Goal: Transaction & Acquisition: Book appointment/travel/reservation

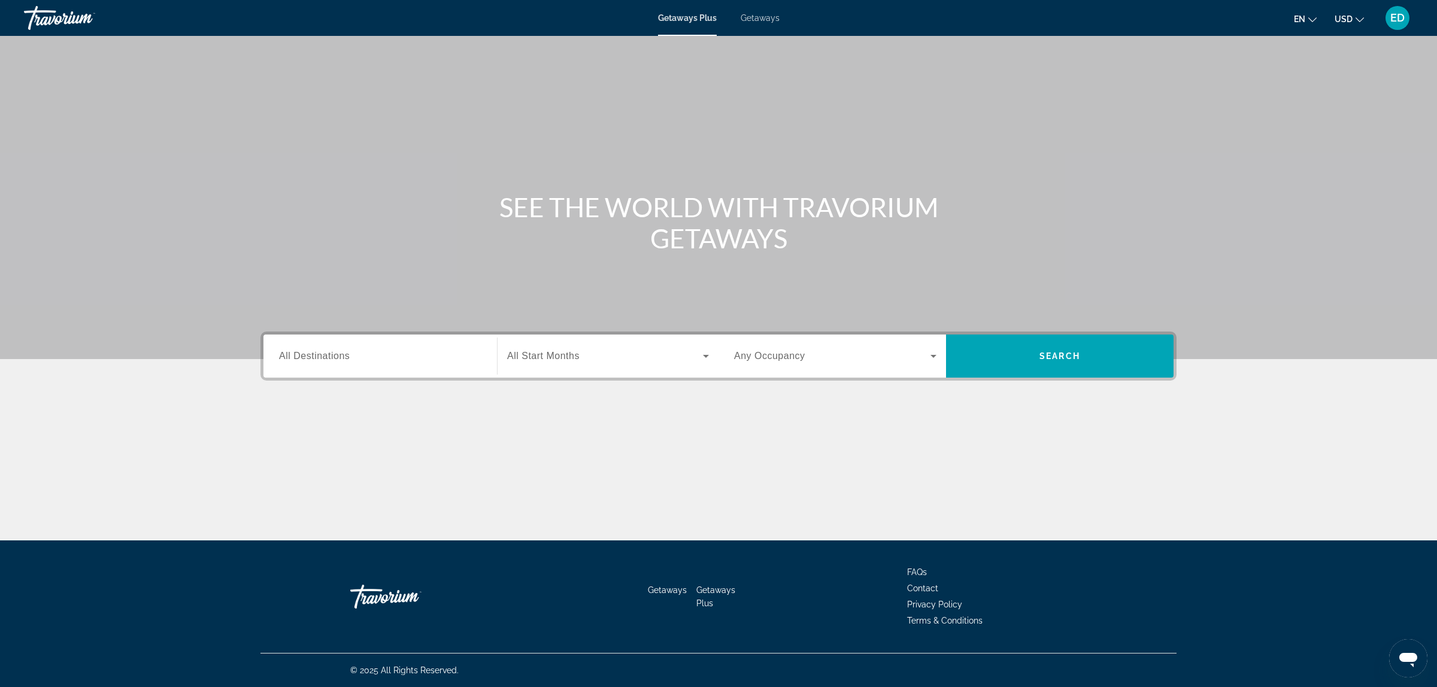
click at [766, 15] on span "Getaways" at bounding box center [760, 18] width 39 height 10
click at [380, 354] on input "Destination All Destinations" at bounding box center [380, 357] width 202 height 14
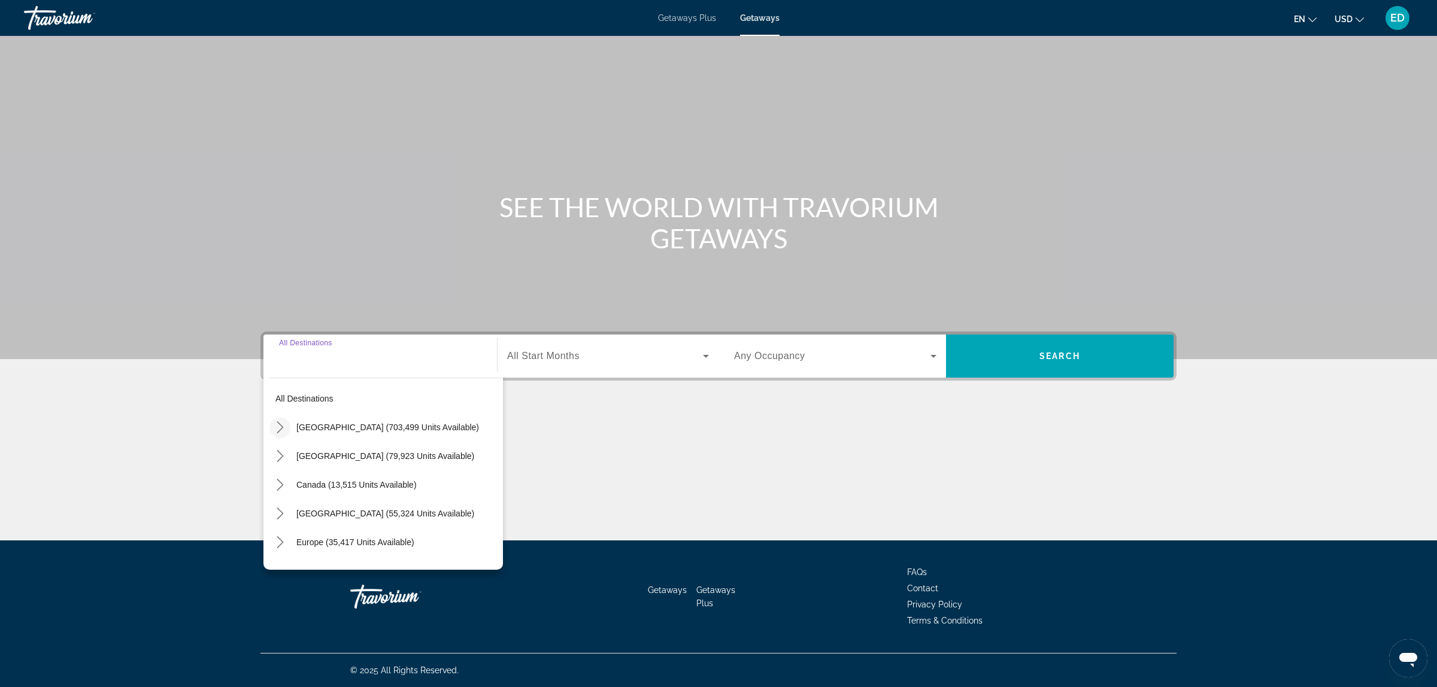
click at [277, 425] on icon "Toggle United States (703,499 units available) submenu" at bounding box center [280, 428] width 12 height 12
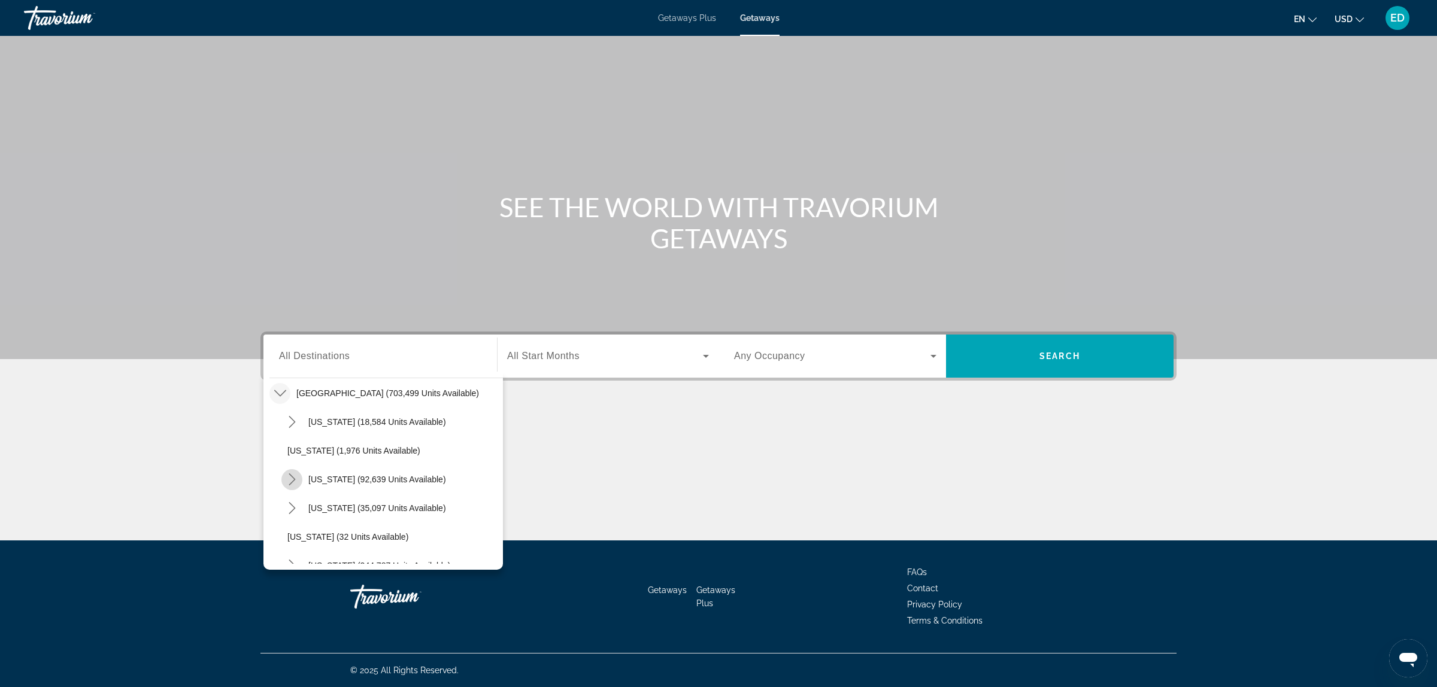
click at [292, 474] on icon "Toggle California (92,639 units available) submenu" at bounding box center [292, 480] width 12 height 12
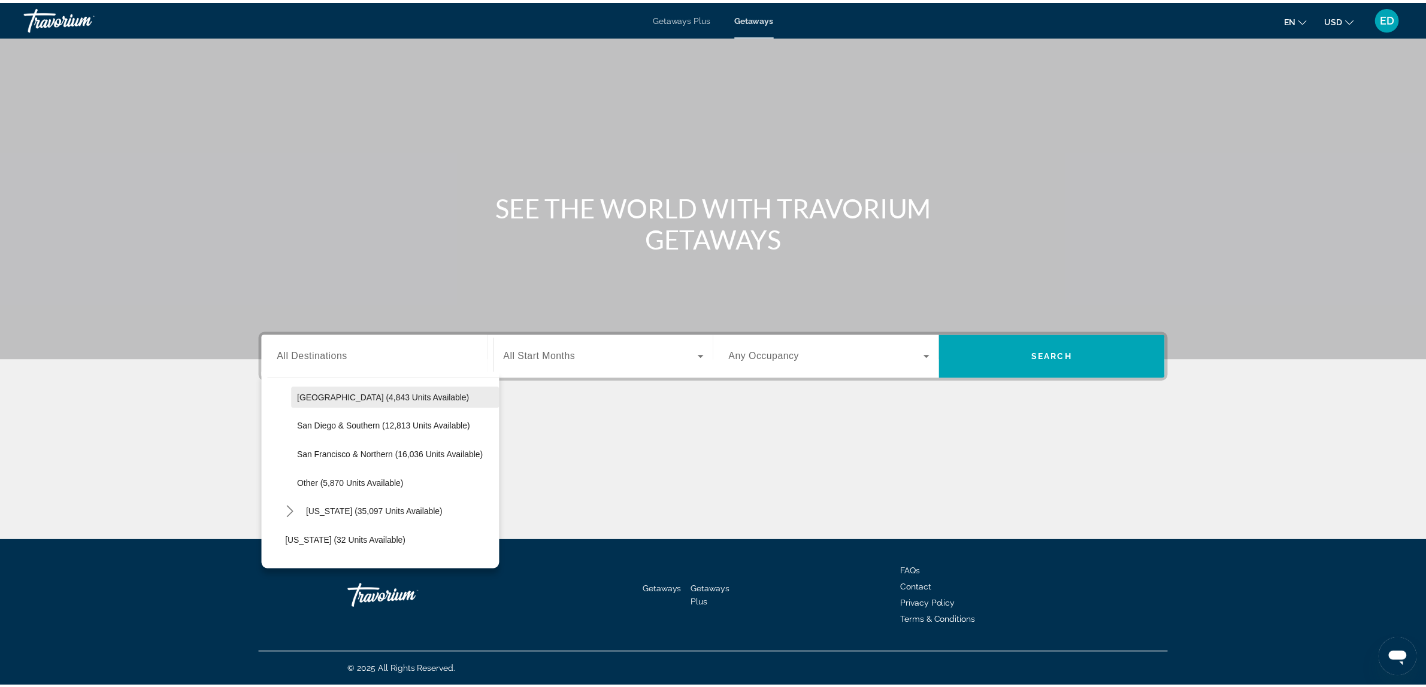
scroll to position [234, 0]
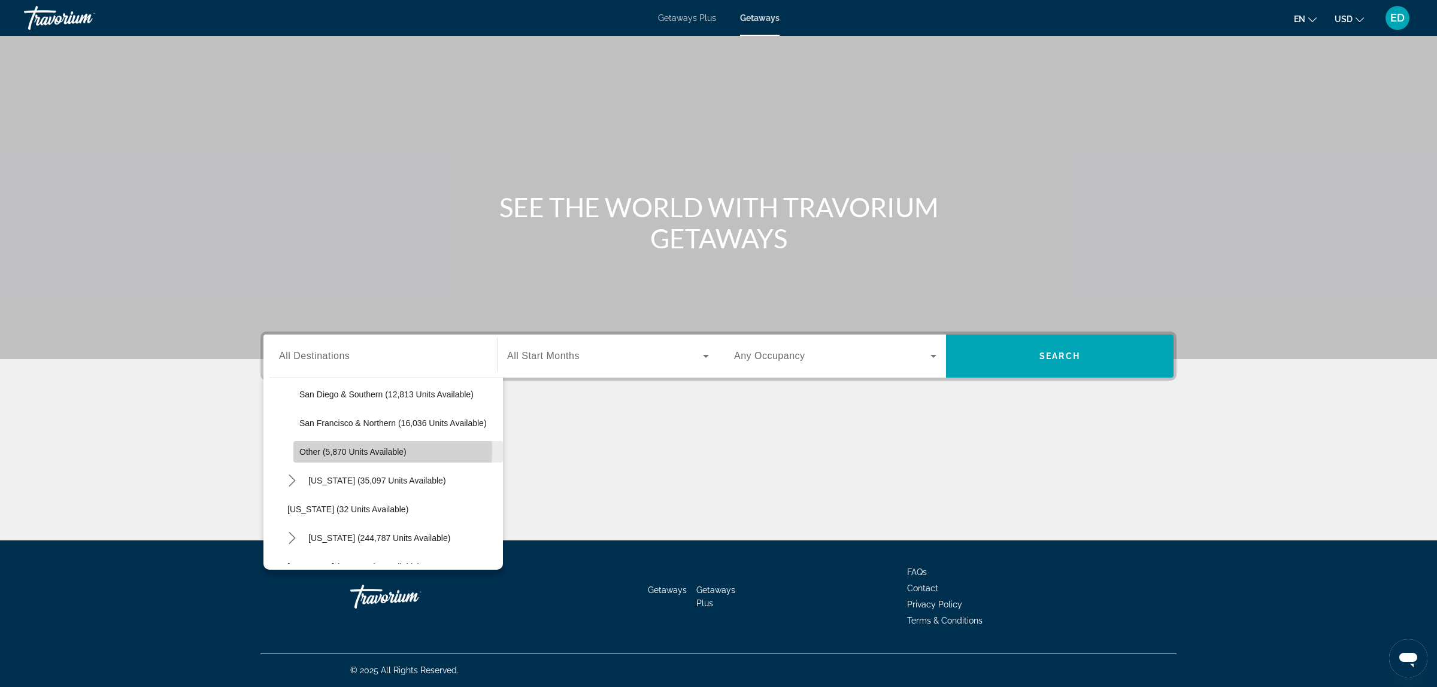
click at [369, 451] on span "Other (5,870 units available)" at bounding box center [352, 452] width 107 height 10
type input "**********"
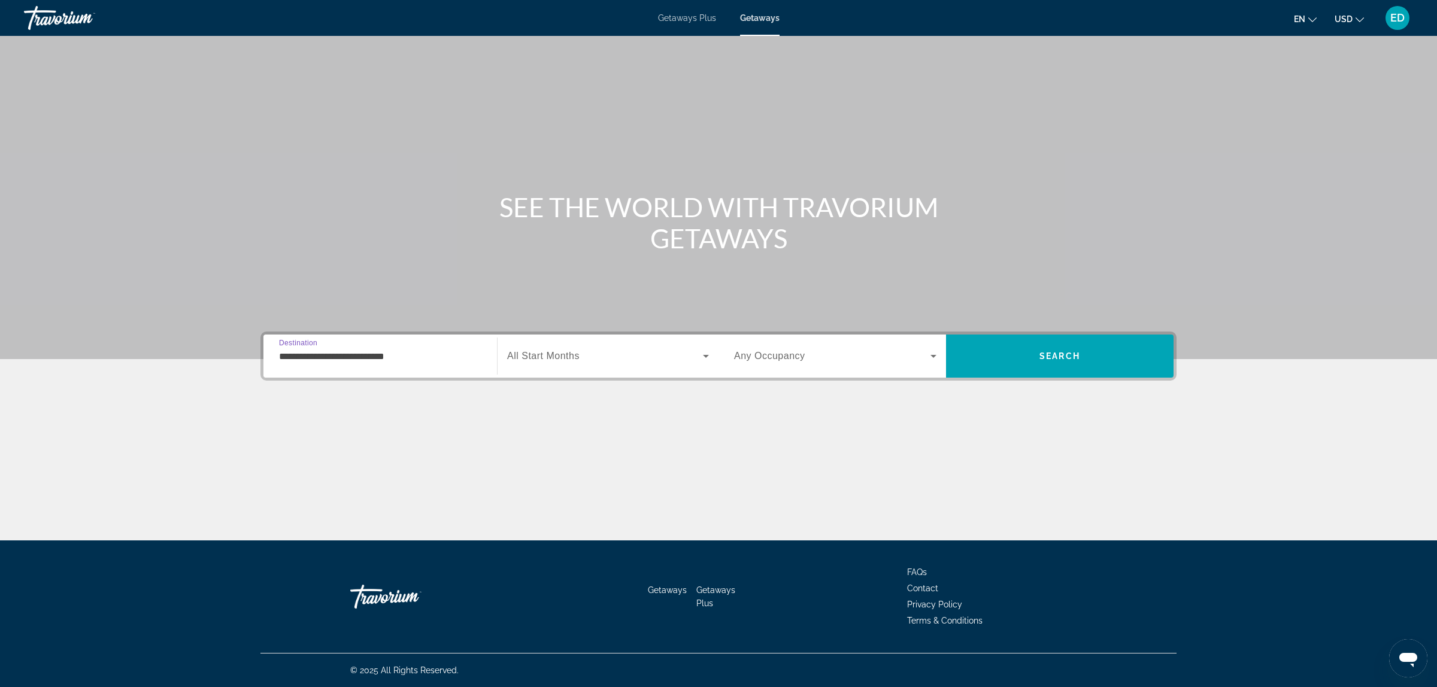
click at [599, 349] on div "Search widget" at bounding box center [608, 357] width 202 height 34
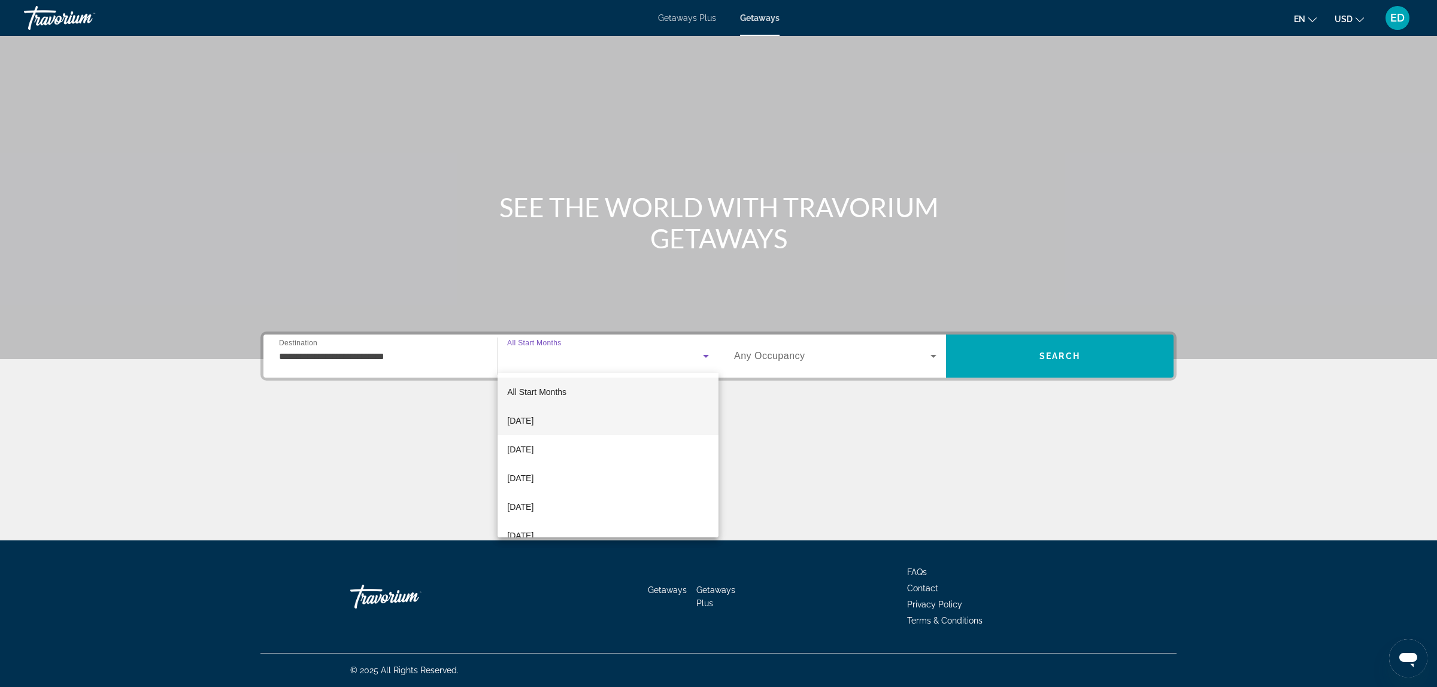
click at [534, 421] on span "[DATE]" at bounding box center [520, 421] width 26 height 14
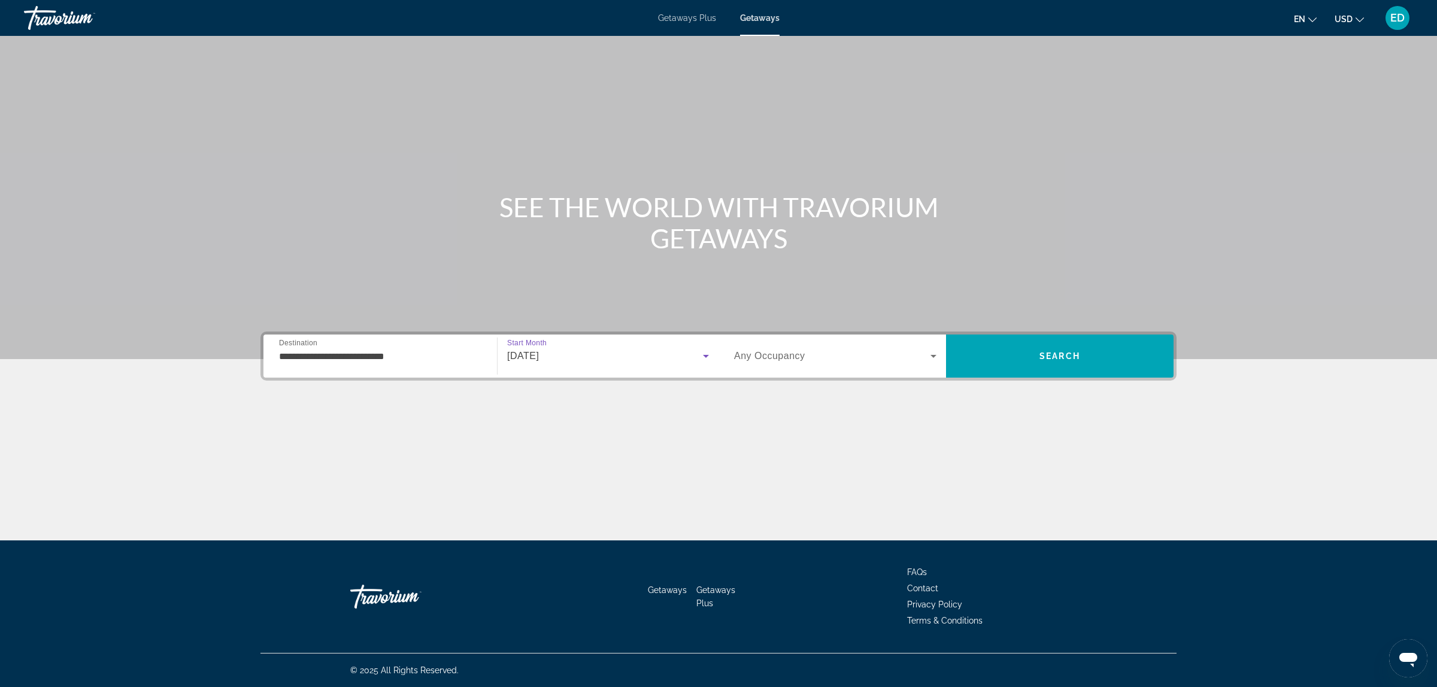
click at [792, 356] on span "Any Occupancy" at bounding box center [769, 356] width 71 height 10
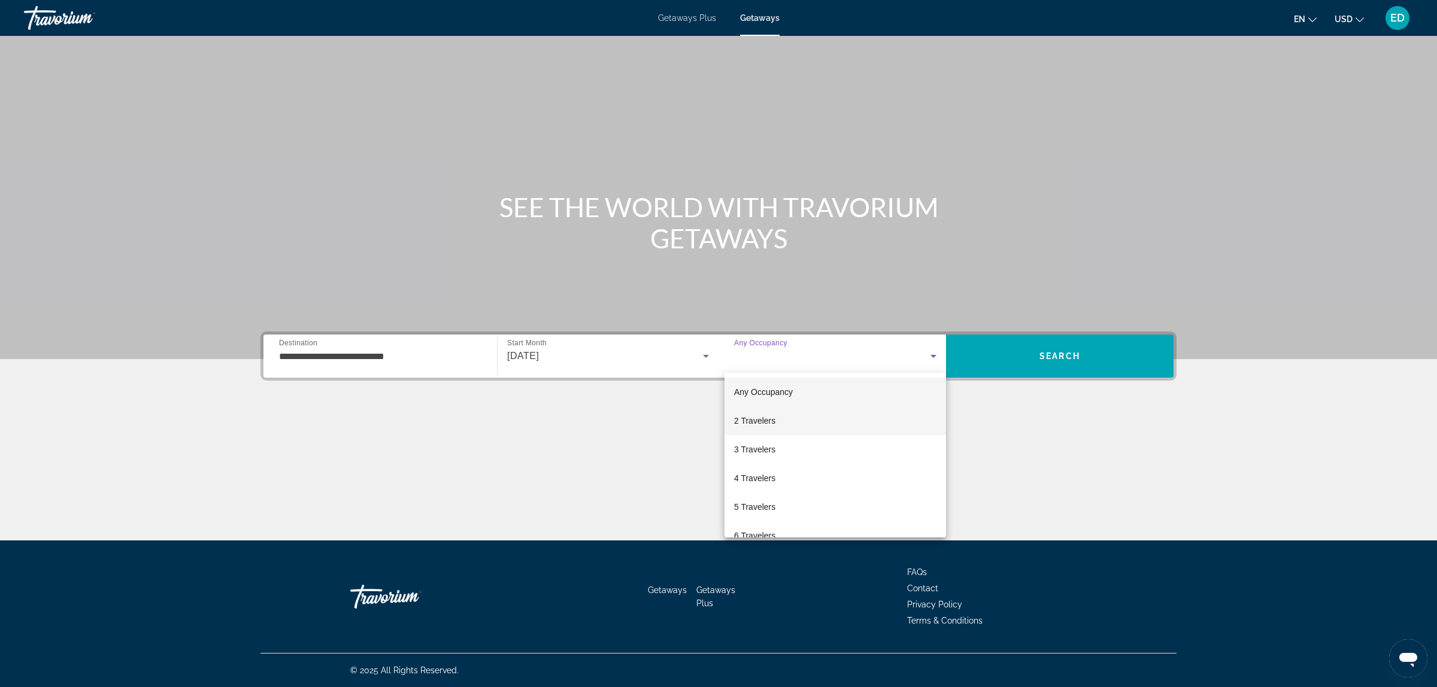
click at [776, 420] on mat-option "2 Travelers" at bounding box center [836, 421] width 222 height 29
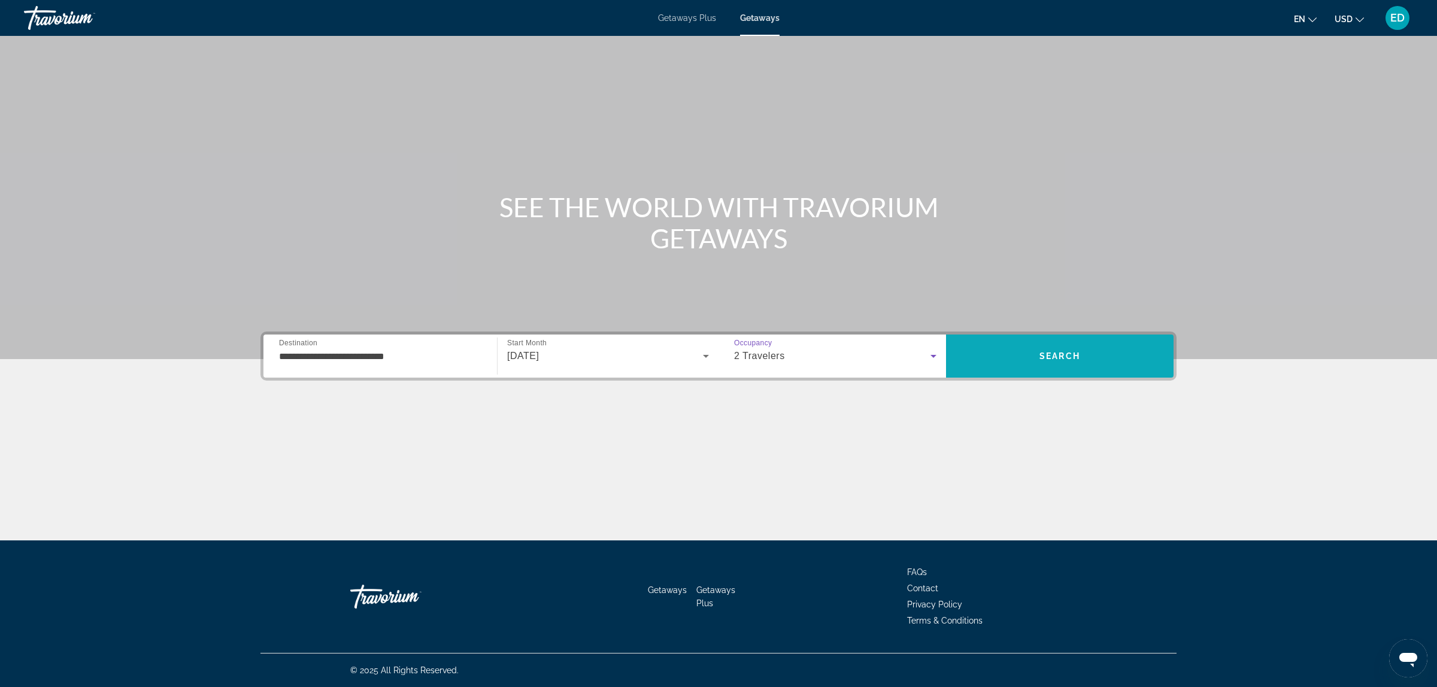
click at [1062, 352] on span "Search" at bounding box center [1059, 356] width 41 height 10
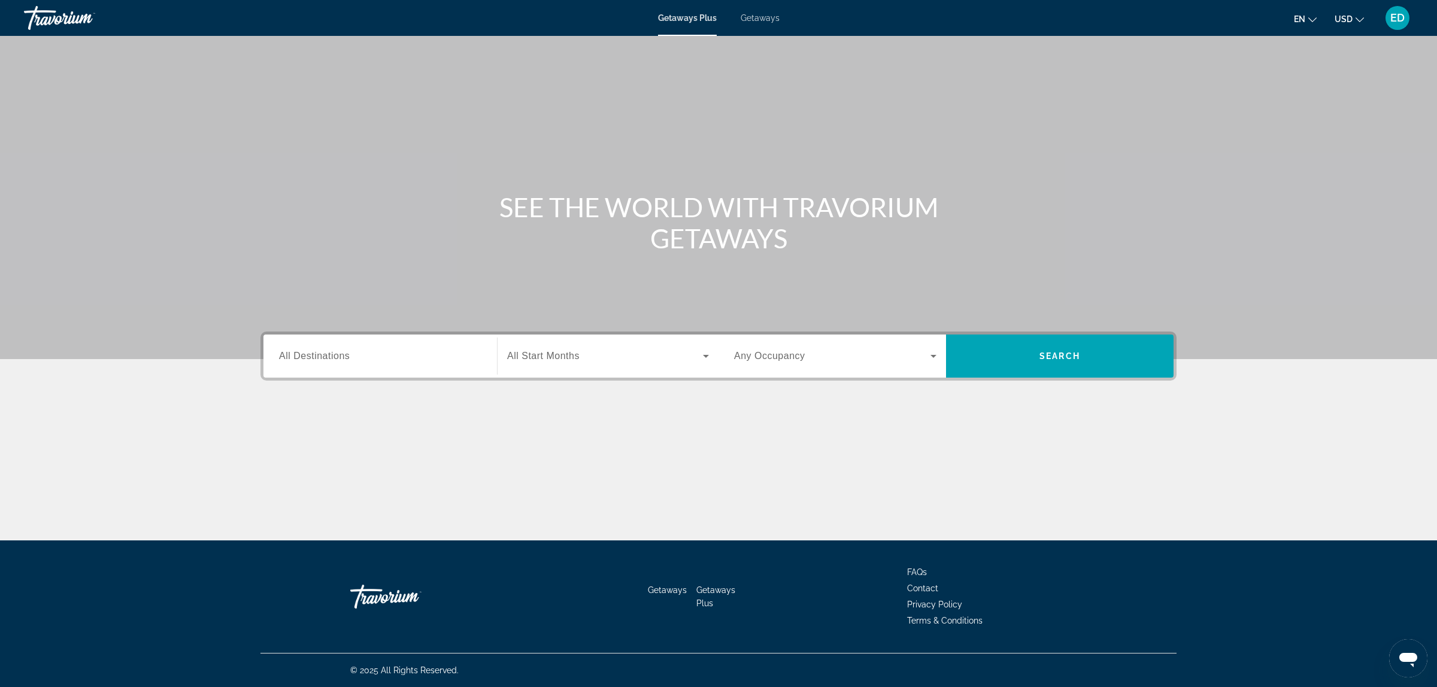
click at [367, 360] on input "Destination All Destinations" at bounding box center [380, 357] width 202 height 14
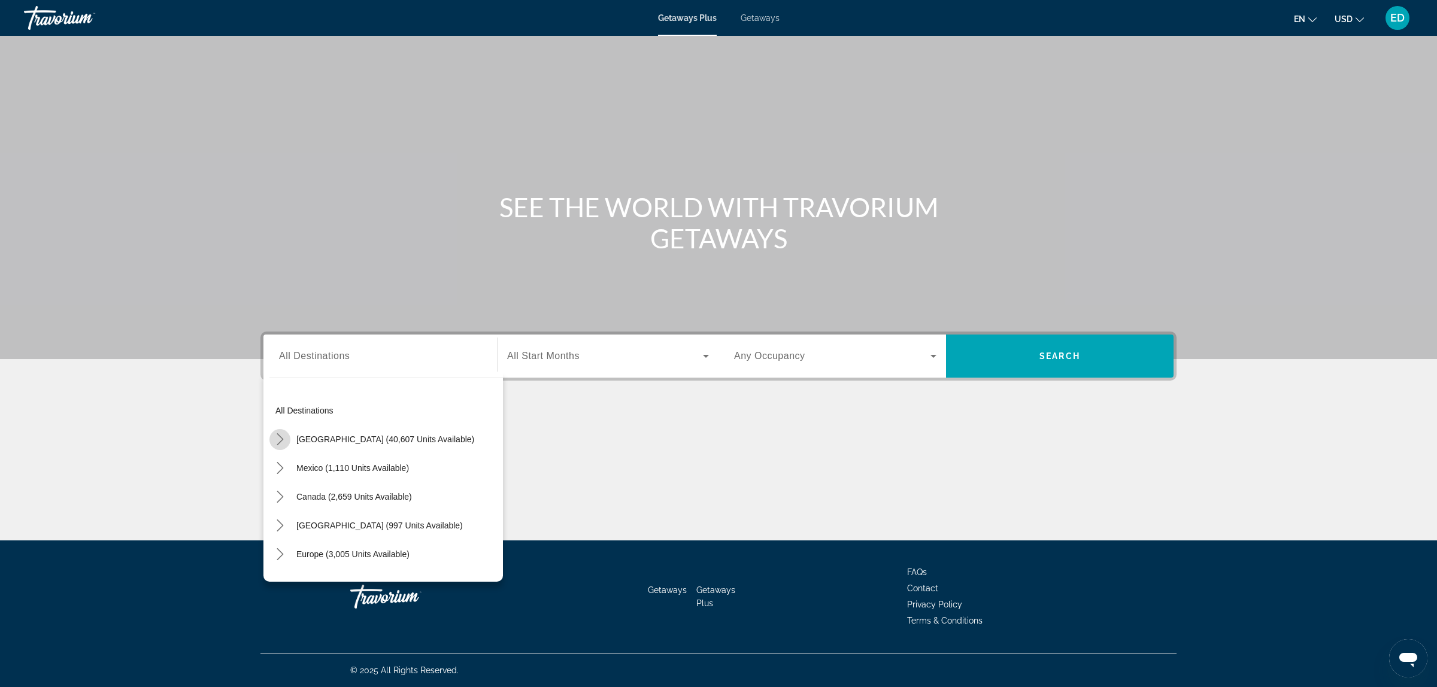
click at [281, 436] on icon "Toggle United States (40,607 units available) submenu" at bounding box center [280, 440] width 12 height 12
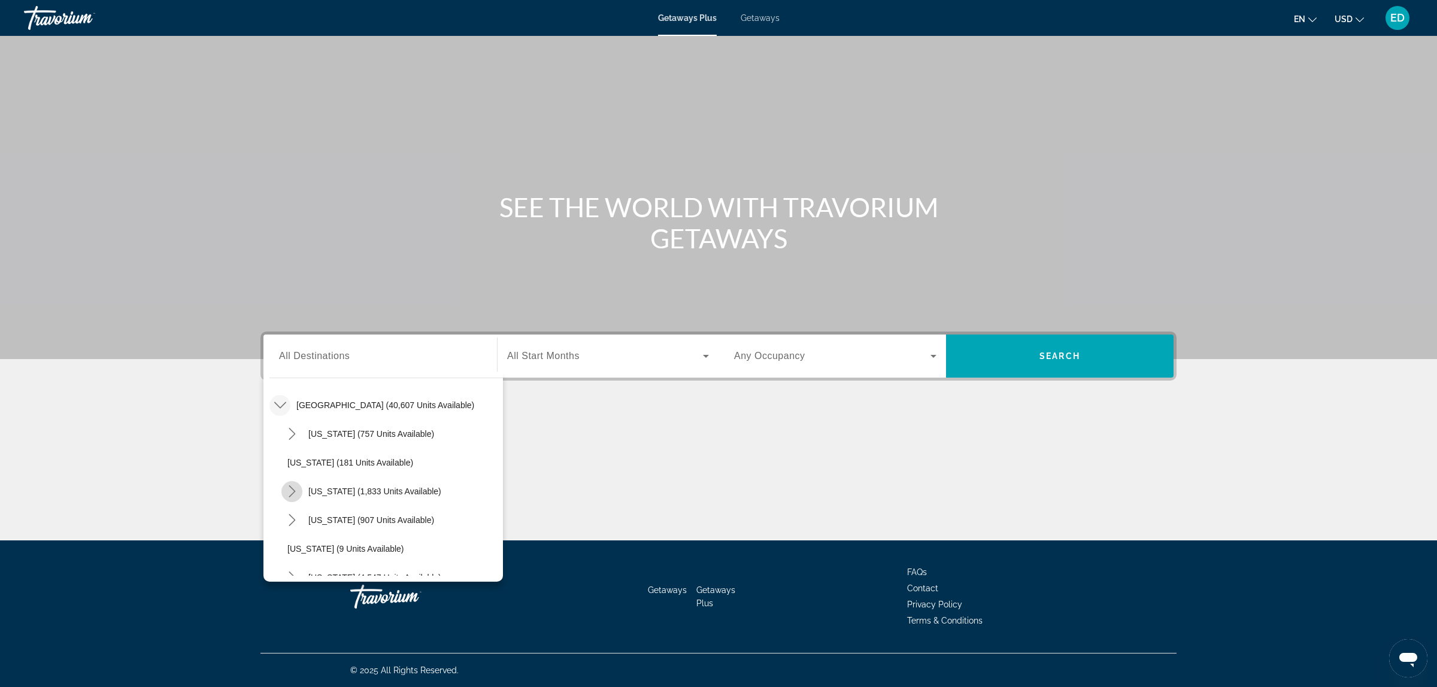
click at [294, 489] on icon "Toggle California (1,833 units available) submenu" at bounding box center [292, 492] width 12 height 12
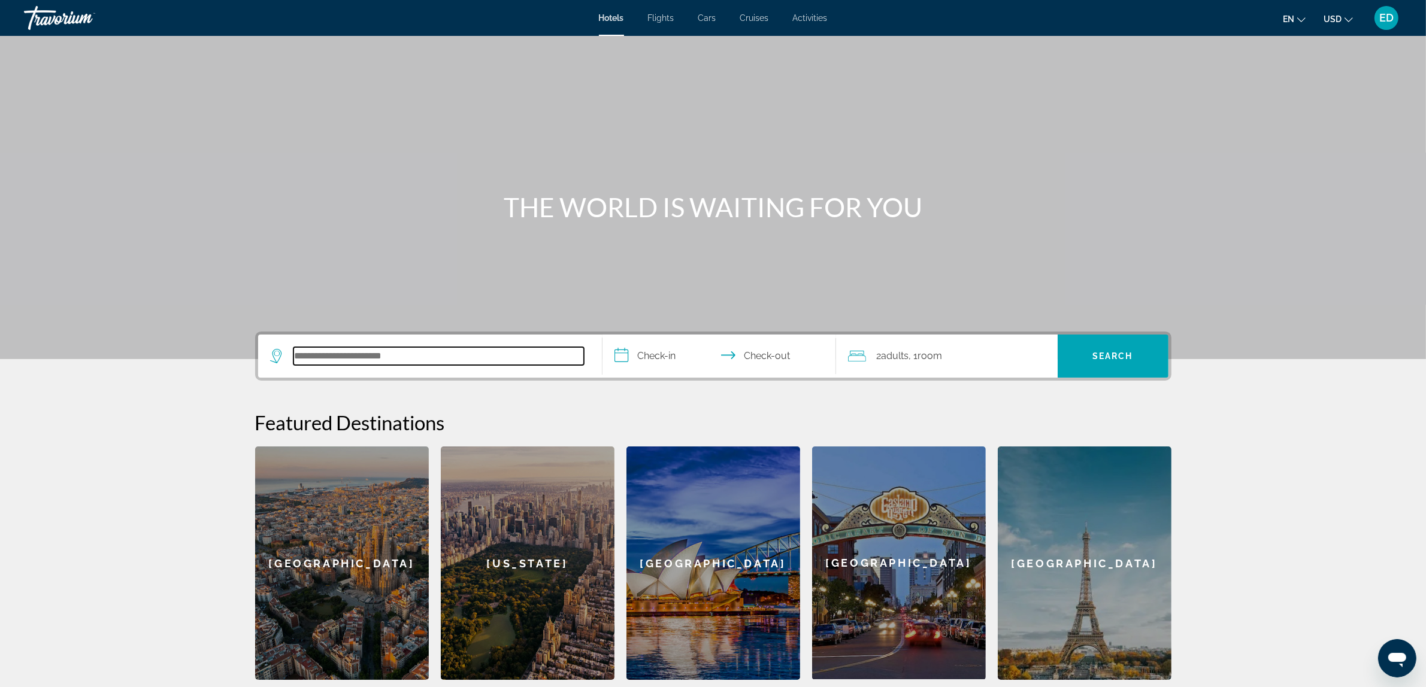
click at [450, 351] on input "Search hotel destination" at bounding box center [438, 356] width 290 height 18
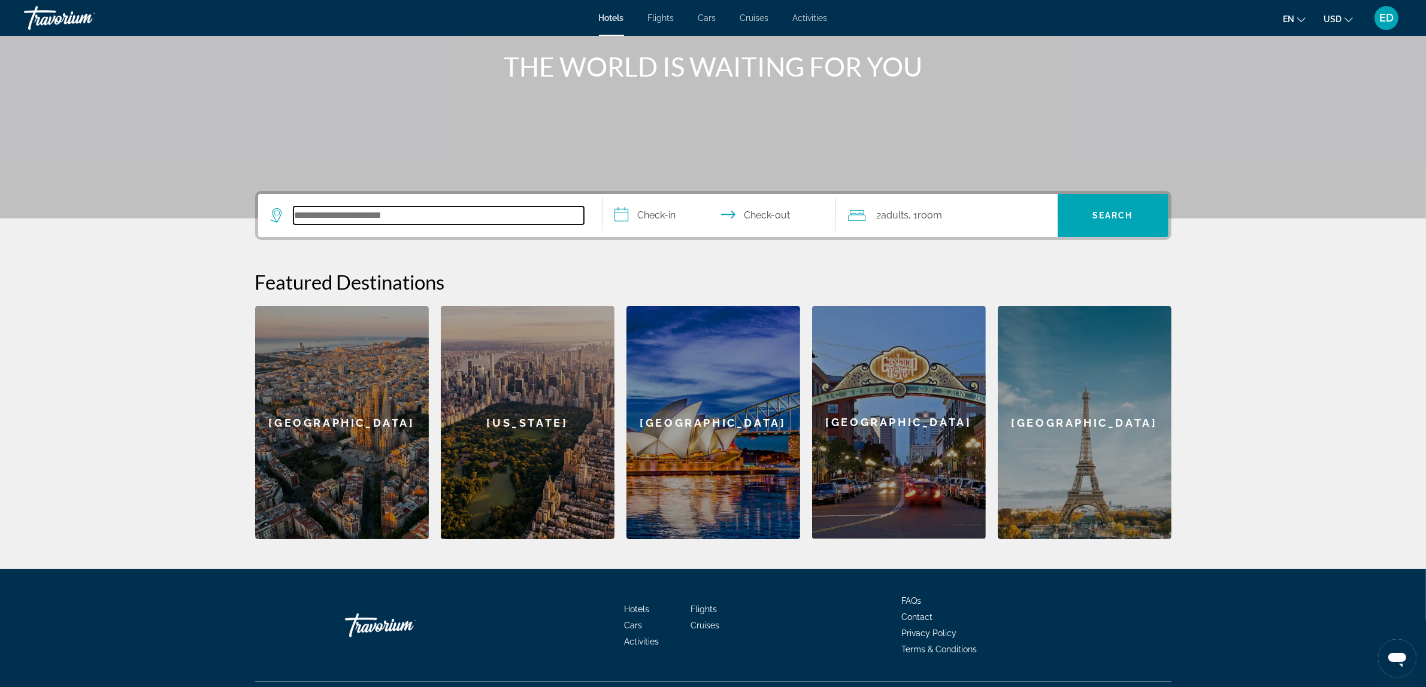
scroll to position [169, 0]
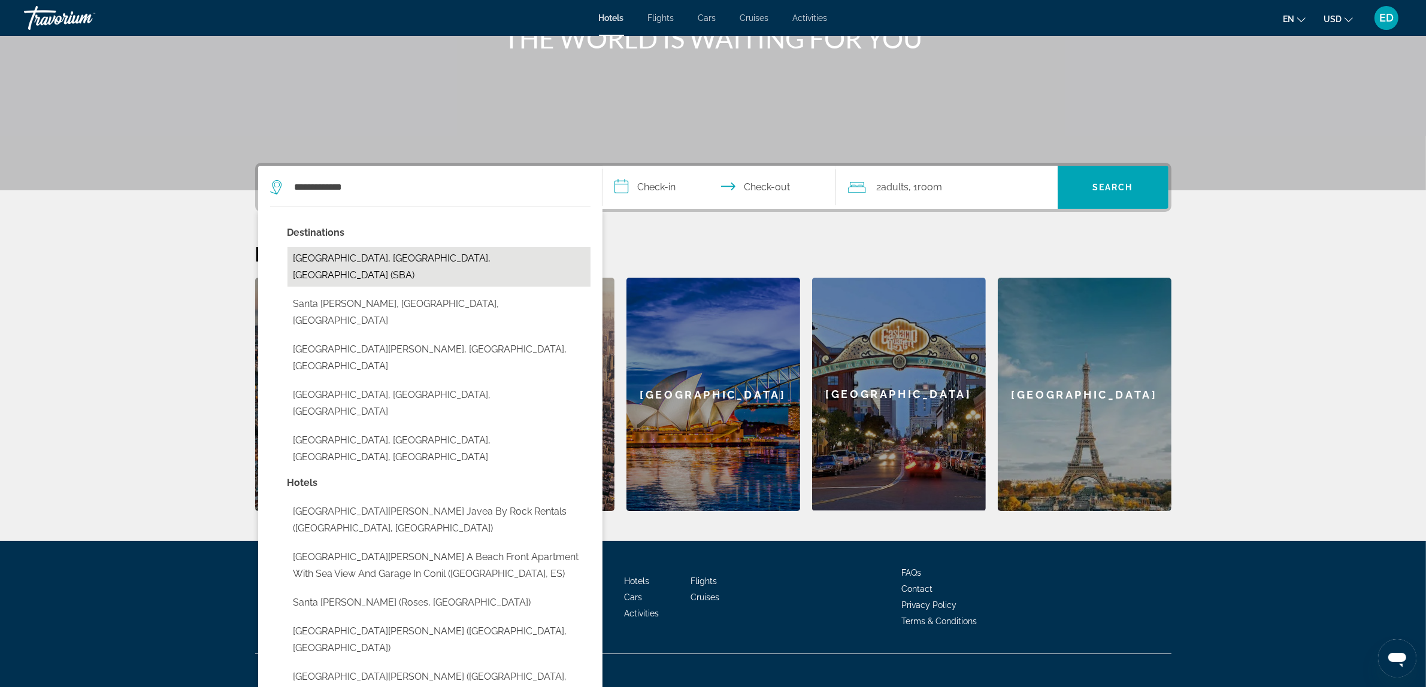
click at [343, 262] on button "Santa Barbara, CA, United States (SBA)" at bounding box center [438, 267] width 303 height 40
type input "**********"
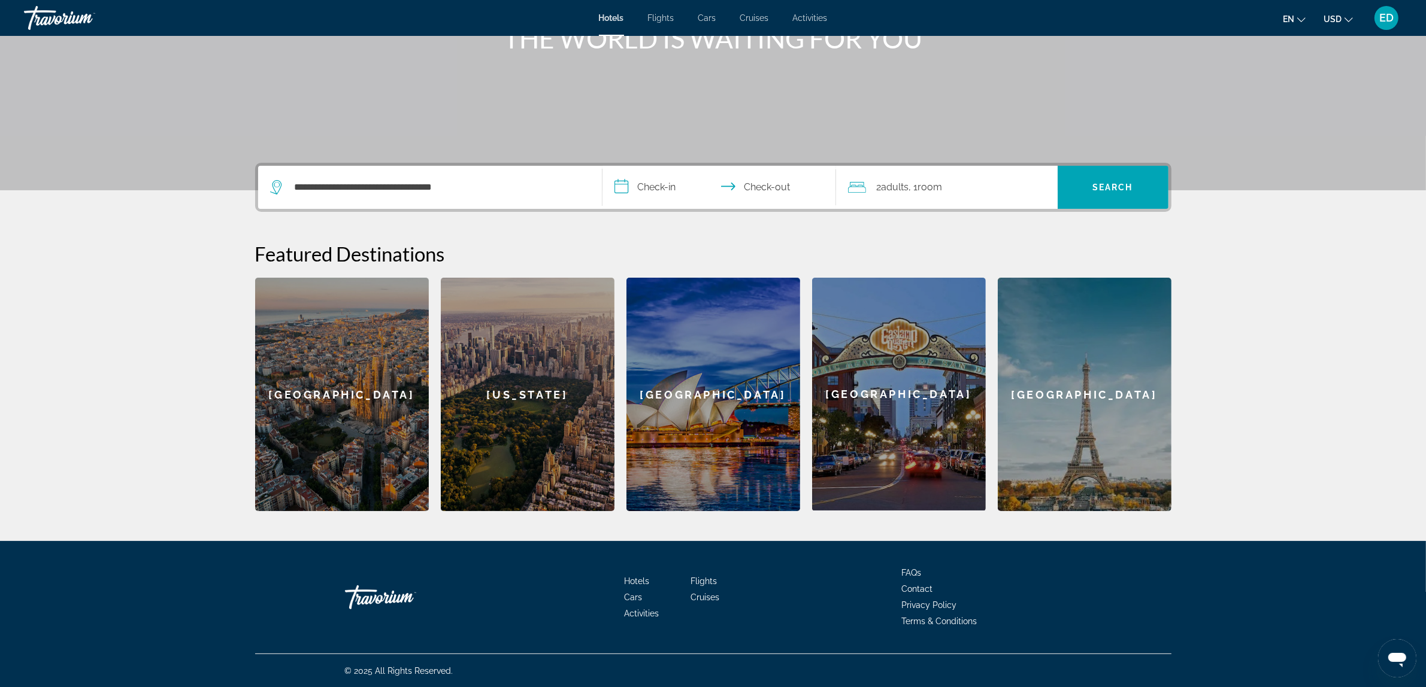
click at [650, 193] on input "**********" at bounding box center [721, 189] width 238 height 47
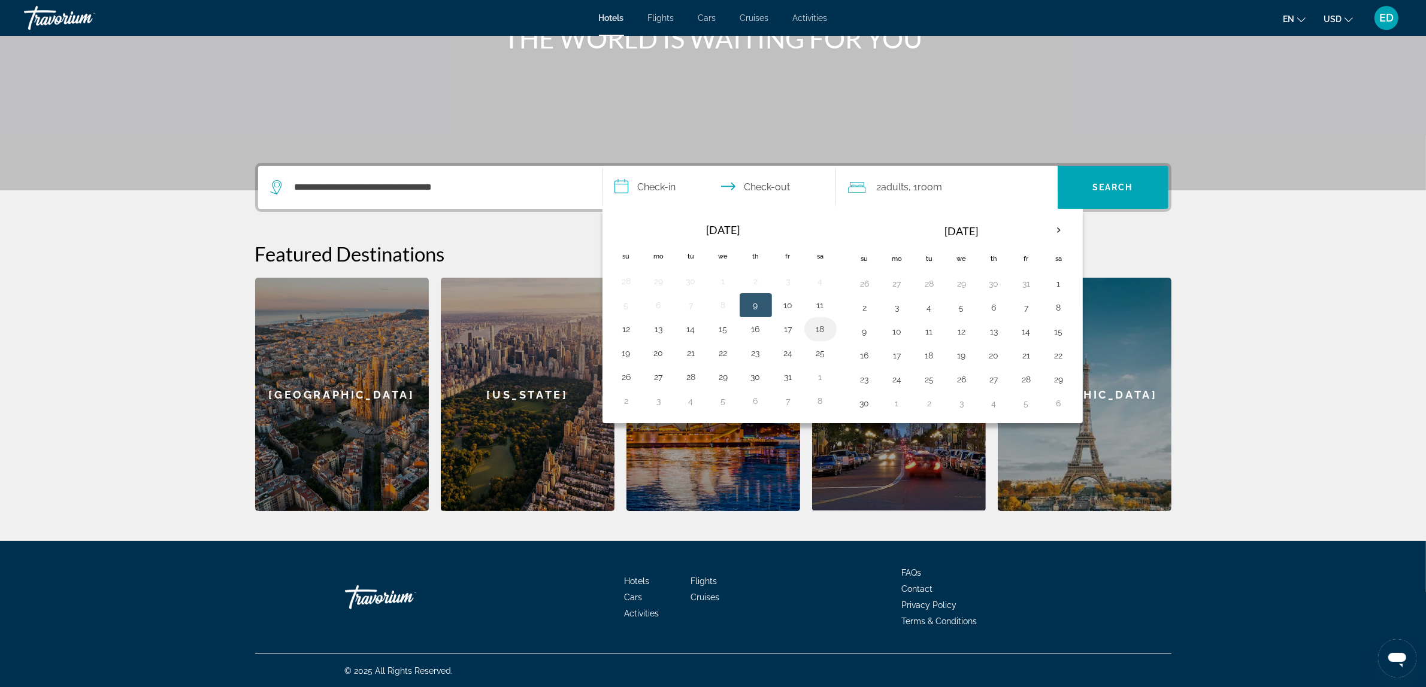
click at [822, 330] on button "18" at bounding box center [820, 329] width 19 height 17
click at [689, 354] on button "21" at bounding box center [690, 353] width 19 height 17
type input "**********"
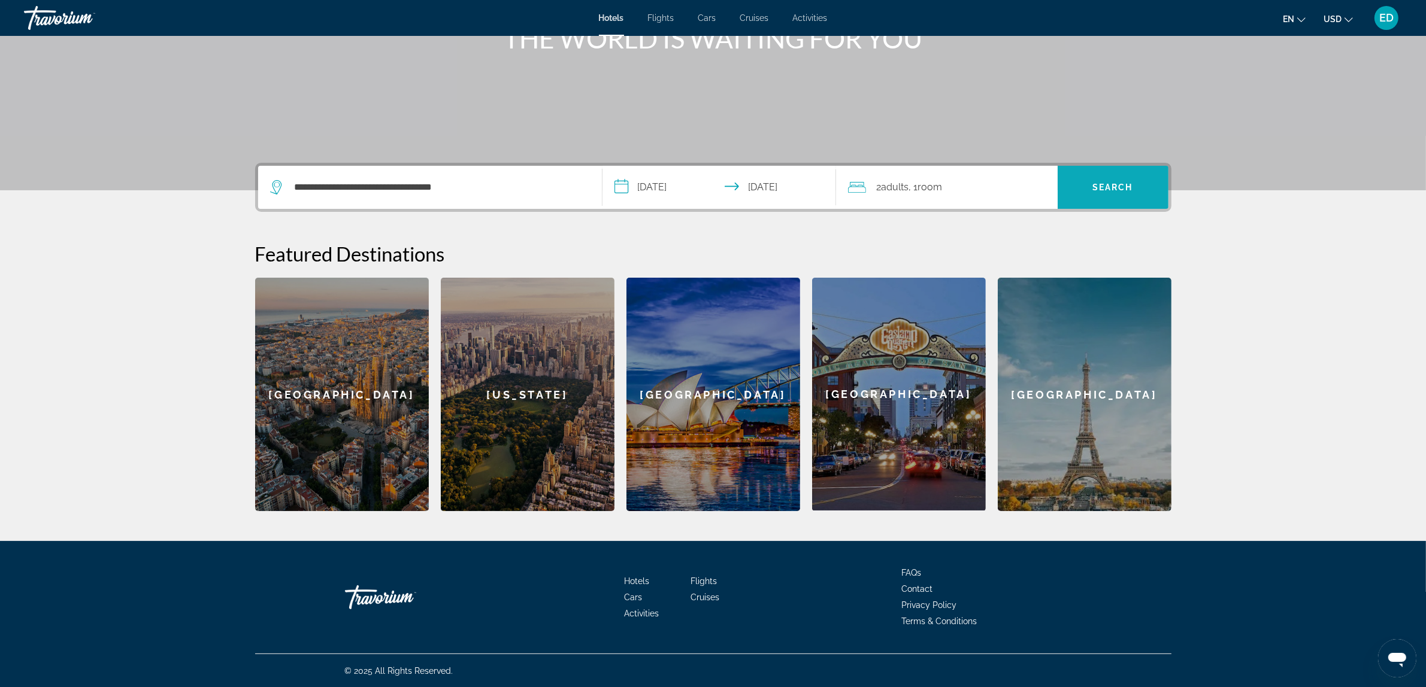
click at [1099, 190] on span "Search" at bounding box center [1112, 188] width 41 height 10
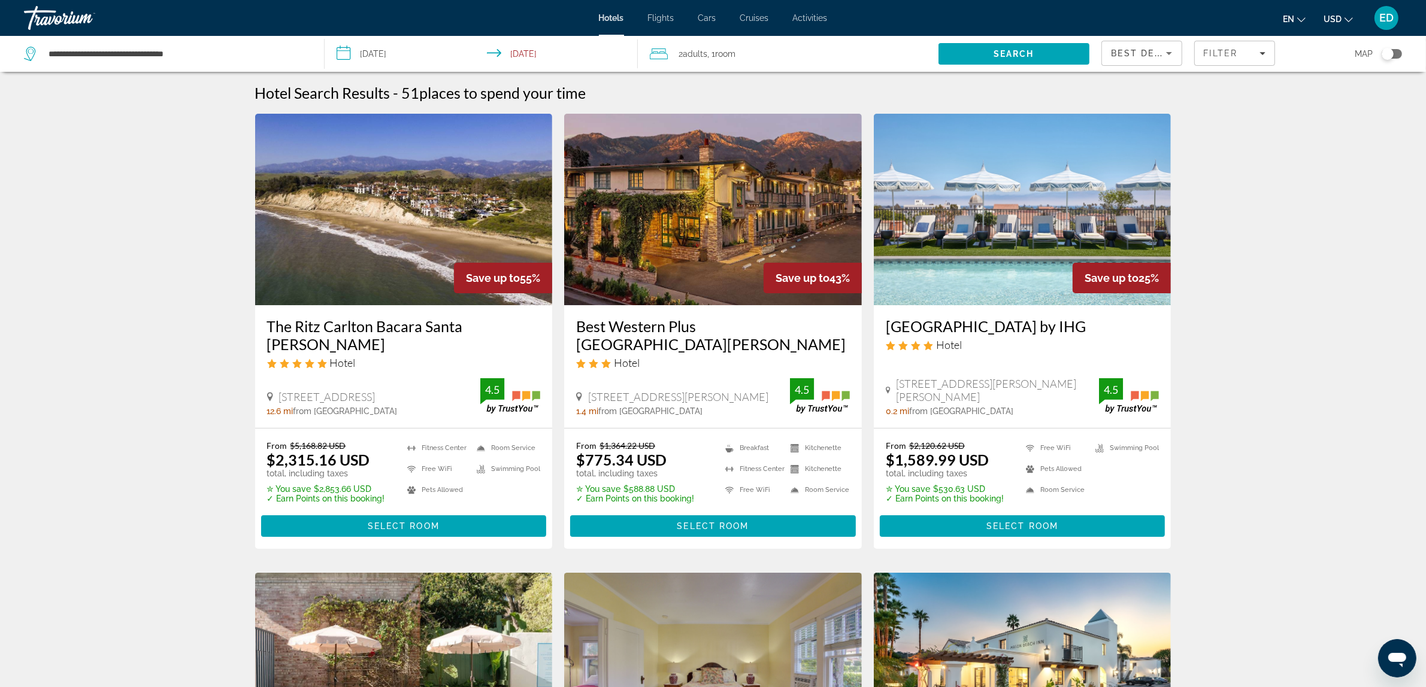
click at [389, 210] on img "Main content" at bounding box center [404, 210] width 298 height 192
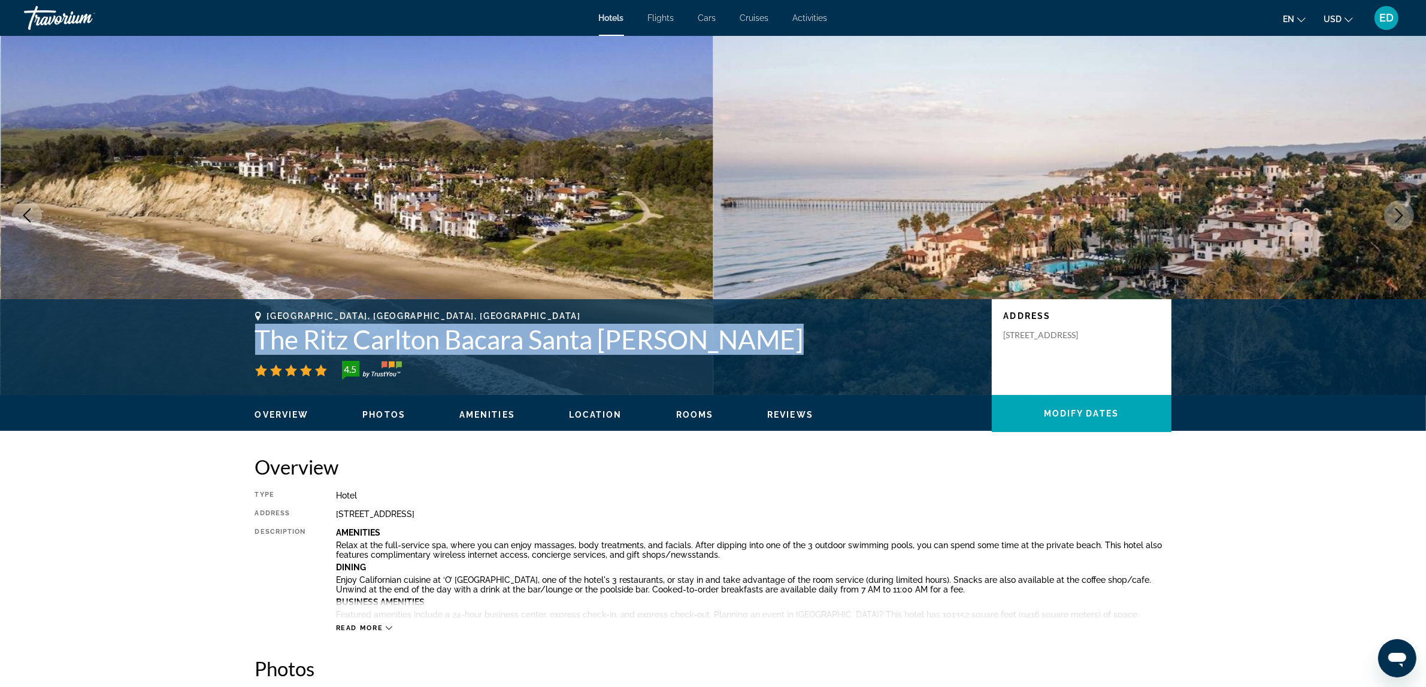
drag, startPoint x: 257, startPoint y: 340, endPoint x: 732, endPoint y: 357, distance: 475.1
click at [732, 357] on div "Goleta, CA, United States The Ritz Carlton Bacara Santa Barbara 4.5" at bounding box center [617, 345] width 725 height 69
copy div "The Ritz Carlton Bacara Santa Barbara"
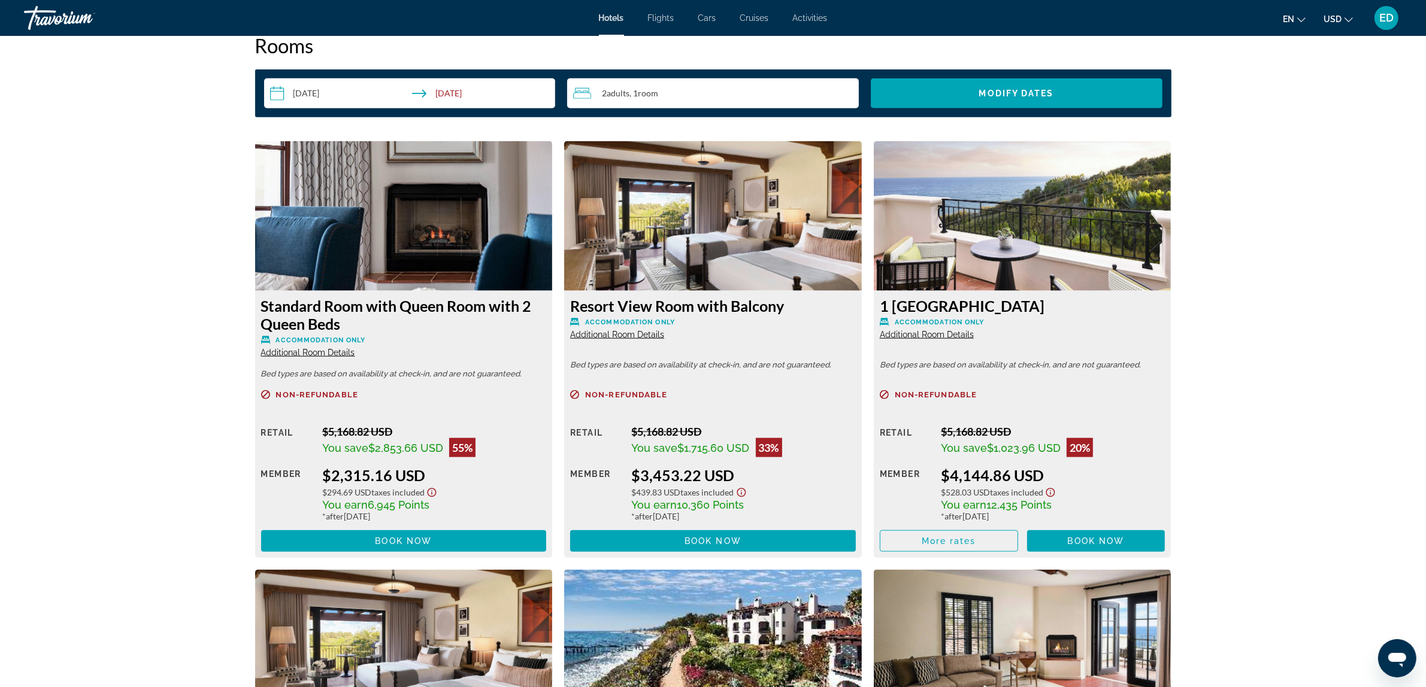
scroll to position [1596, 0]
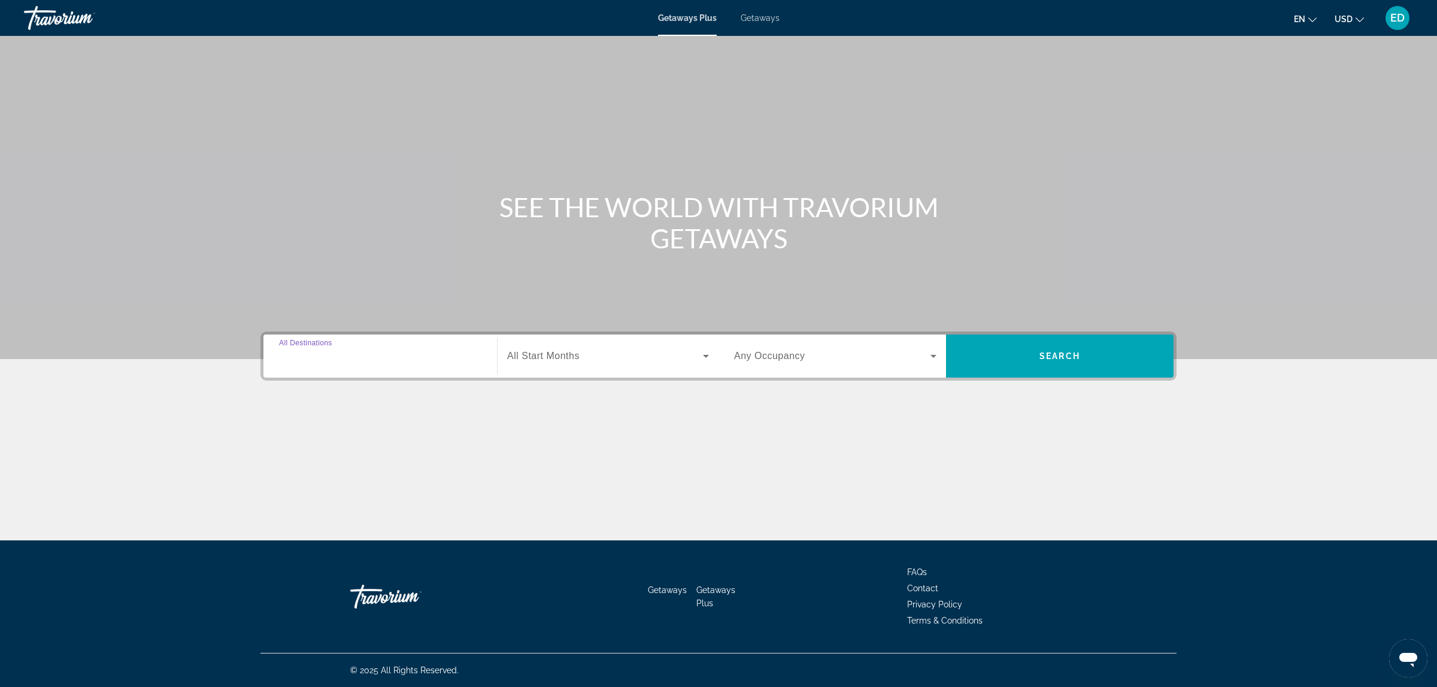
click at [379, 356] on input "Destination All Destinations" at bounding box center [380, 357] width 202 height 14
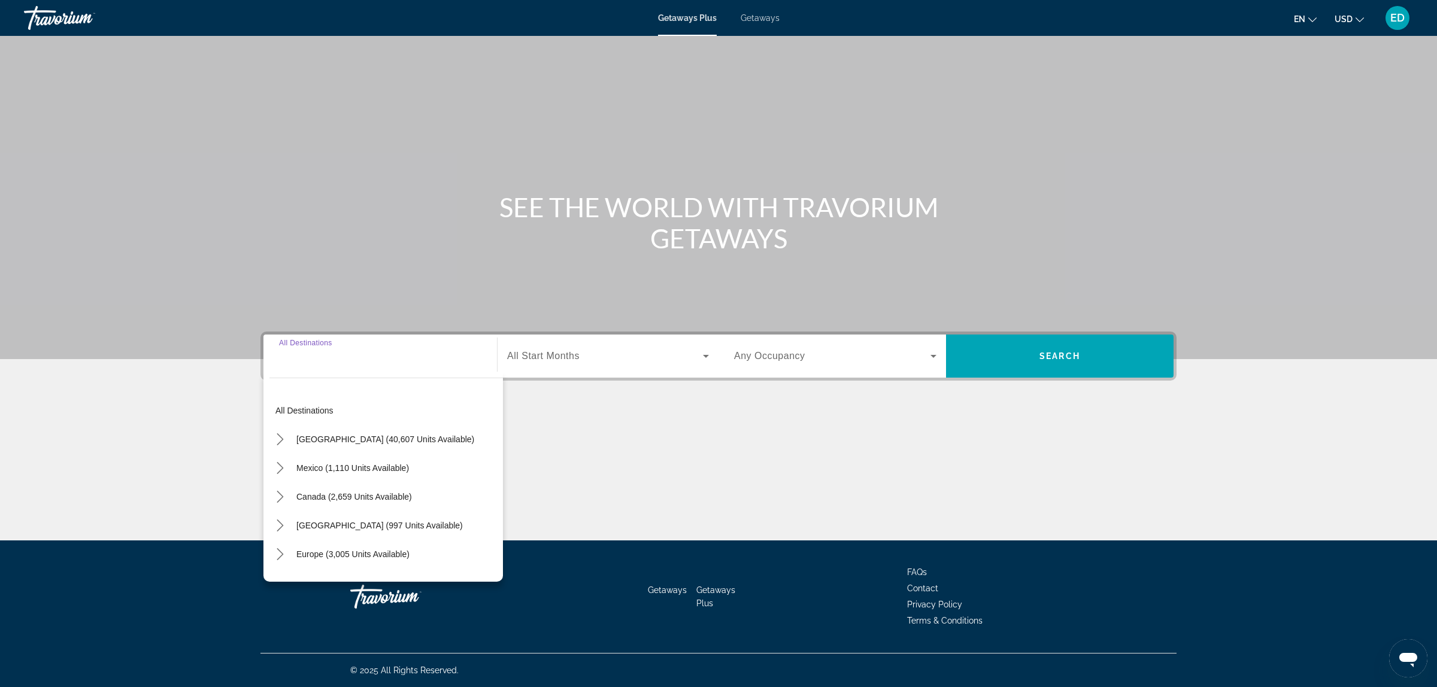
click at [756, 19] on span "Getaways" at bounding box center [760, 18] width 39 height 10
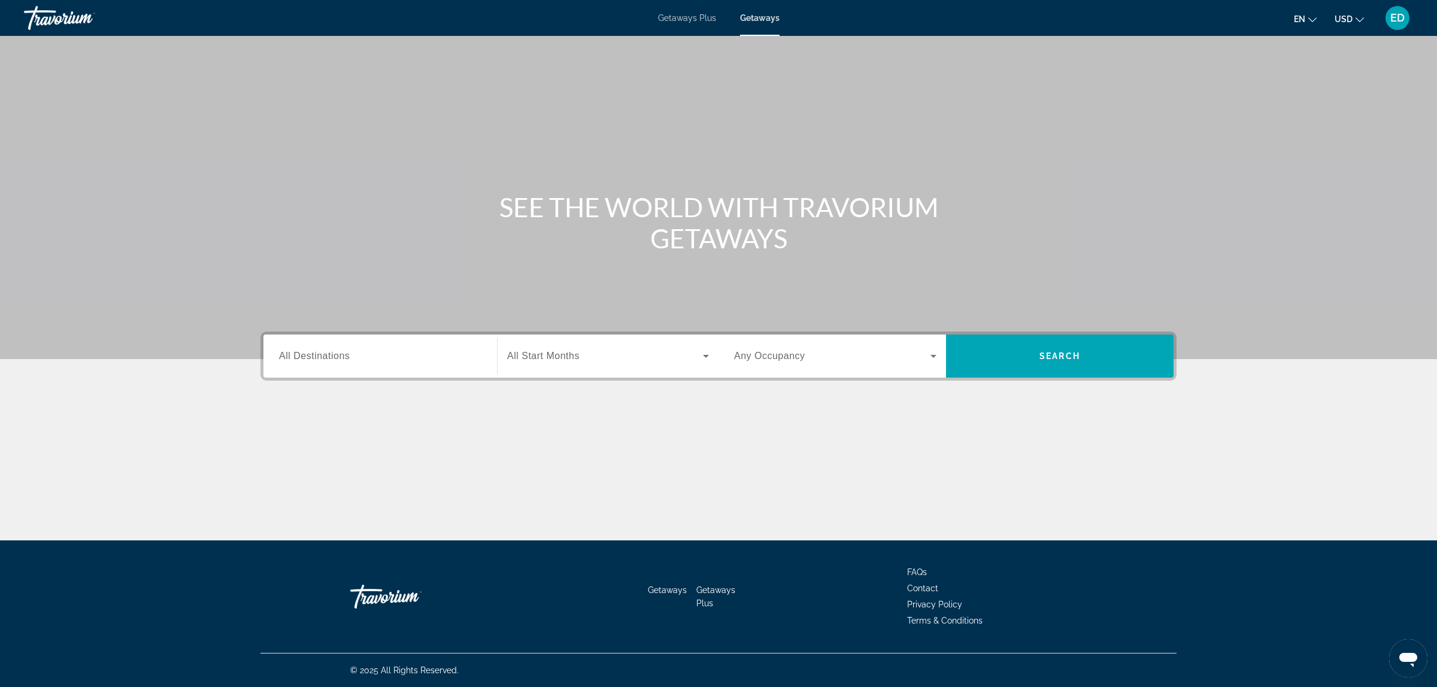
click at [356, 353] on input "Destination All Destinations" at bounding box center [380, 357] width 202 height 14
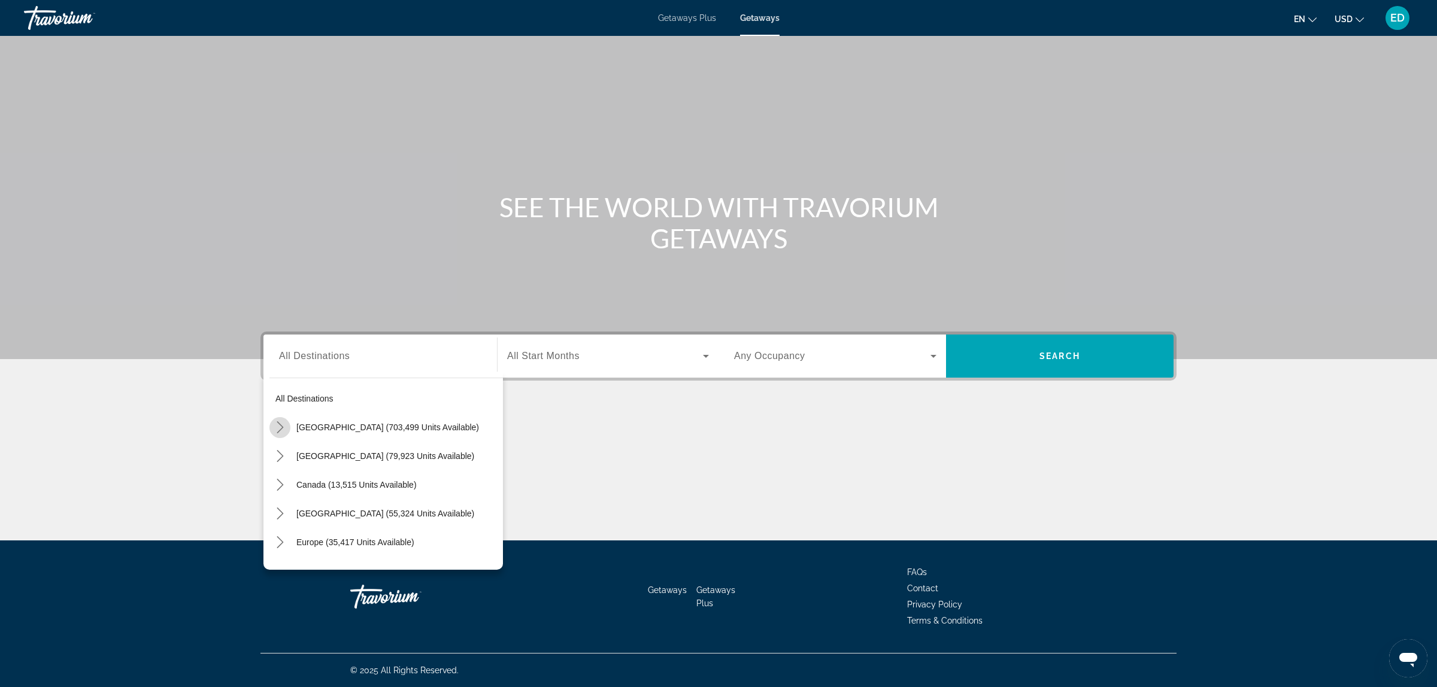
click at [282, 426] on icon "Toggle United States (703,499 units available) submenu" at bounding box center [280, 428] width 7 height 12
click at [290, 477] on icon "Toggle California (92,639 units available) submenu" at bounding box center [292, 480] width 12 height 12
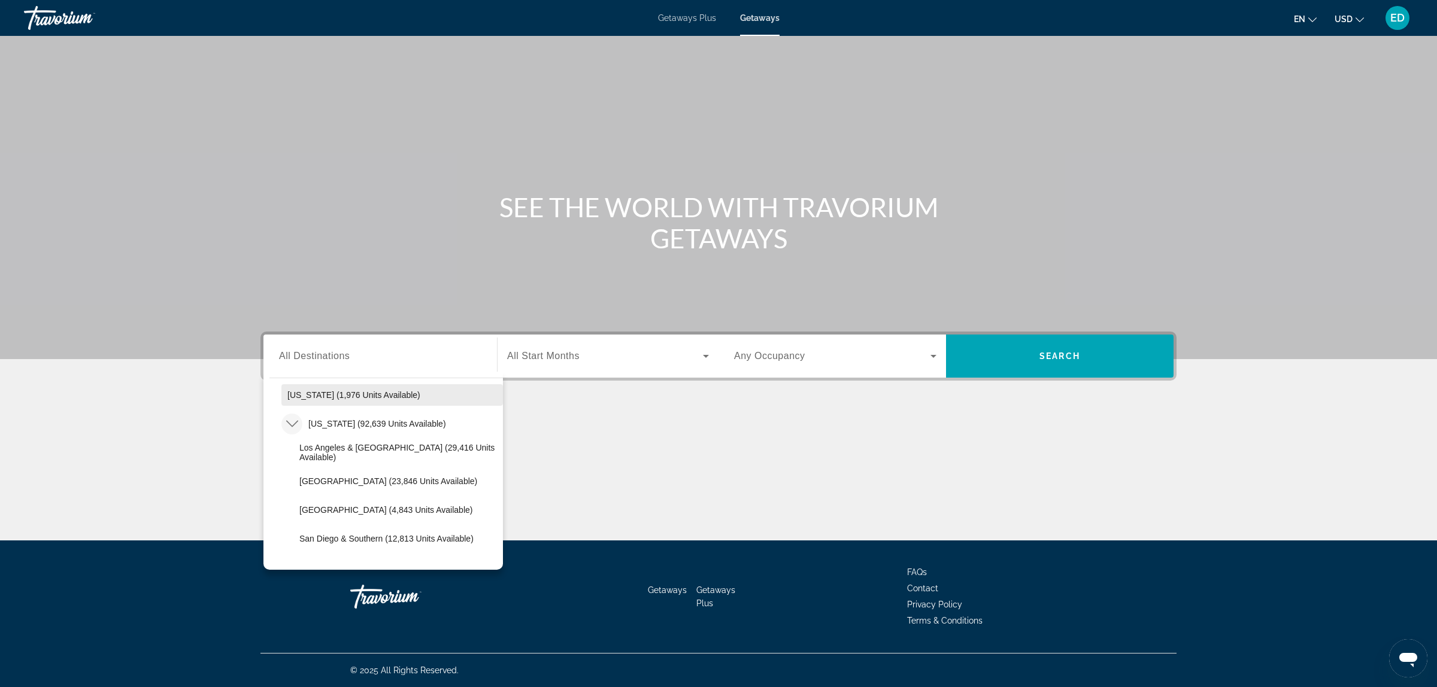
scroll to position [134, 0]
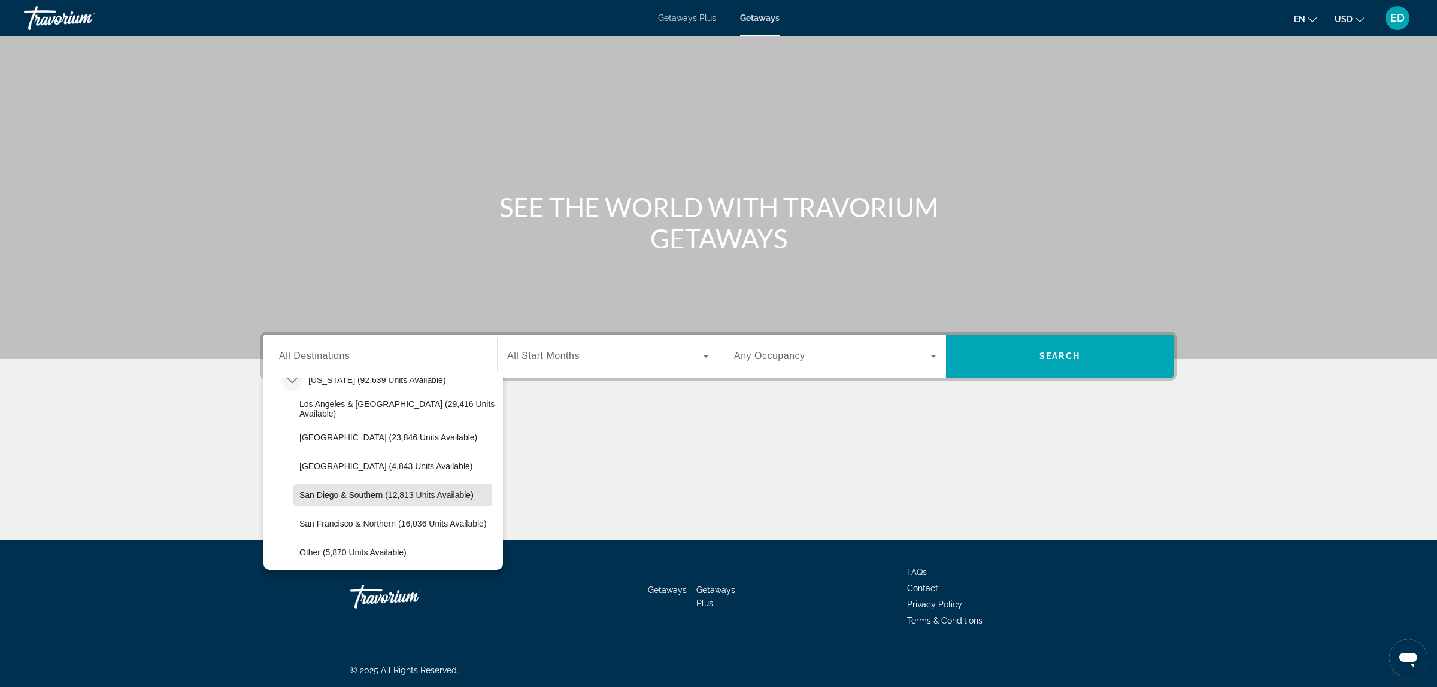
click at [373, 495] on span "San Diego & Southern (12,813 units available)" at bounding box center [386, 495] width 174 height 10
type input "**********"
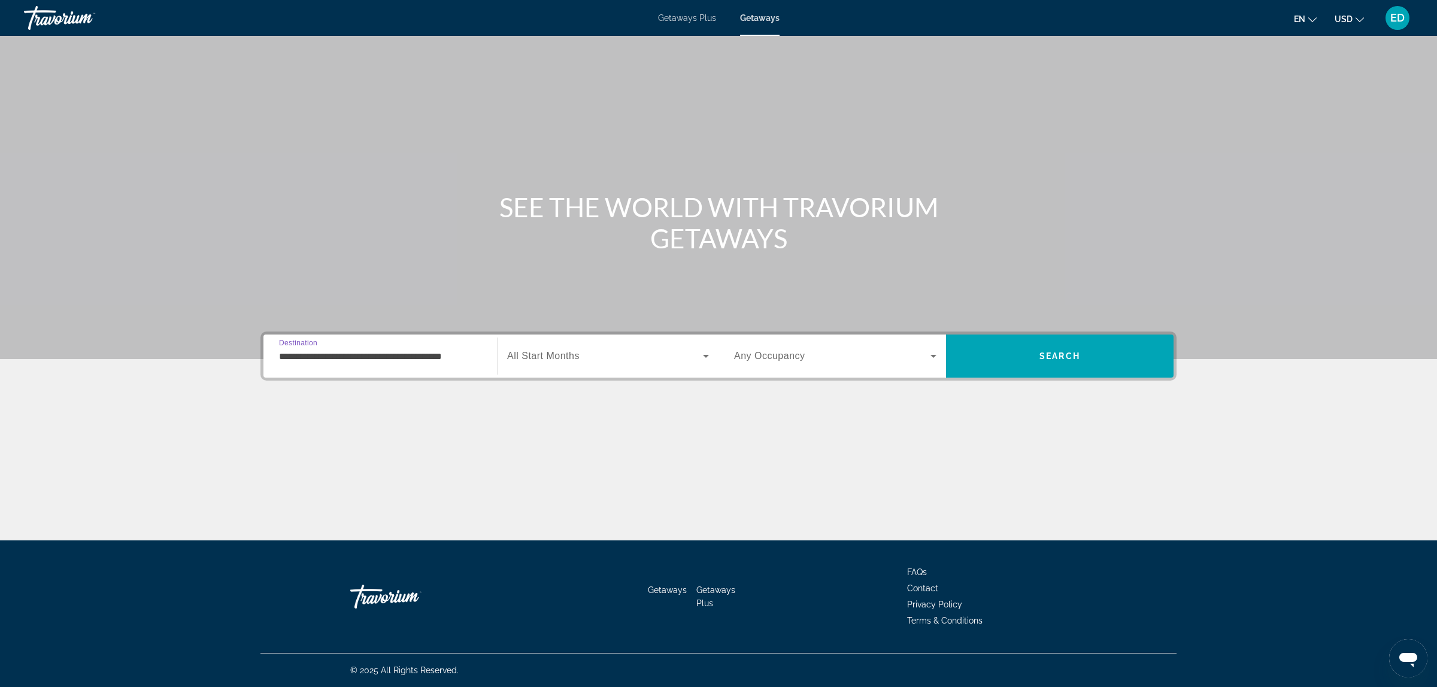
click at [592, 360] on span "Search widget" at bounding box center [605, 356] width 196 height 14
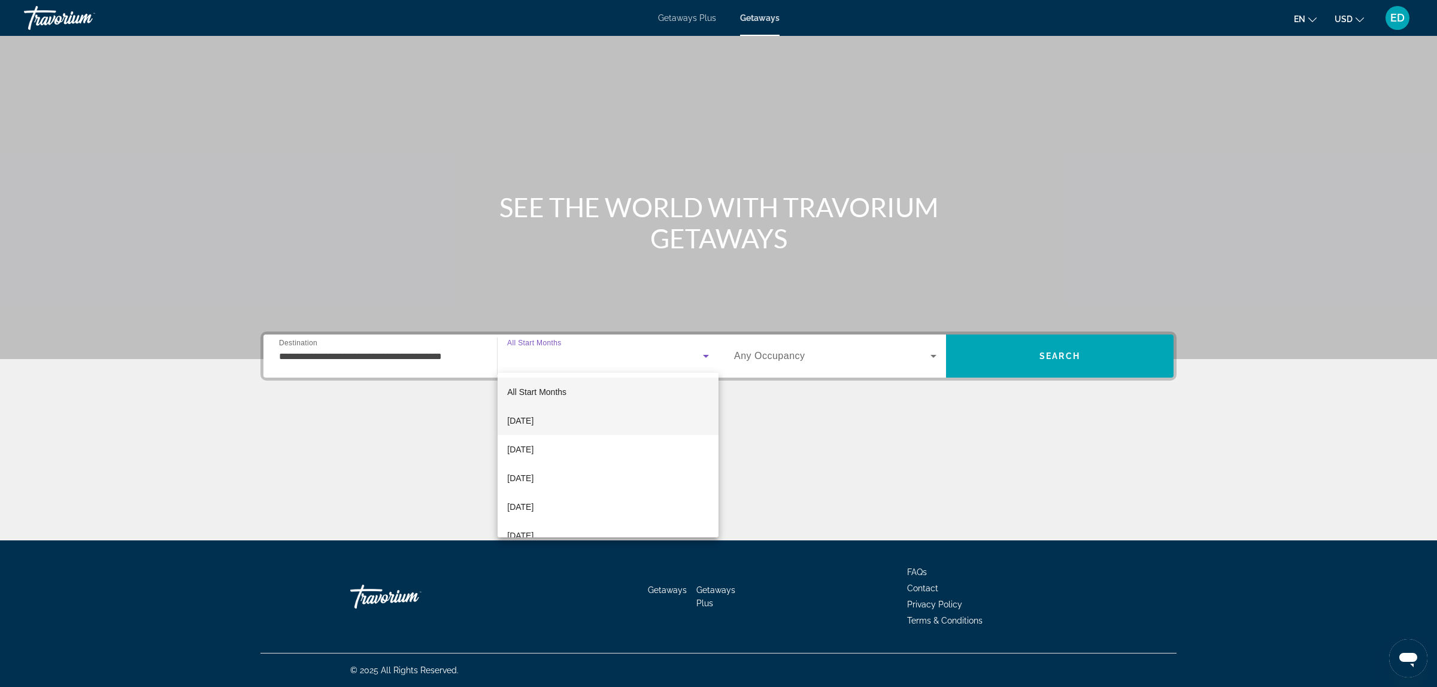
click at [534, 420] on span "[DATE]" at bounding box center [520, 421] width 26 height 14
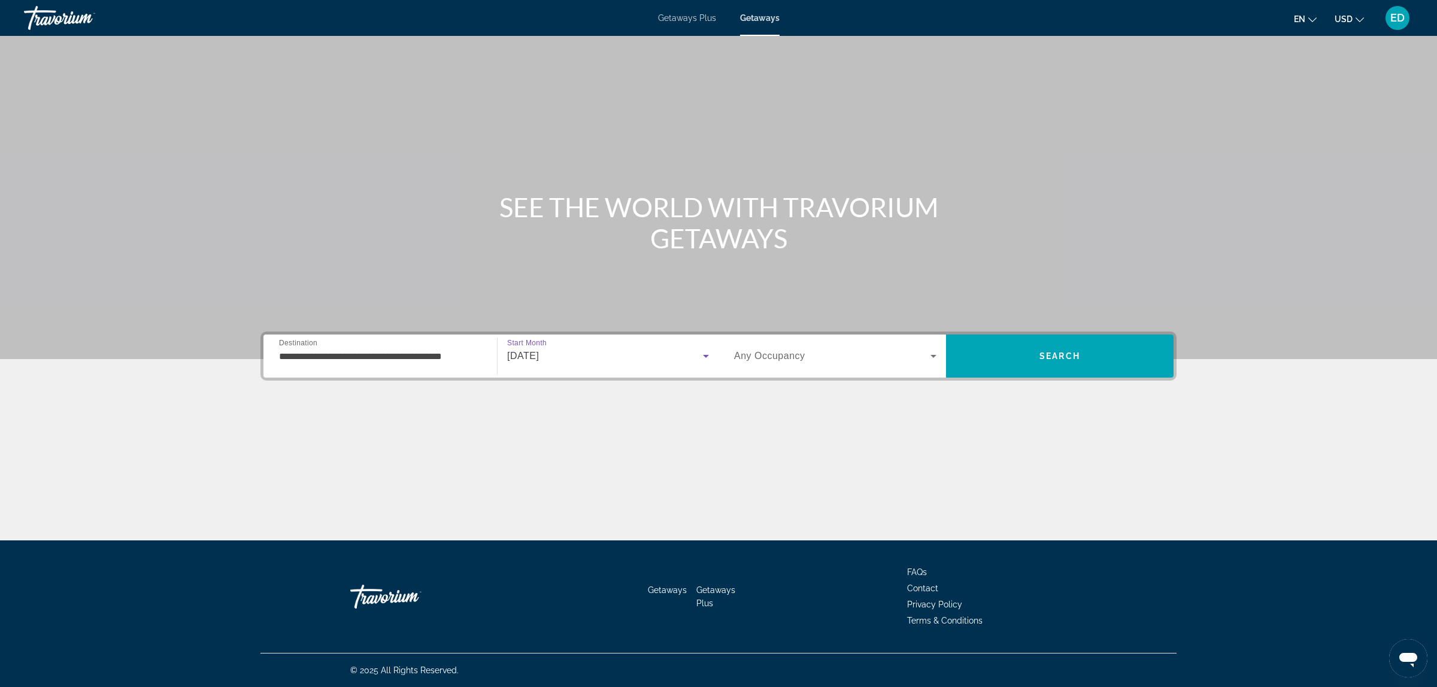
click at [779, 359] on span "Any Occupancy" at bounding box center [769, 356] width 71 height 10
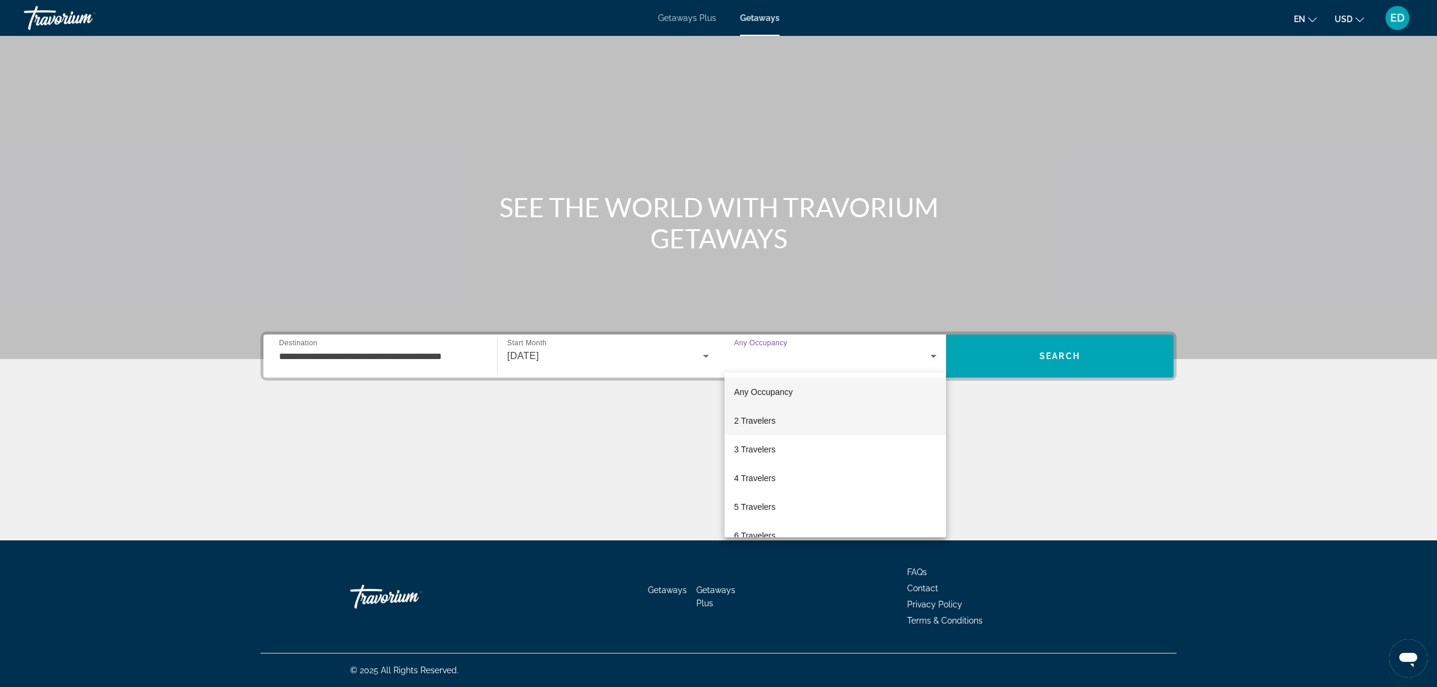
click at [748, 415] on span "2 Travelers" at bounding box center [754, 421] width 41 height 14
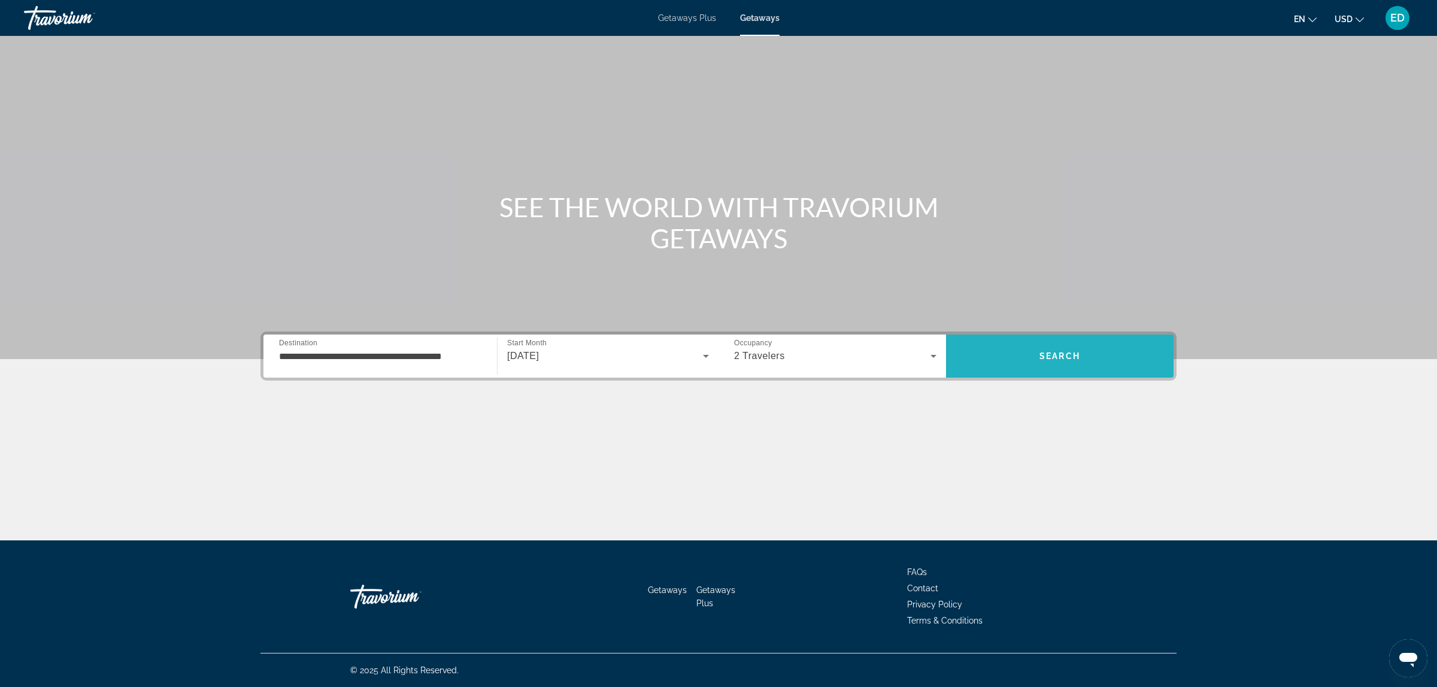
click at [1050, 362] on span "Search" at bounding box center [1060, 356] width 228 height 29
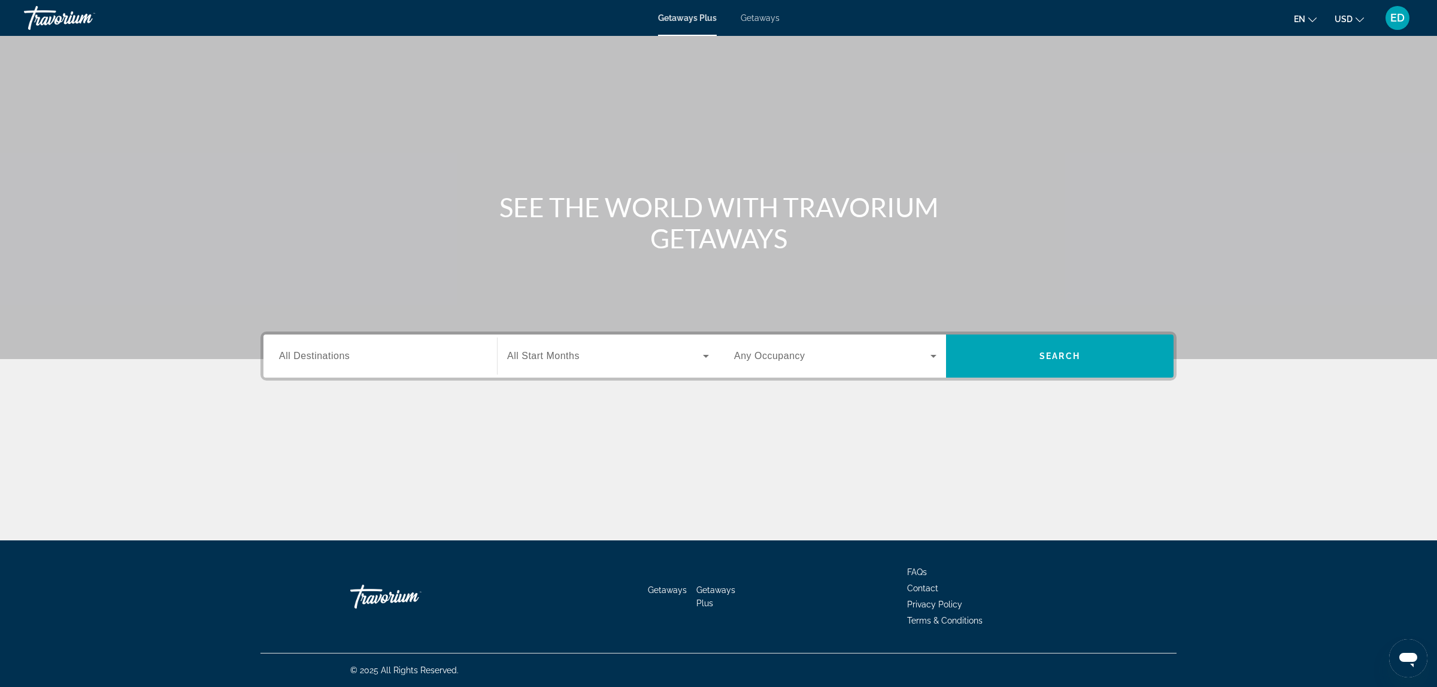
click at [330, 360] on span "All Destinations" at bounding box center [314, 356] width 71 height 10
click at [330, 360] on input "Destination All Destinations" at bounding box center [380, 357] width 202 height 14
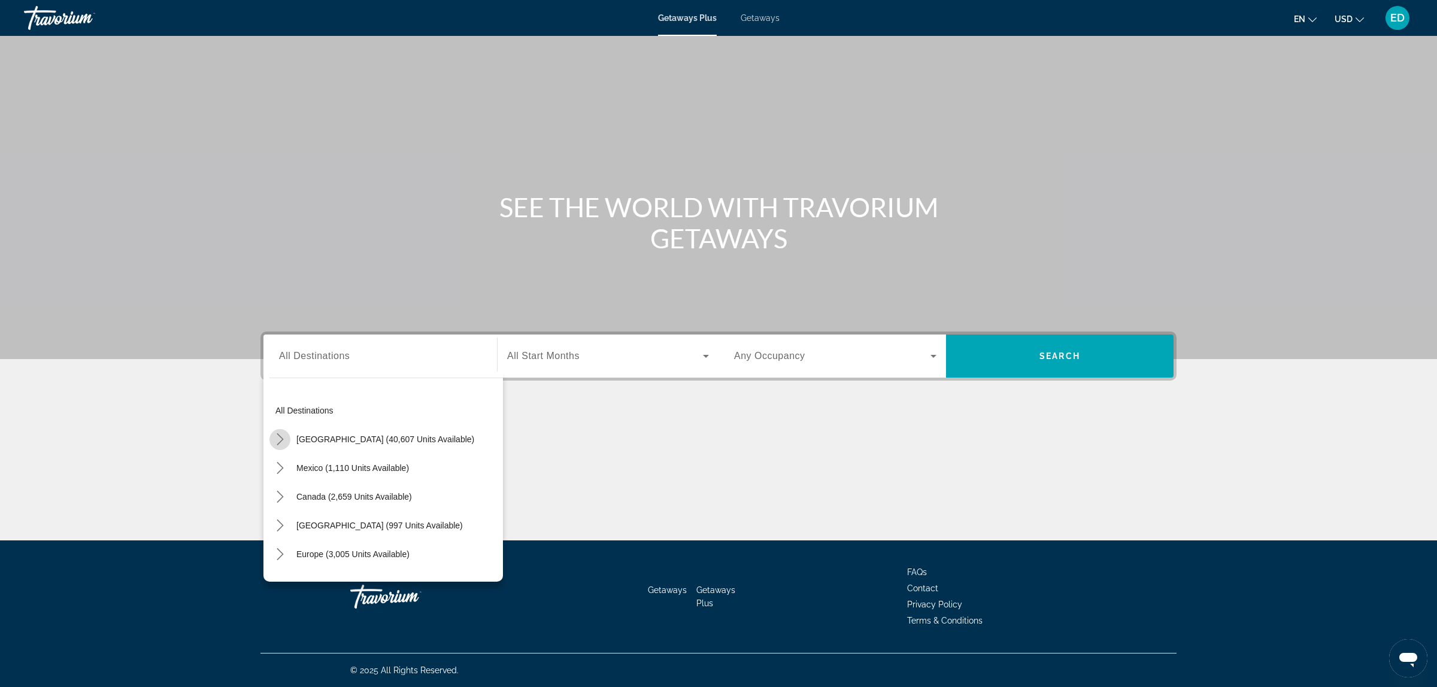
click at [280, 439] on icon "Toggle United States (40,607 units available) submenu" at bounding box center [280, 440] width 12 height 12
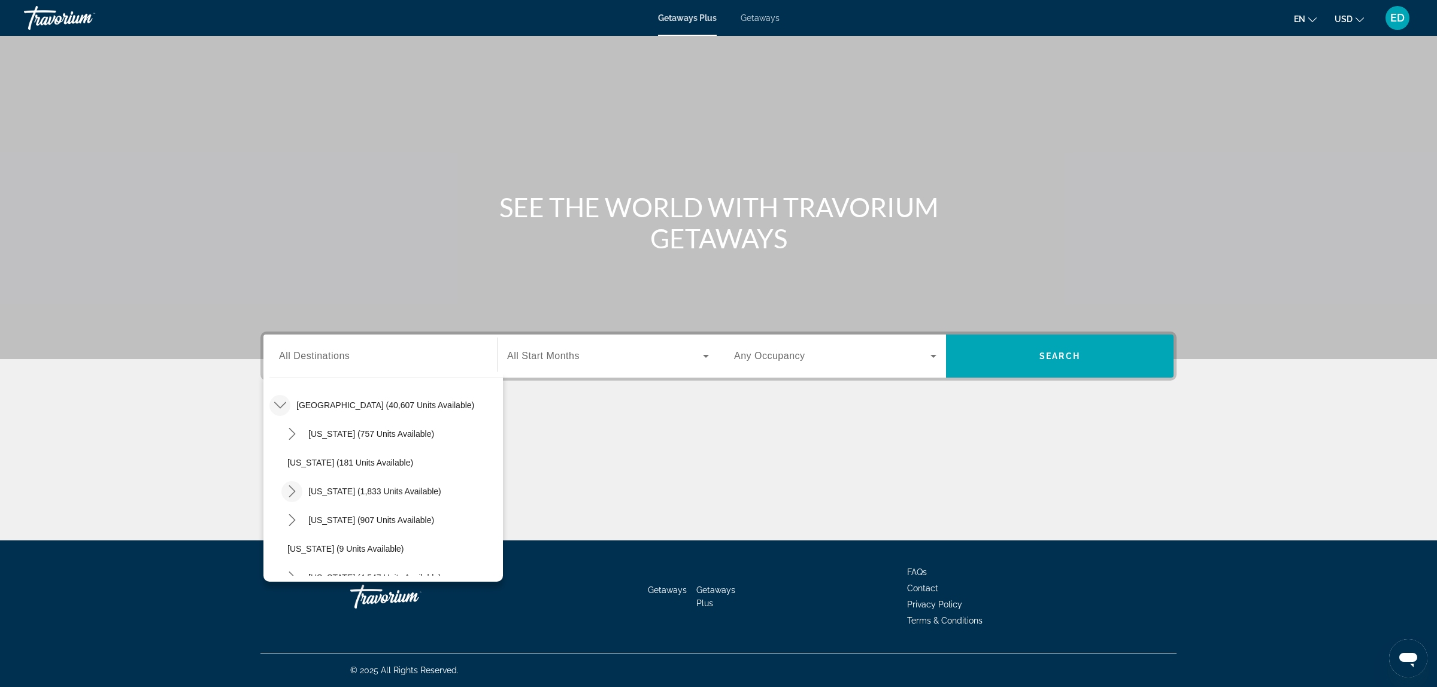
click at [290, 488] on icon "Toggle California (1,833 units available) submenu" at bounding box center [292, 492] width 12 height 12
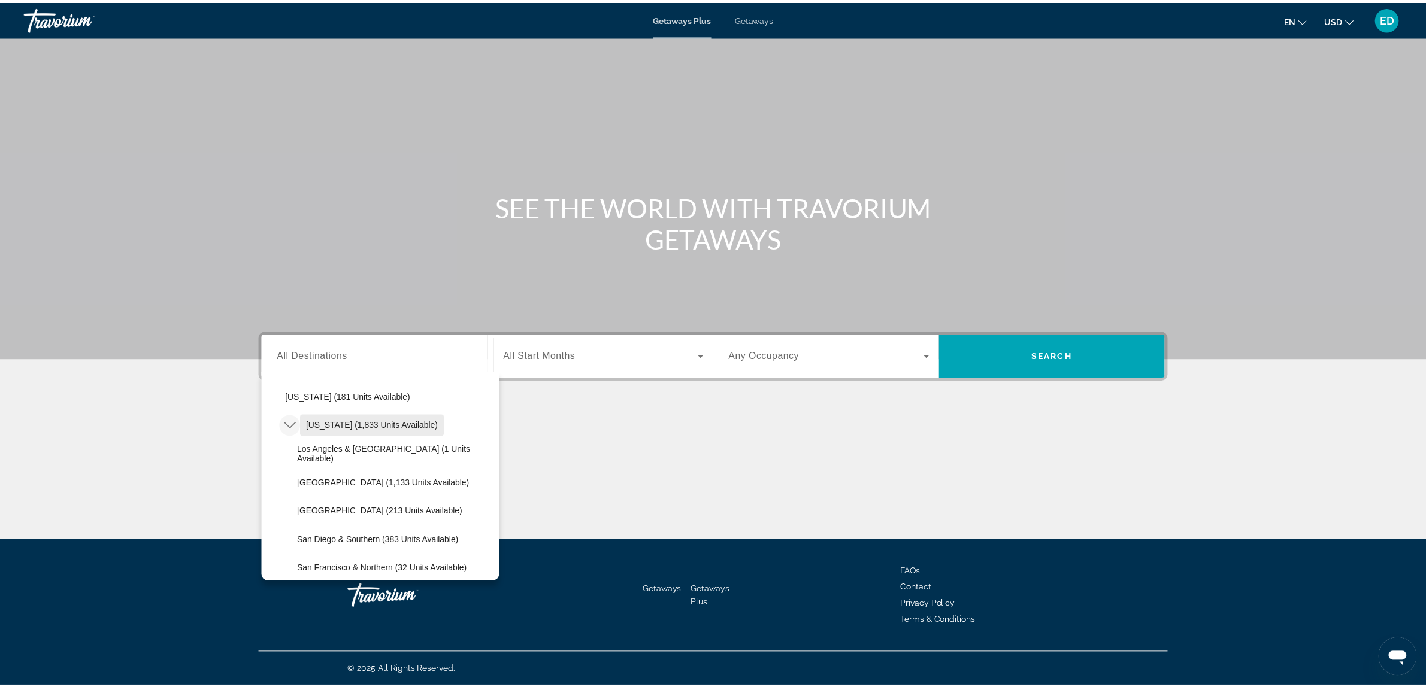
scroll to position [134, 0]
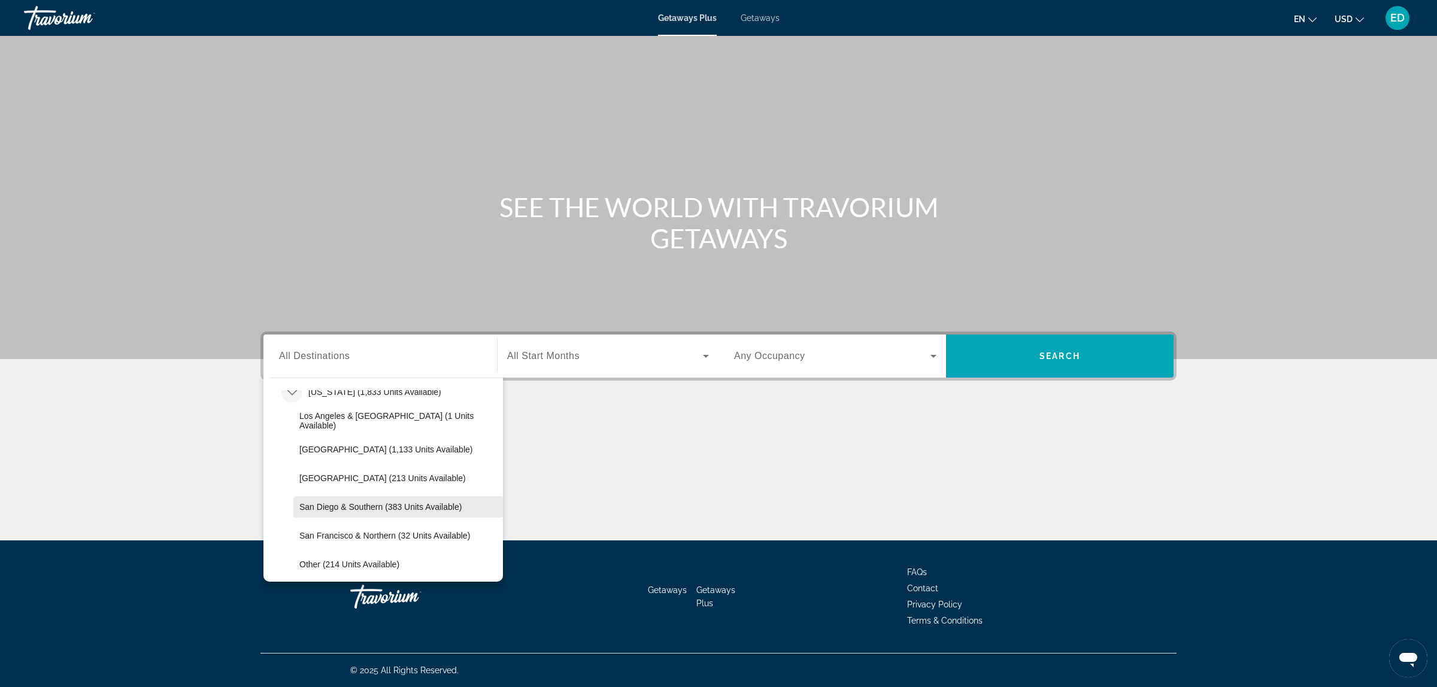
click at [343, 504] on span "San Diego & Southern (383 units available)" at bounding box center [380, 507] width 162 height 10
type input "**********"
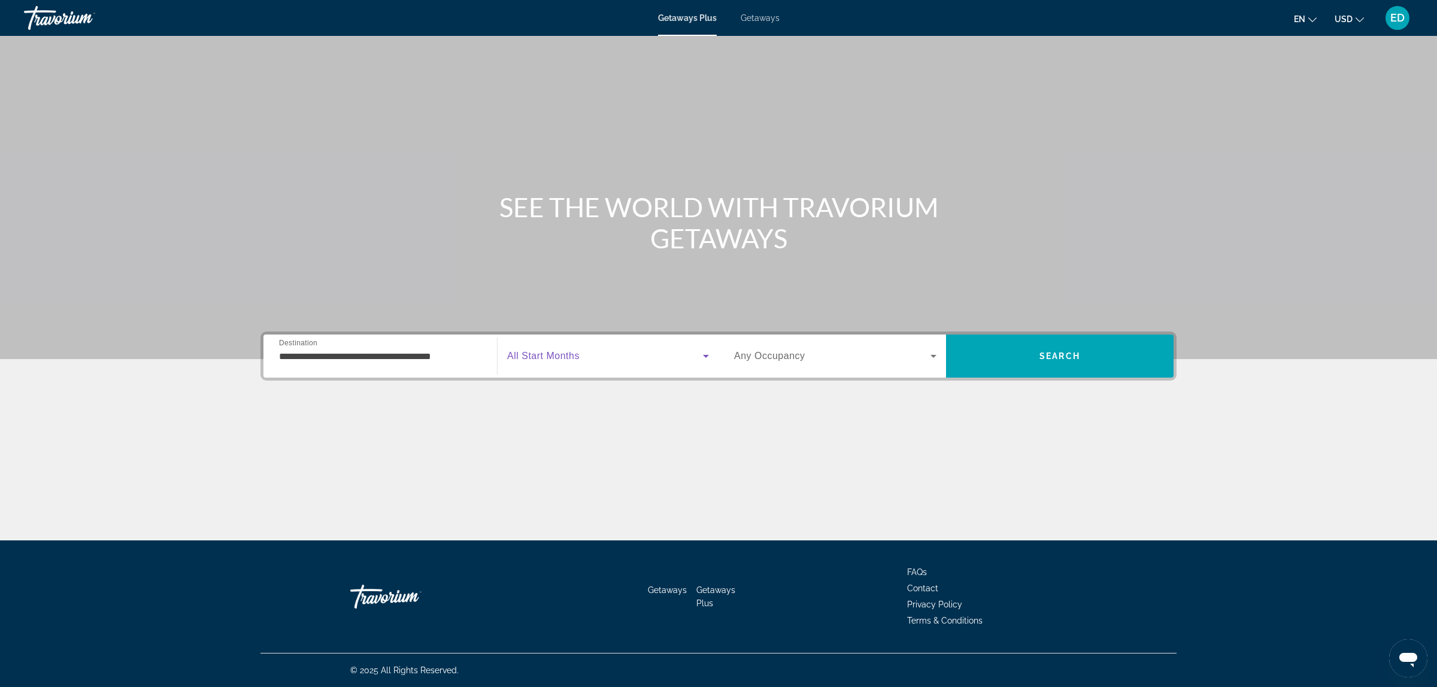
click at [610, 354] on span "Search widget" at bounding box center [605, 356] width 196 height 14
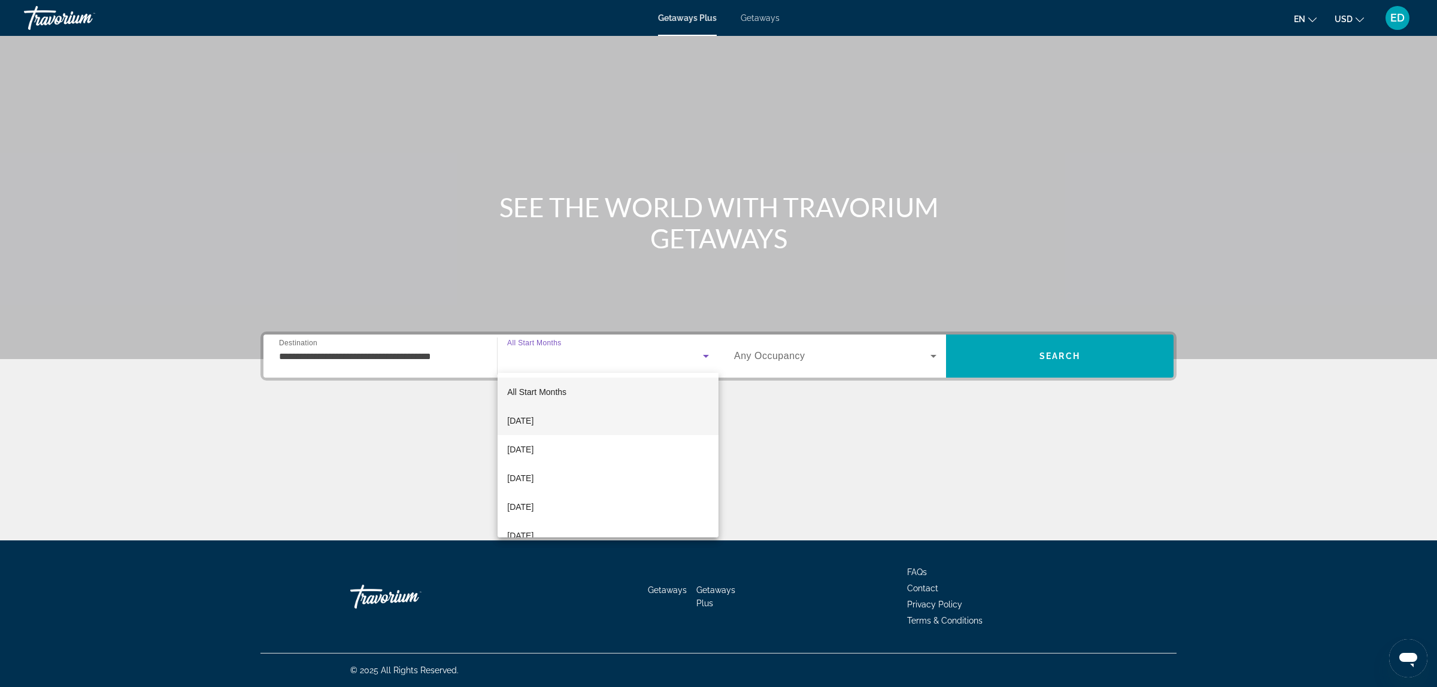
click at [531, 423] on span "[DATE]" at bounding box center [520, 421] width 26 height 14
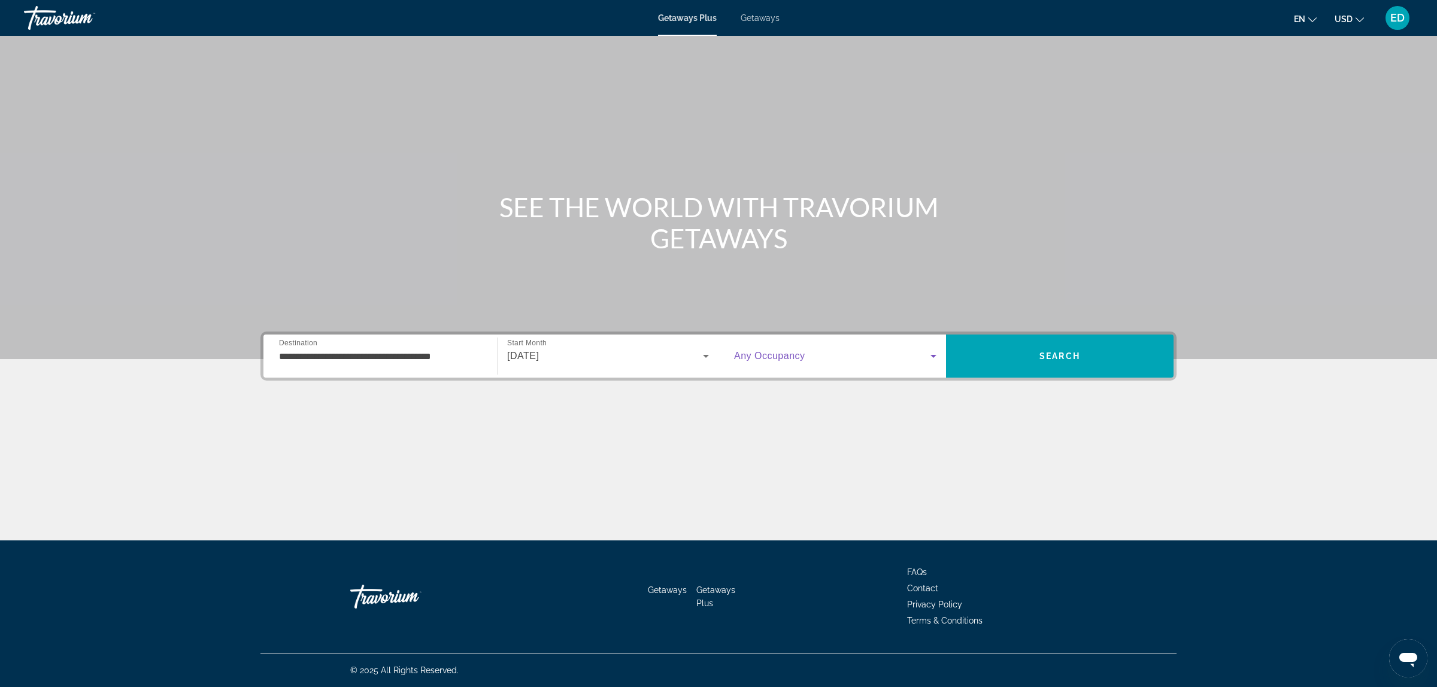
click at [813, 349] on span "Search widget" at bounding box center [832, 356] width 196 height 14
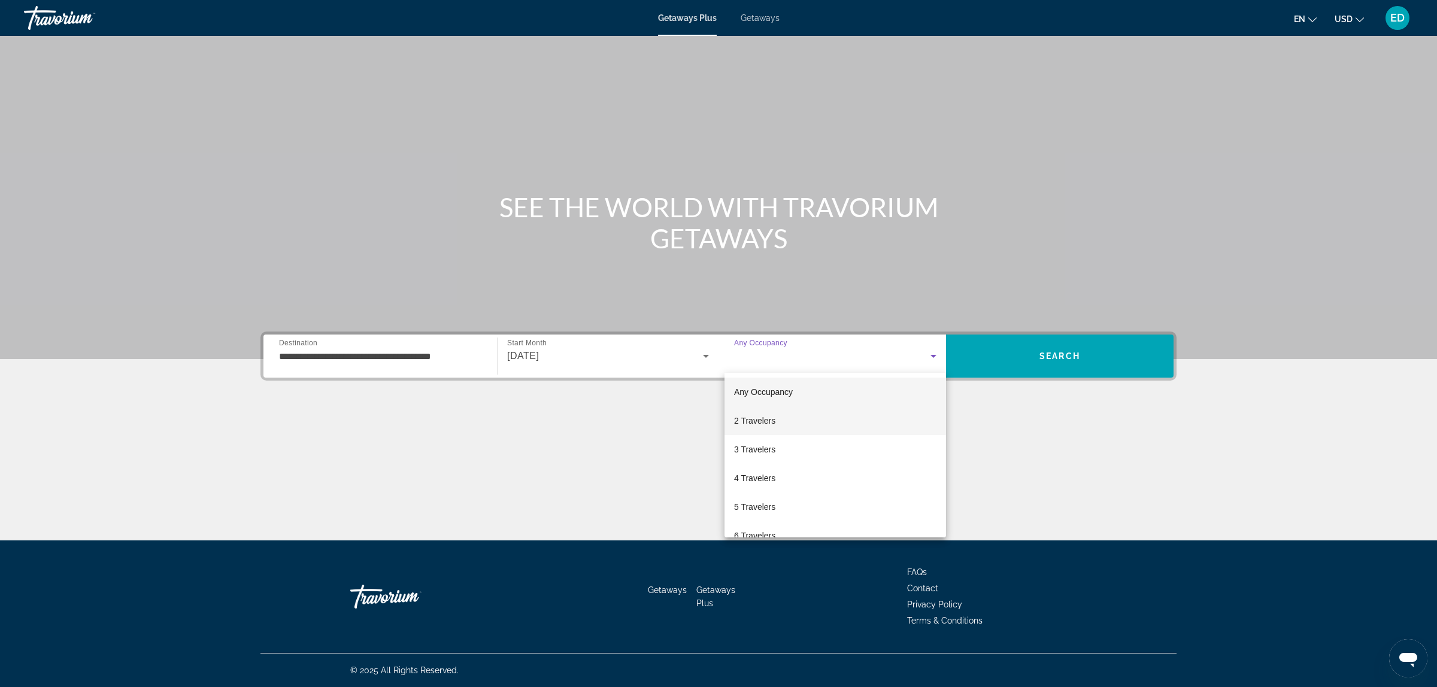
click at [743, 421] on span "2 Travelers" at bounding box center [754, 421] width 41 height 14
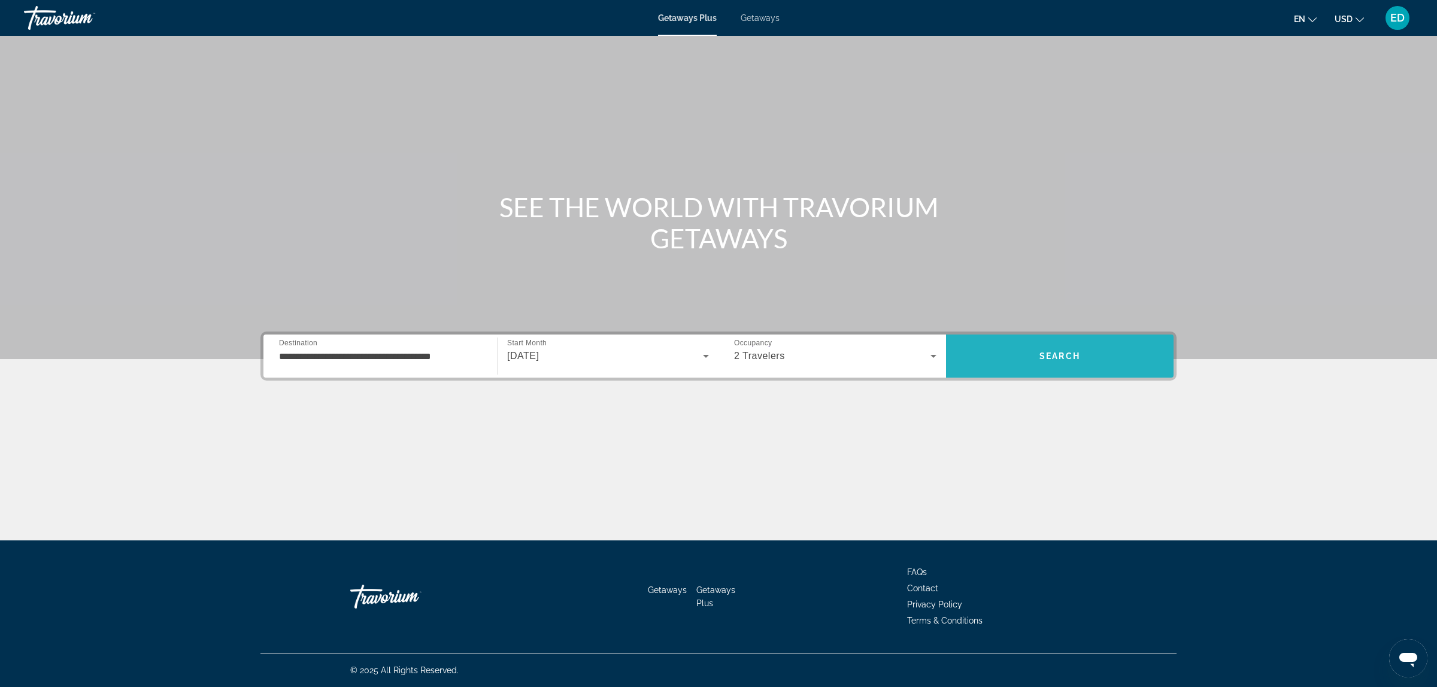
click at [1061, 352] on span "Search" at bounding box center [1059, 356] width 41 height 10
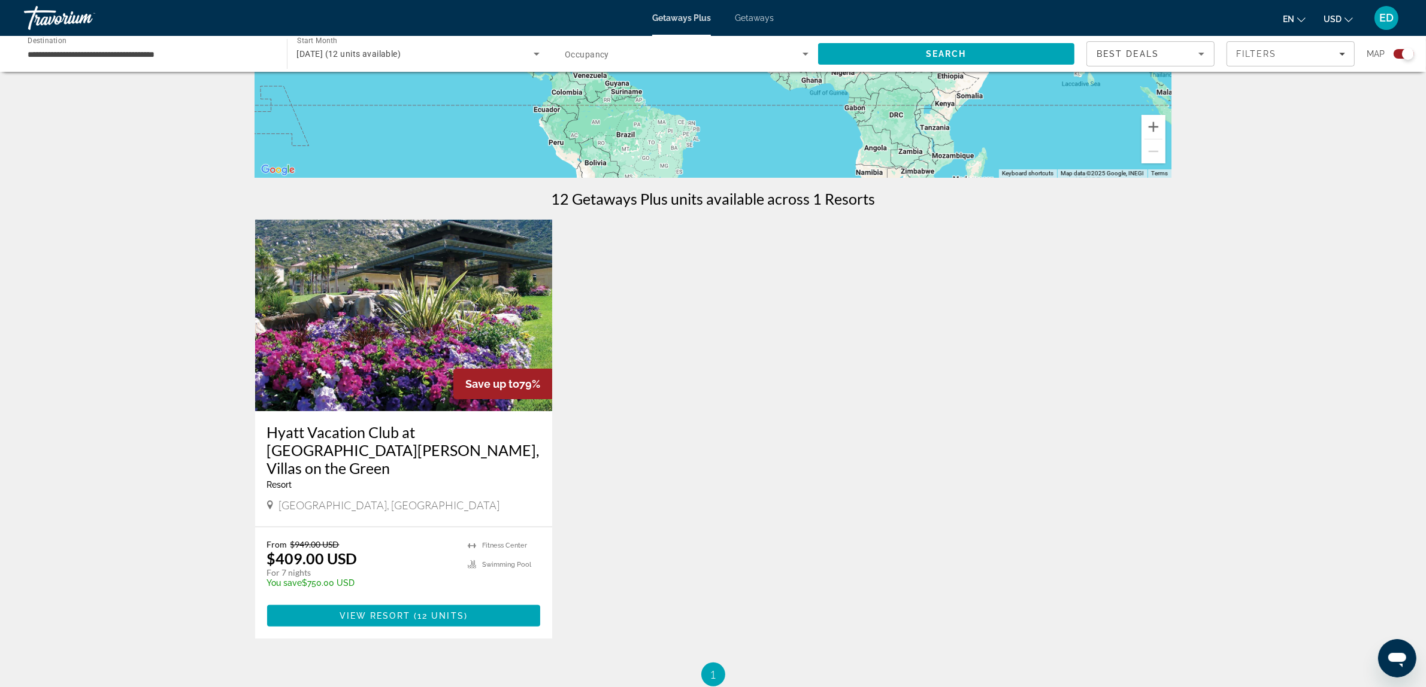
scroll to position [299, 0]
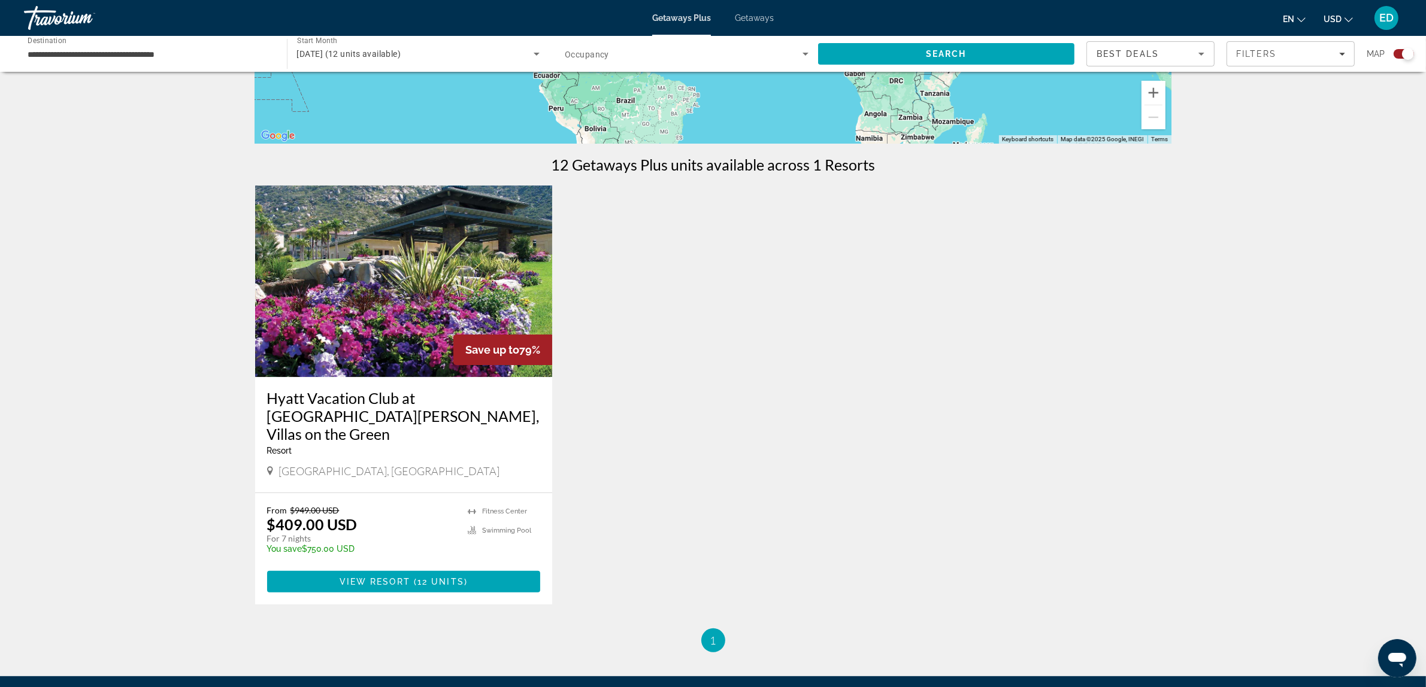
click at [372, 351] on img "Main content" at bounding box center [404, 282] width 298 height 192
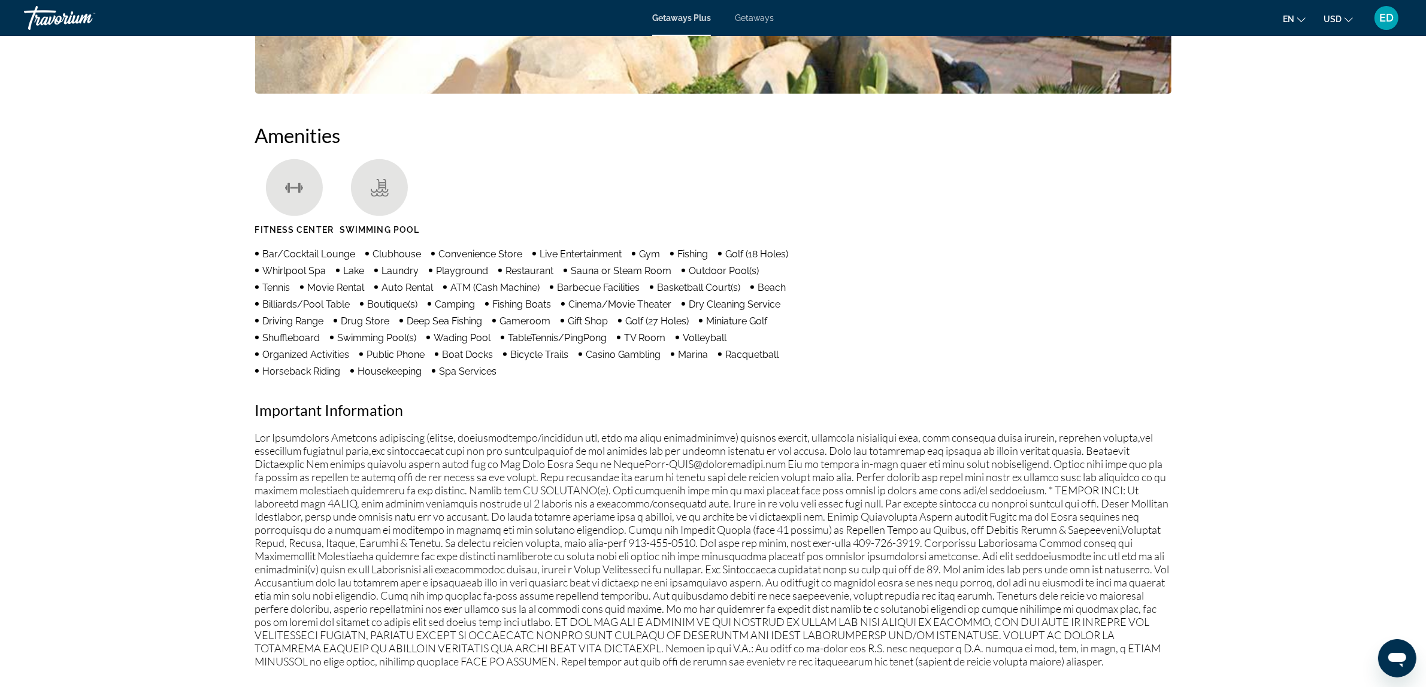
scroll to position [857, 0]
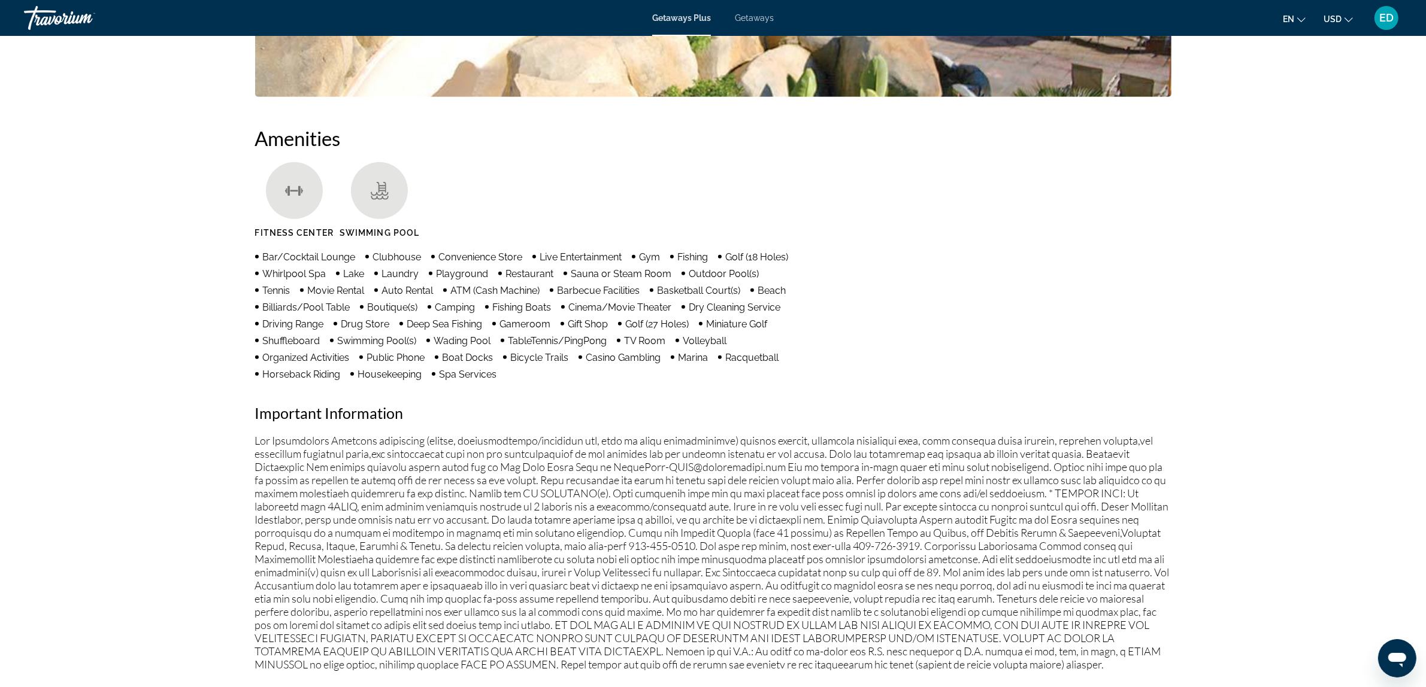
click at [756, 20] on span "Getaways" at bounding box center [754, 18] width 39 height 10
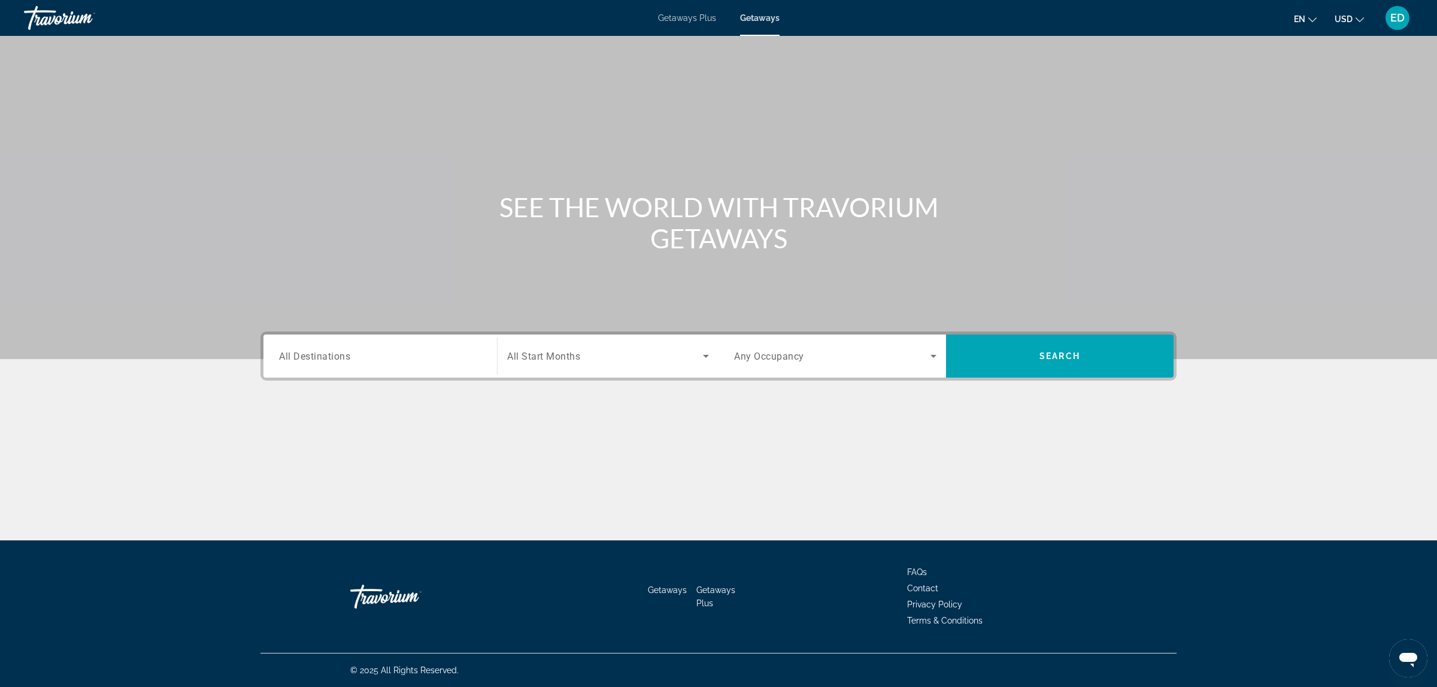
click at [386, 363] on input "Destination All Destinations" at bounding box center [380, 357] width 202 height 14
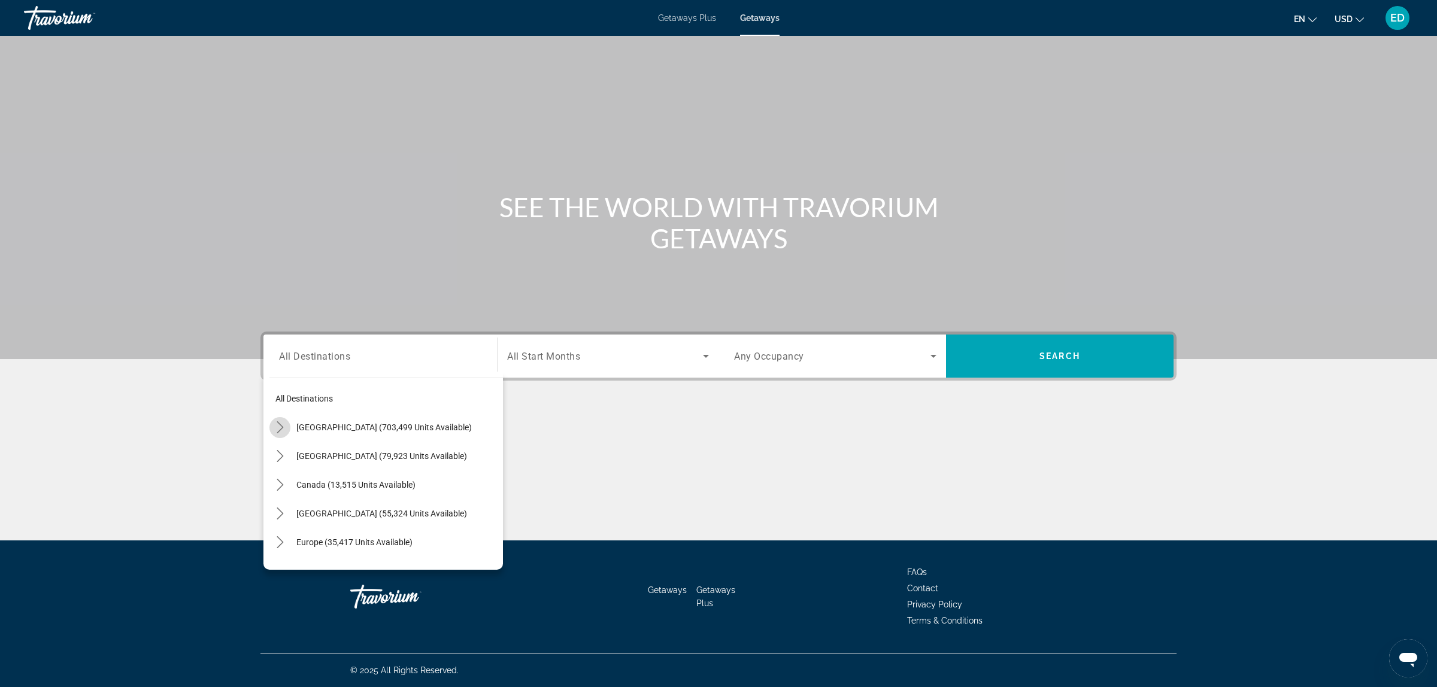
click at [277, 428] on icon "Toggle United States (703,499 units available) submenu" at bounding box center [280, 428] width 12 height 12
click at [292, 477] on icon "Toggle California (92,639 units available) submenu" at bounding box center [292, 480] width 12 height 12
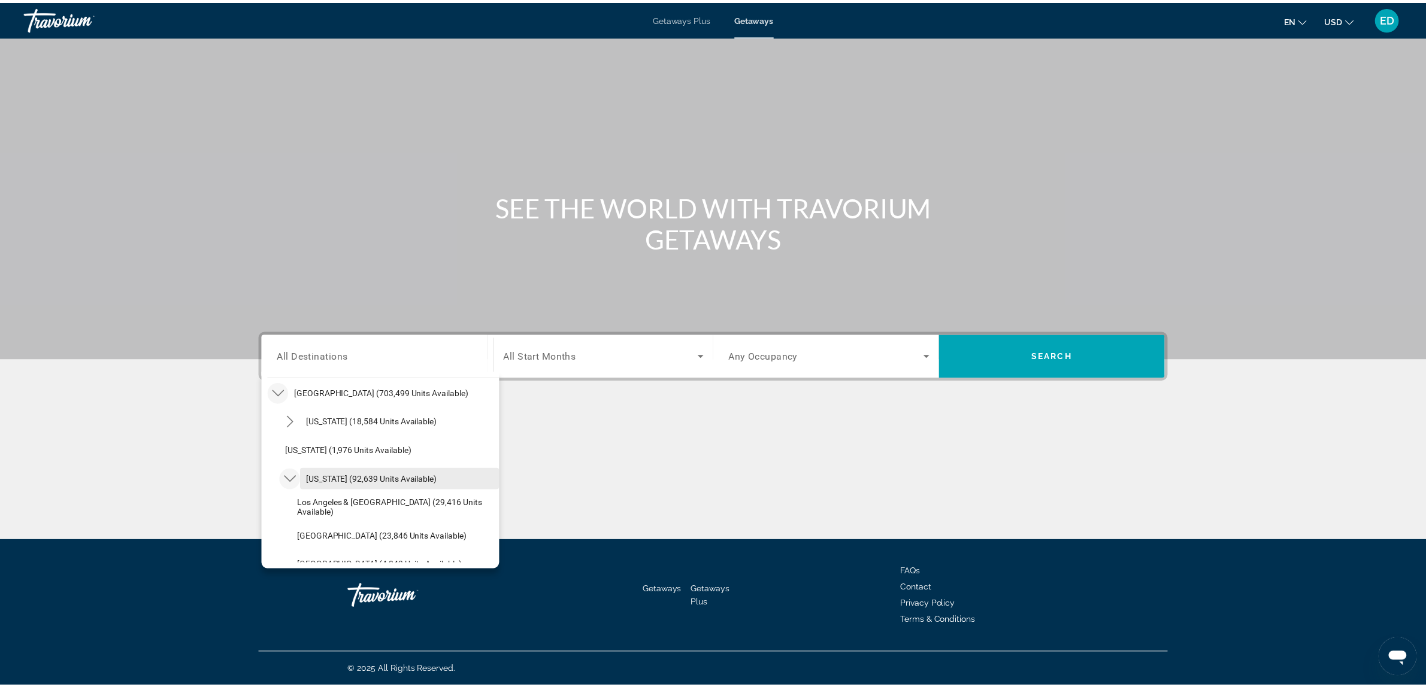
scroll to position [134, 0]
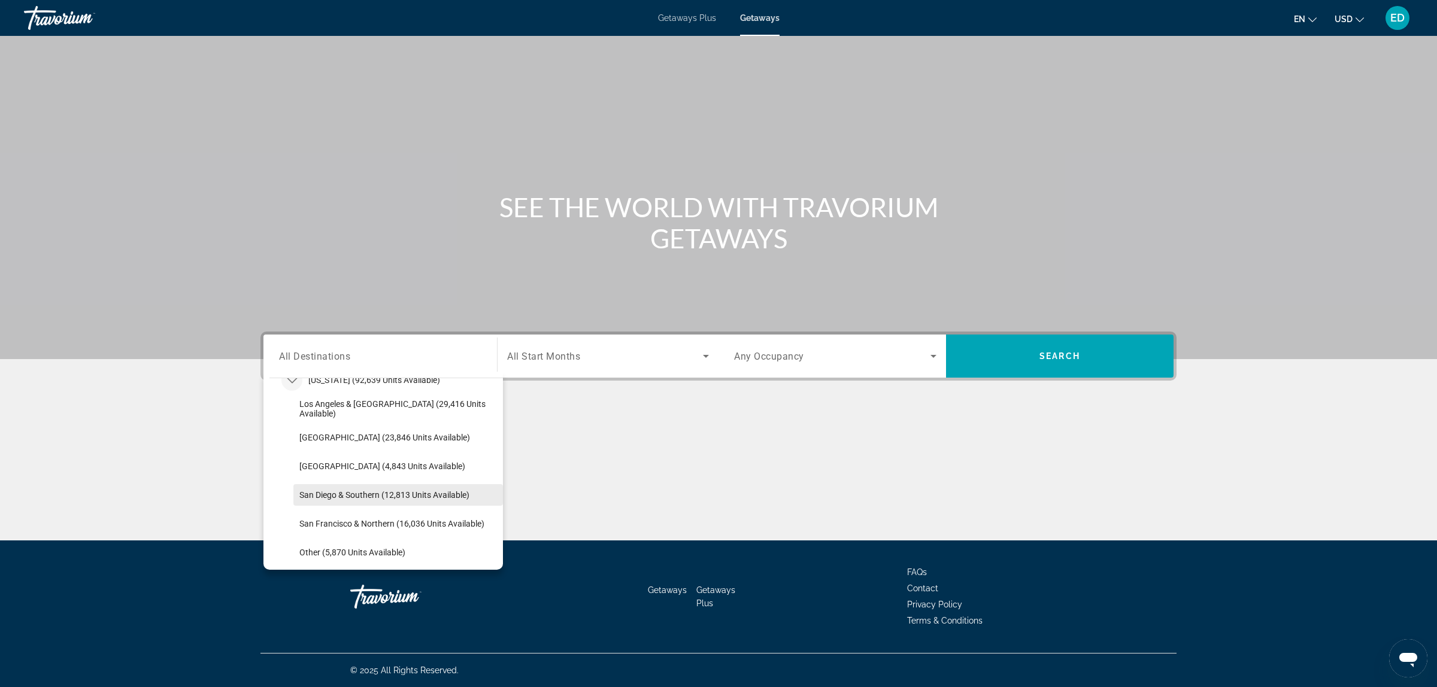
click at [325, 495] on span "San Diego & Southern (12,813 units available)" at bounding box center [384, 495] width 170 height 10
type input "**********"
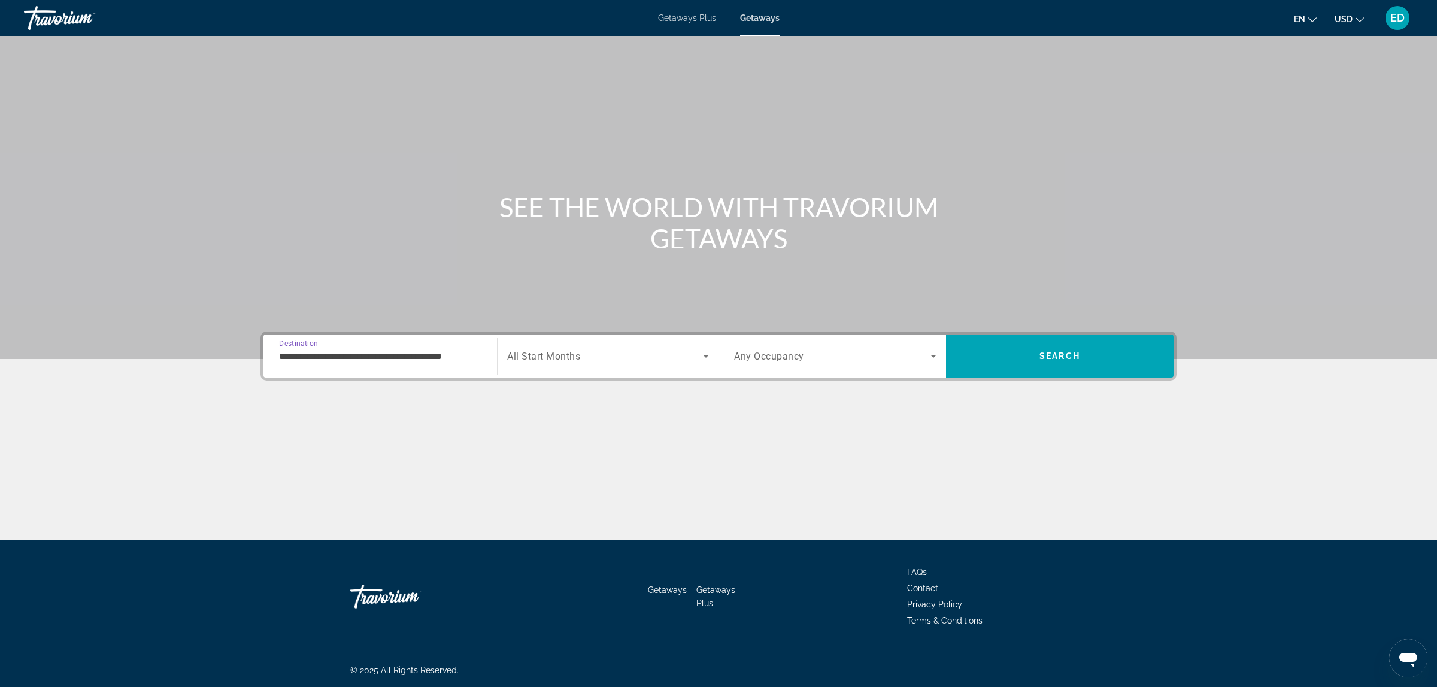
click at [601, 354] on span "Search widget" at bounding box center [605, 356] width 196 height 14
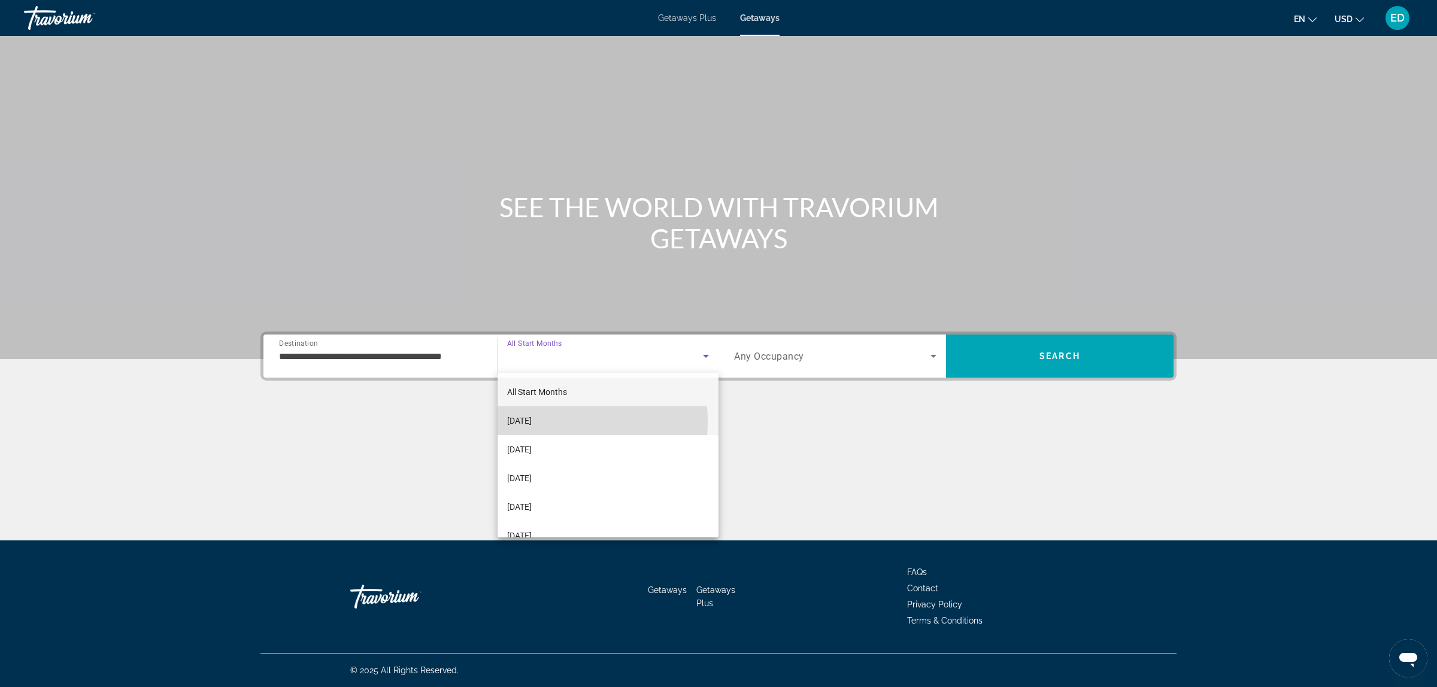
click at [531, 422] on span "[DATE]" at bounding box center [519, 421] width 25 height 14
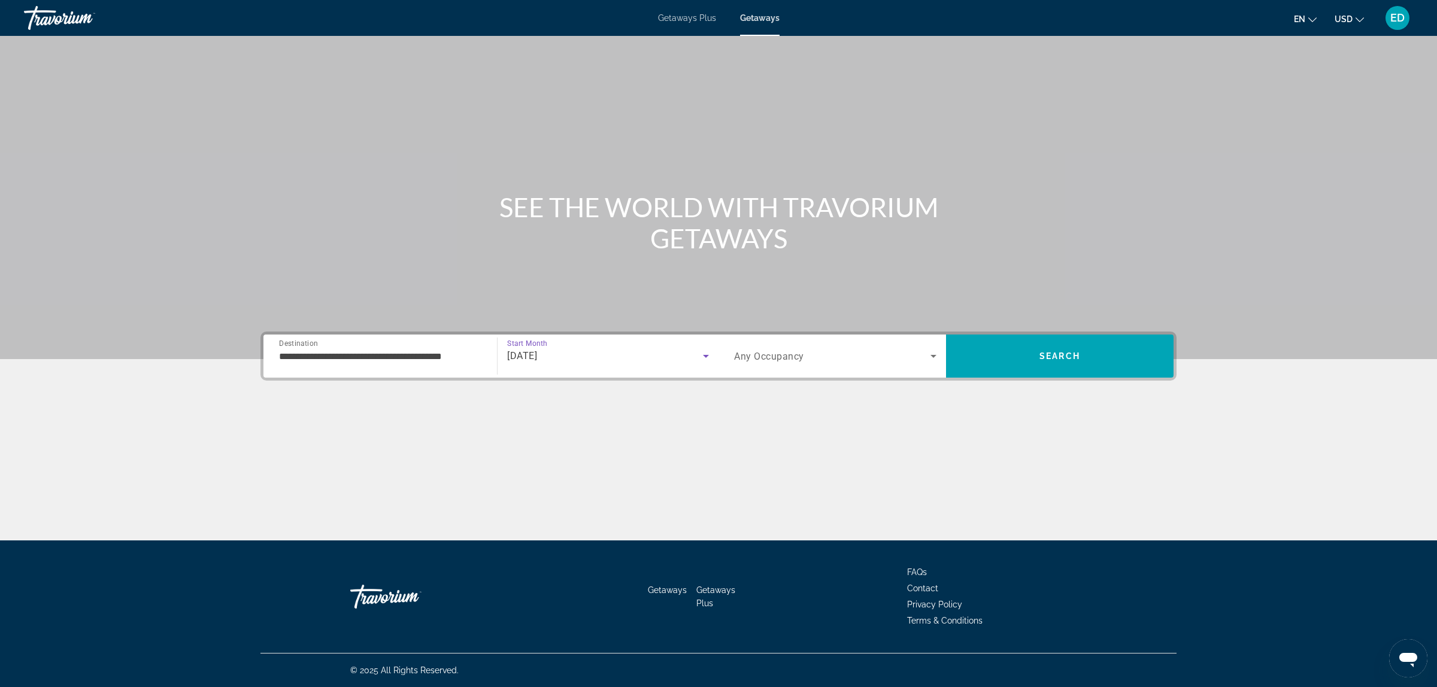
click at [756, 360] on span "Any Occupancy" at bounding box center [769, 356] width 70 height 11
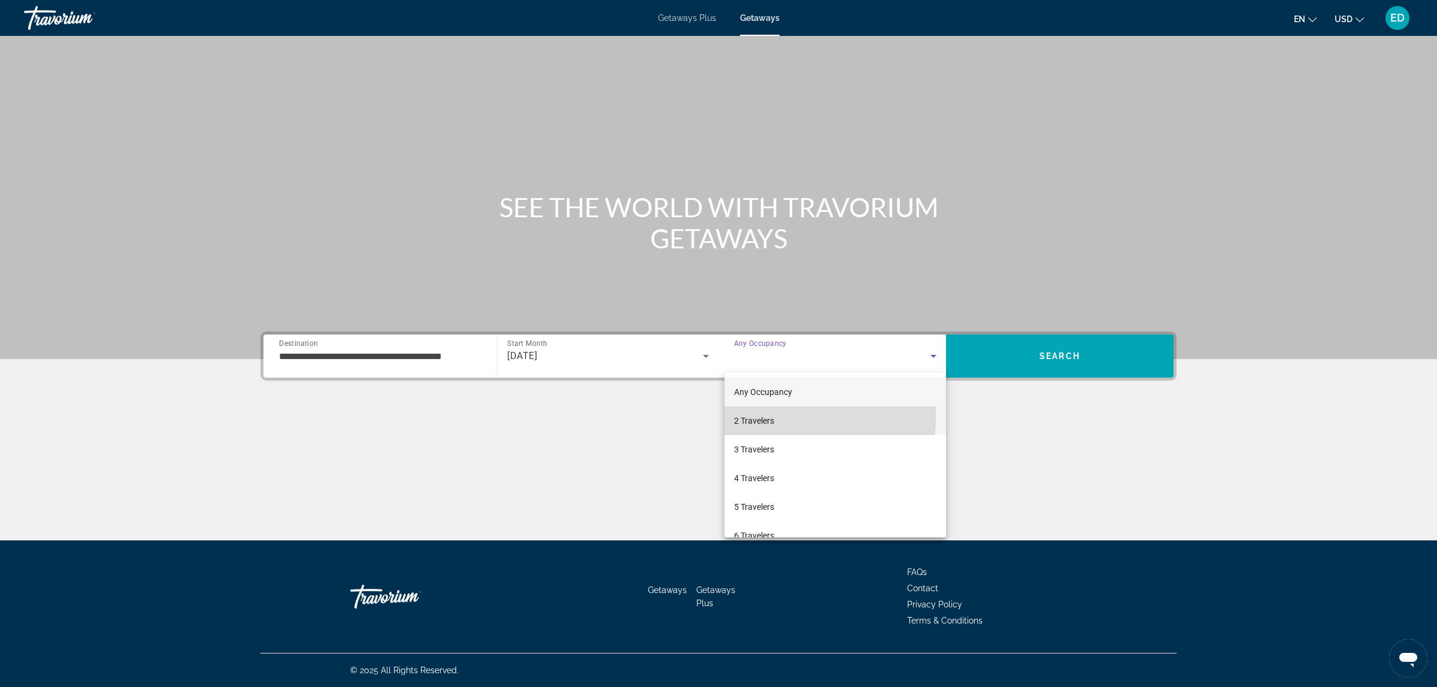
click at [735, 416] on span "2 Travelers" at bounding box center [754, 421] width 40 height 14
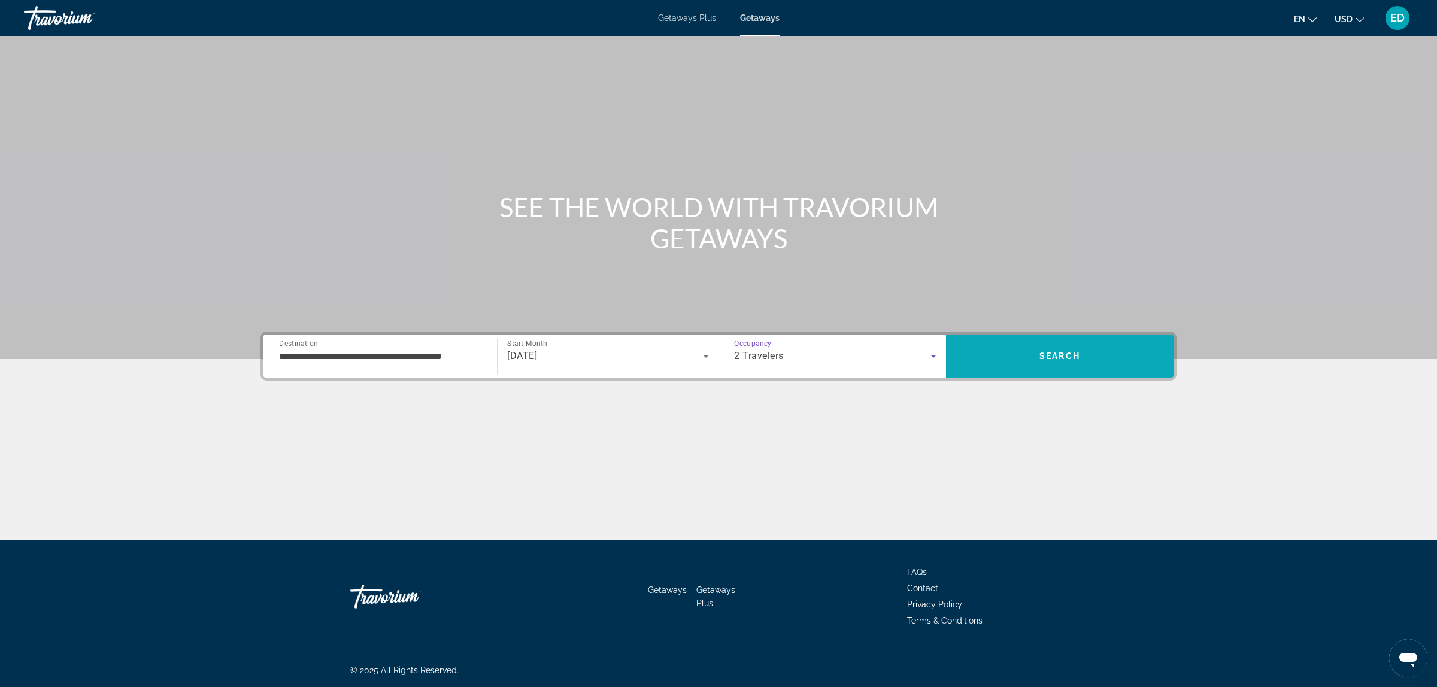
click at [1046, 359] on span "Search" at bounding box center [1059, 356] width 41 height 10
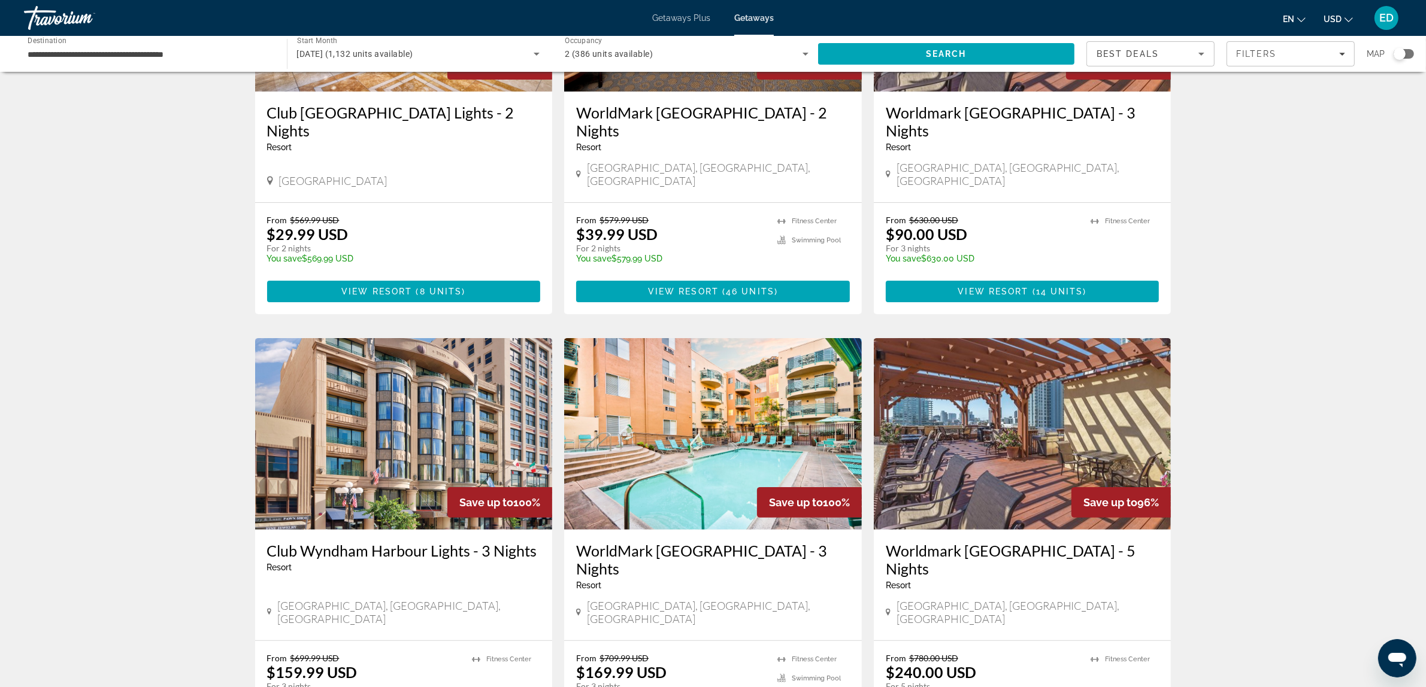
scroll to position [99, 0]
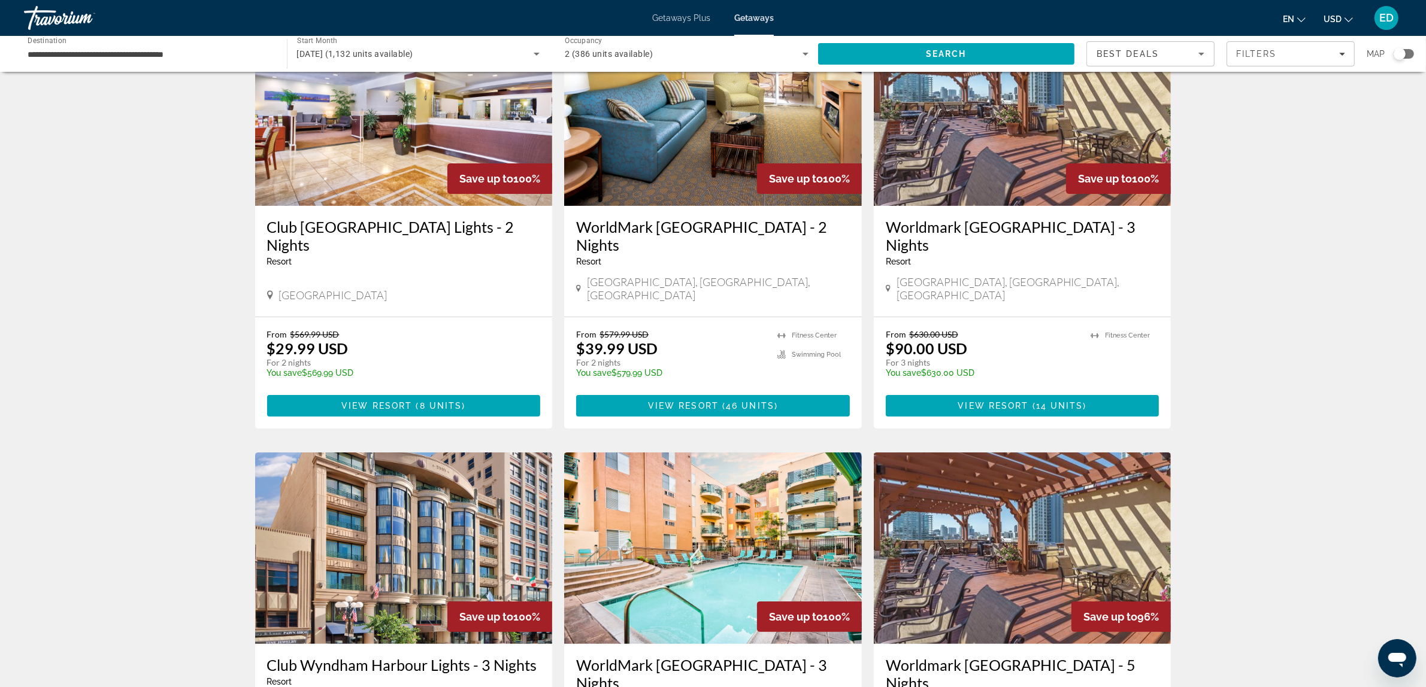
click at [987, 129] on img "Main content" at bounding box center [1023, 110] width 298 height 192
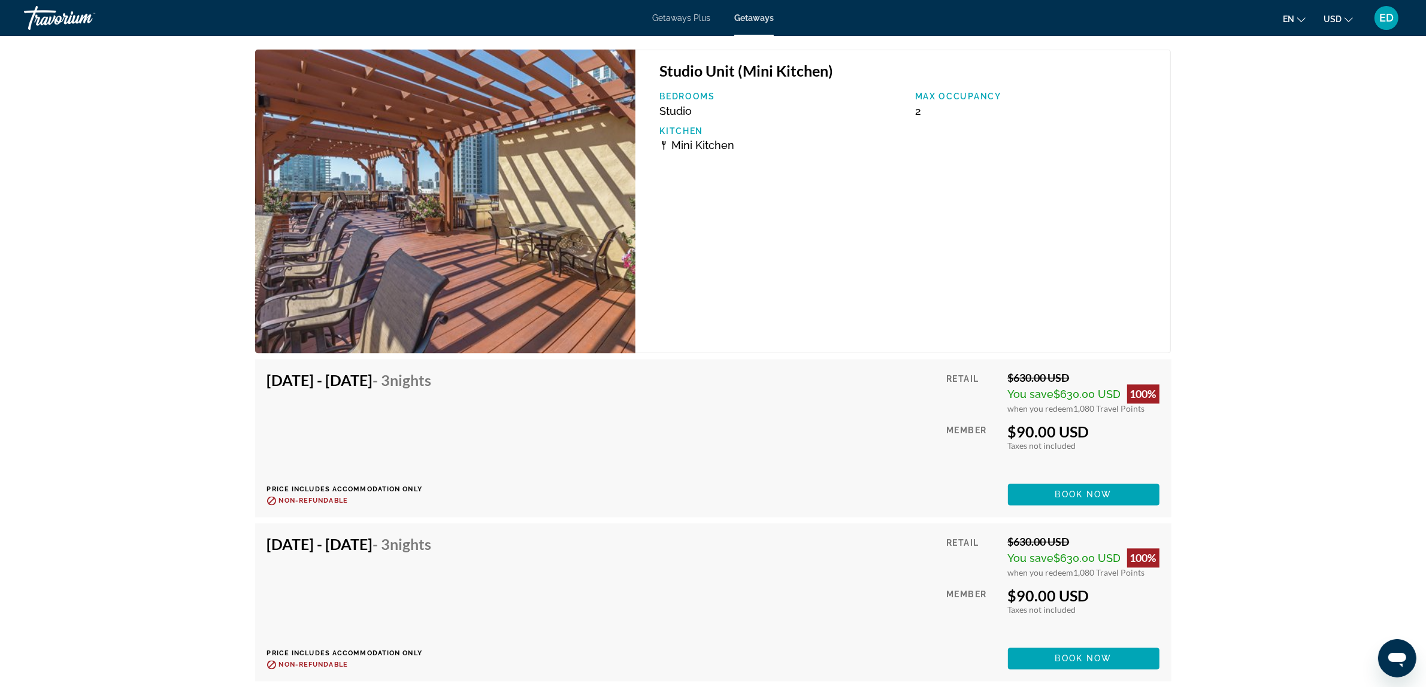
scroll to position [2994, 0]
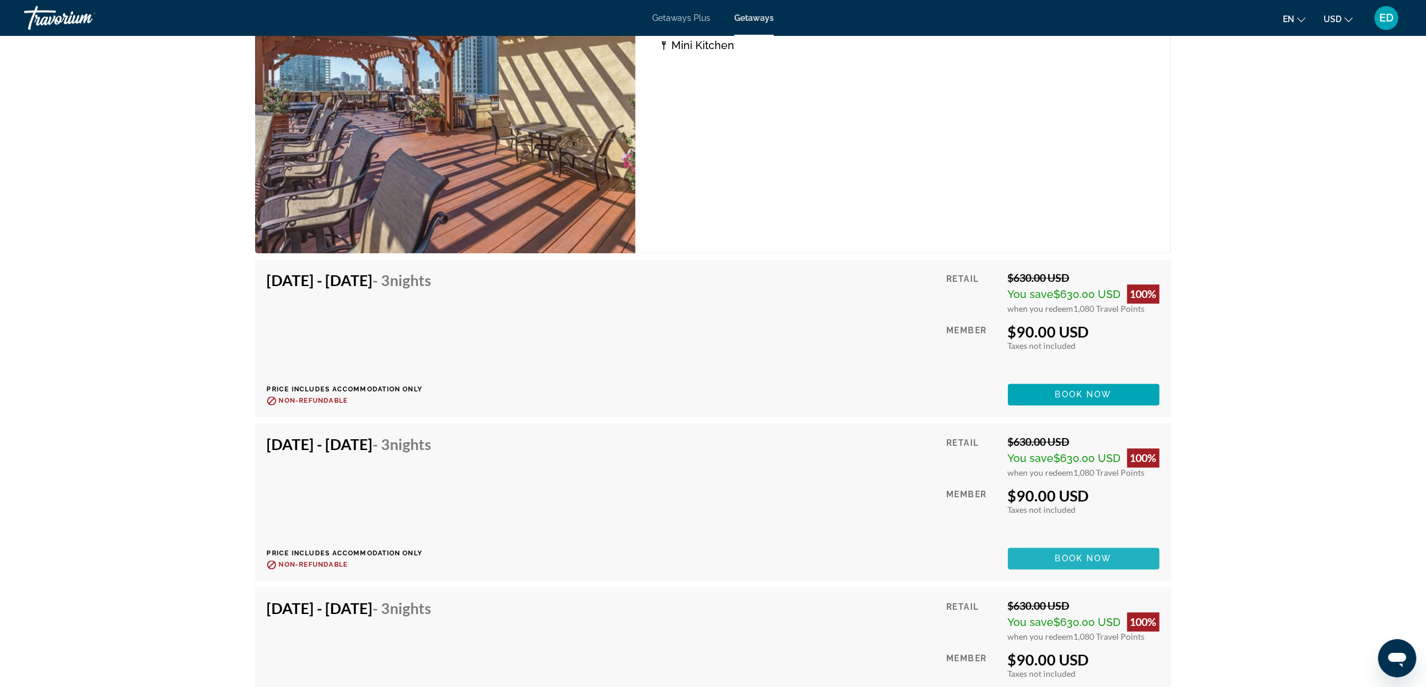
click at [1075, 554] on span "Book now" at bounding box center [1083, 559] width 57 height 10
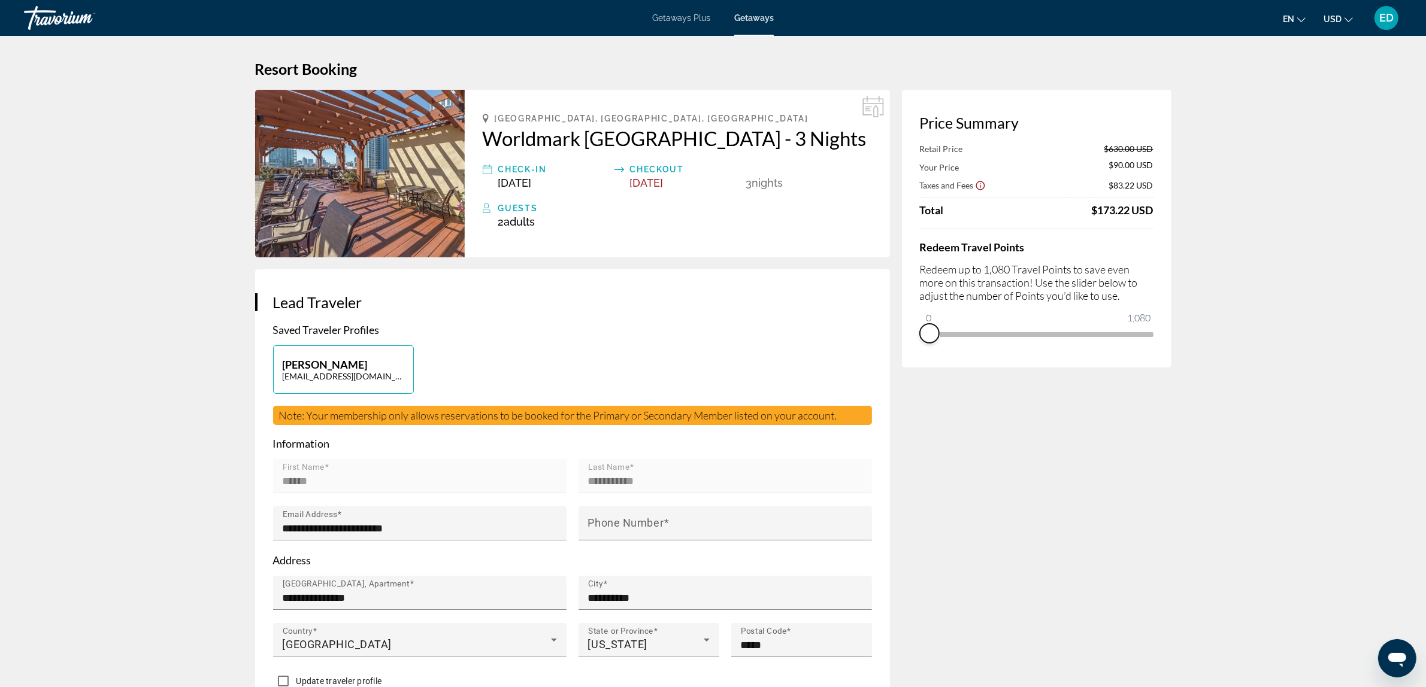
drag, startPoint x: 1145, startPoint y: 353, endPoint x: 898, endPoint y: 348, distance: 247.3
drag, startPoint x: 929, startPoint y: 316, endPoint x: 1208, endPoint y: 374, distance: 285.1
drag, startPoint x: 1145, startPoint y: 348, endPoint x: 918, endPoint y: 343, distance: 227.0
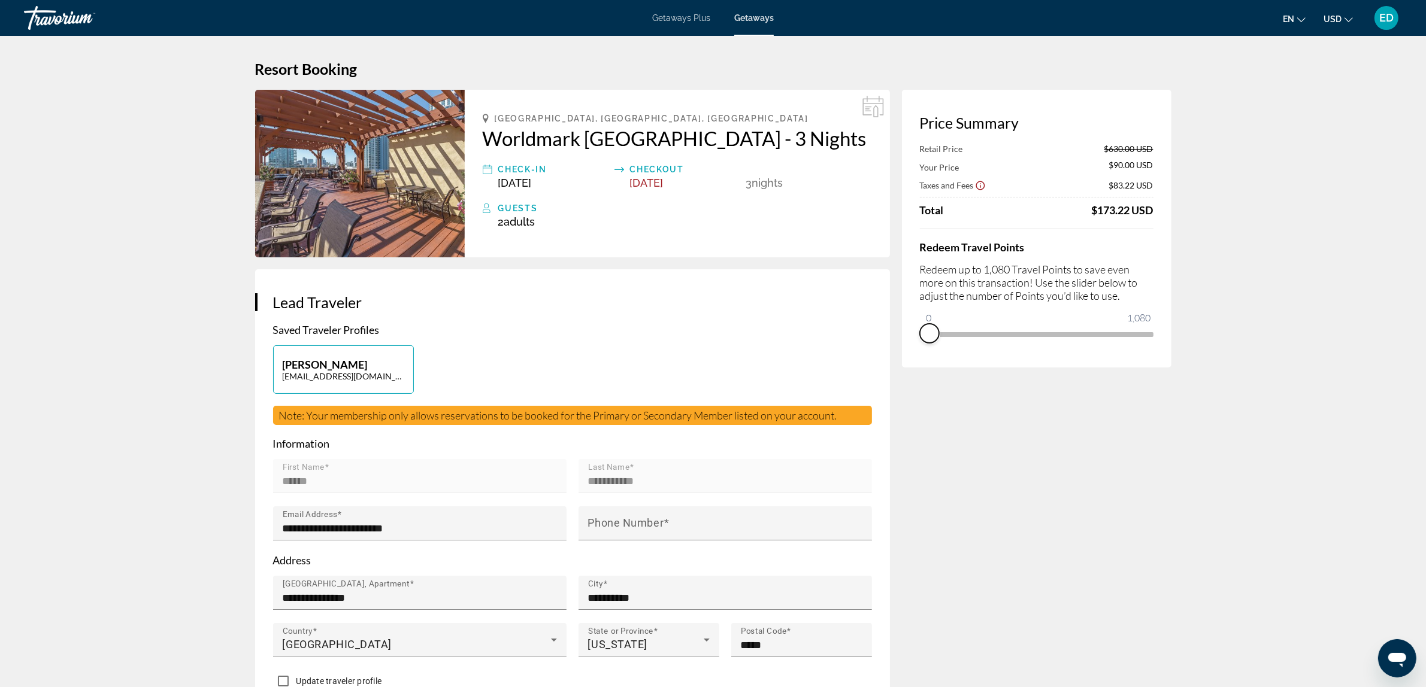
click at [918, 338] on div "Price Summary Retail Price $630.00 USD Your Price $90.00 USD Taxes and Fees $83…" at bounding box center [1036, 229] width 269 height 278
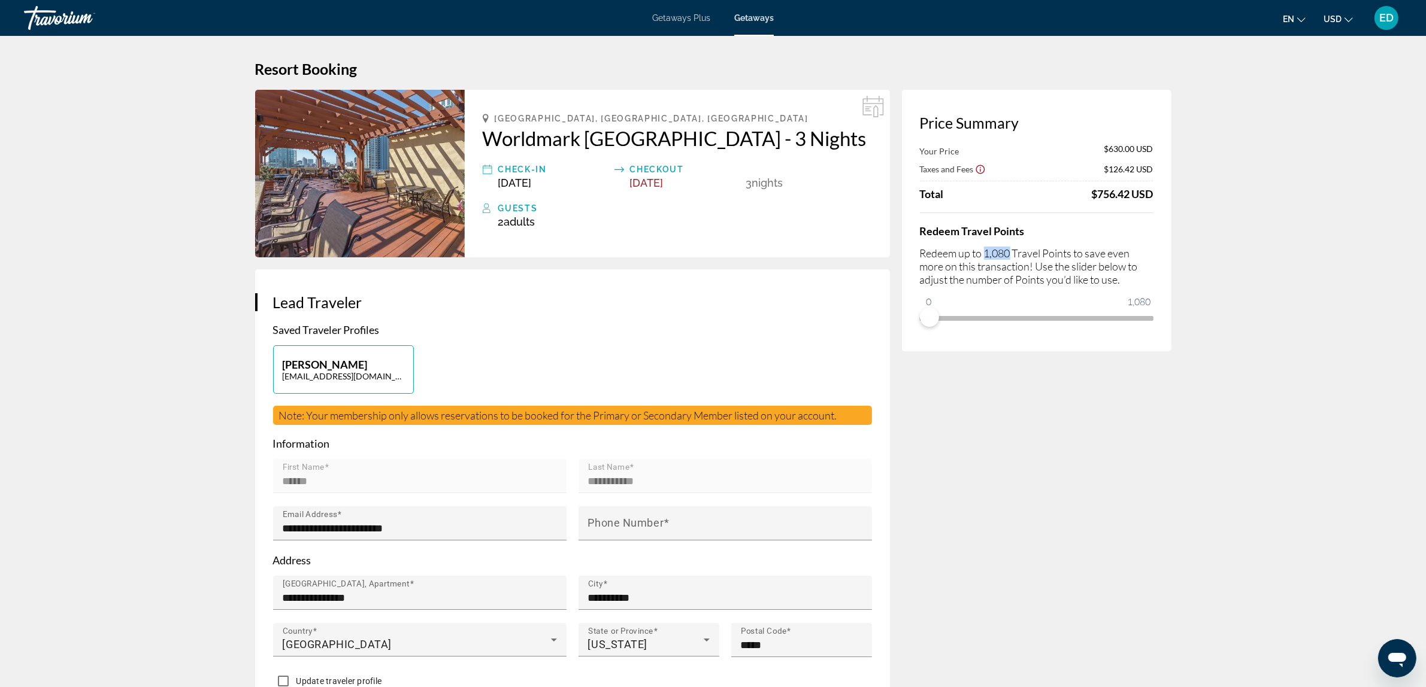
drag, startPoint x: 986, startPoint y: 254, endPoint x: 1010, endPoint y: 251, distance: 24.1
click at [1010, 251] on p "Redeem up to 1,080 Travel Points to save even more on this transaction! Use the…" at bounding box center [1037, 267] width 234 height 40
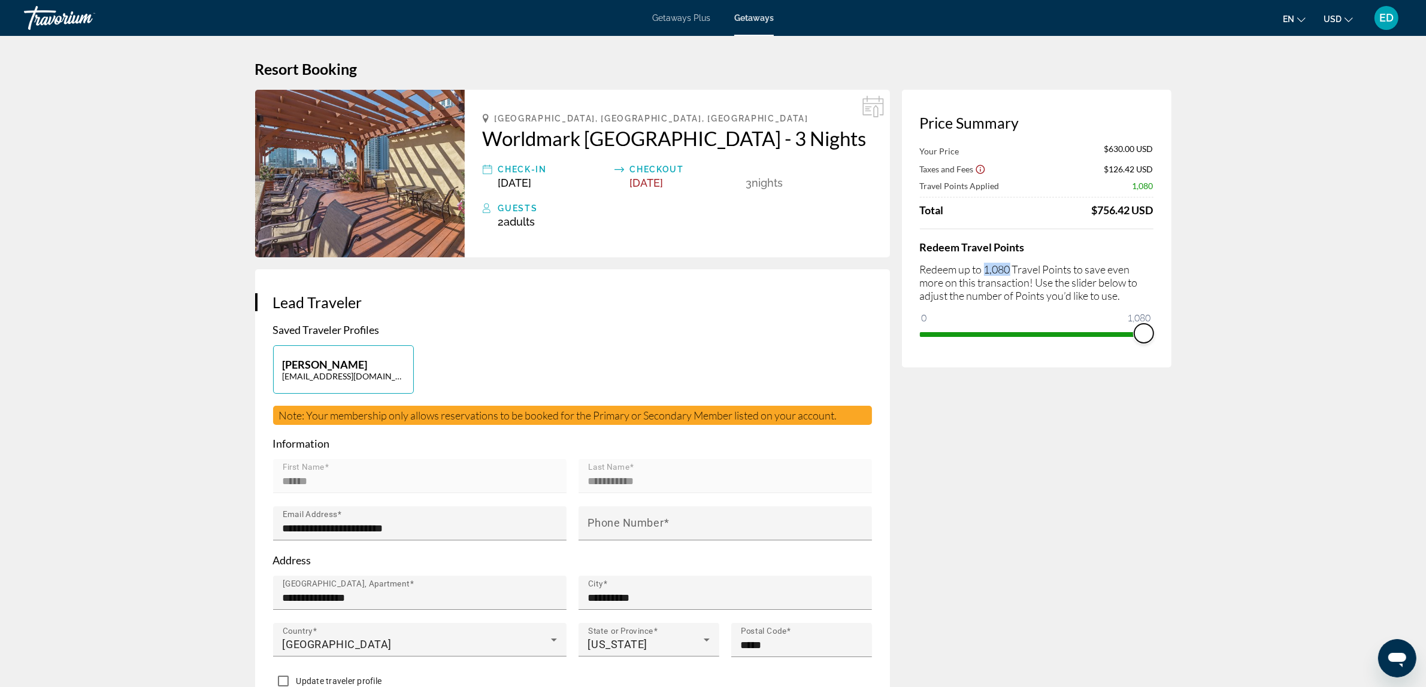
drag, startPoint x: 929, startPoint y: 313, endPoint x: 1204, endPoint y: 348, distance: 277.2
drag, startPoint x: 1139, startPoint y: 347, endPoint x: 879, endPoint y: 341, distance: 259.9
drag, startPoint x: 932, startPoint y: 322, endPoint x: 1204, endPoint y: 350, distance: 274.0
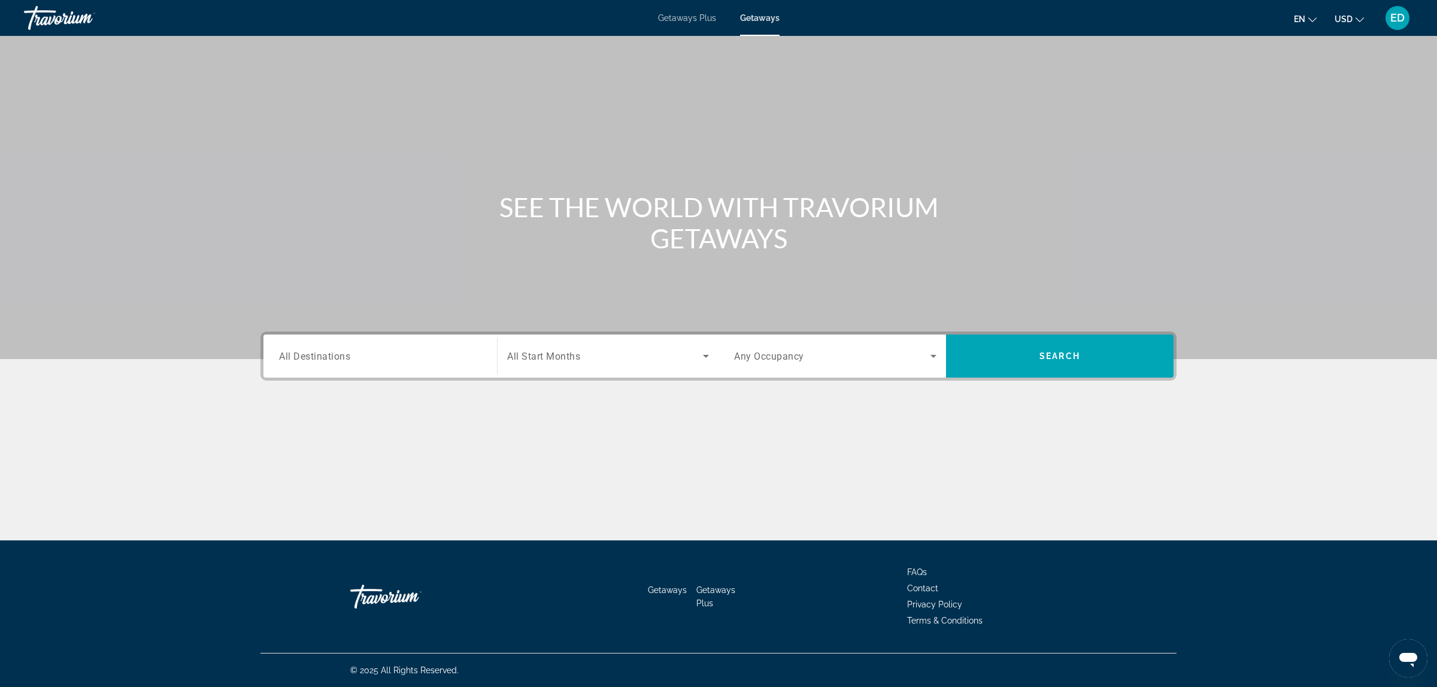
click at [343, 362] on input "Destination All Destinations" at bounding box center [380, 357] width 202 height 14
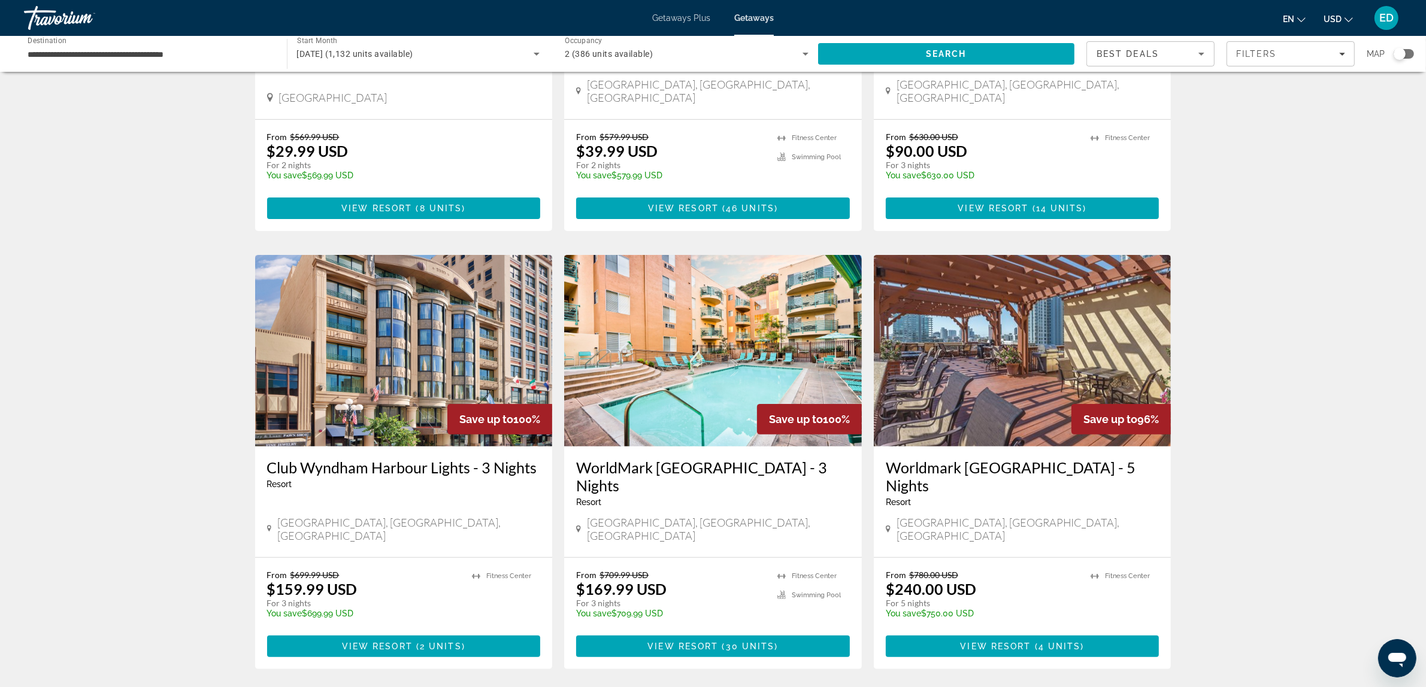
scroll to position [299, 0]
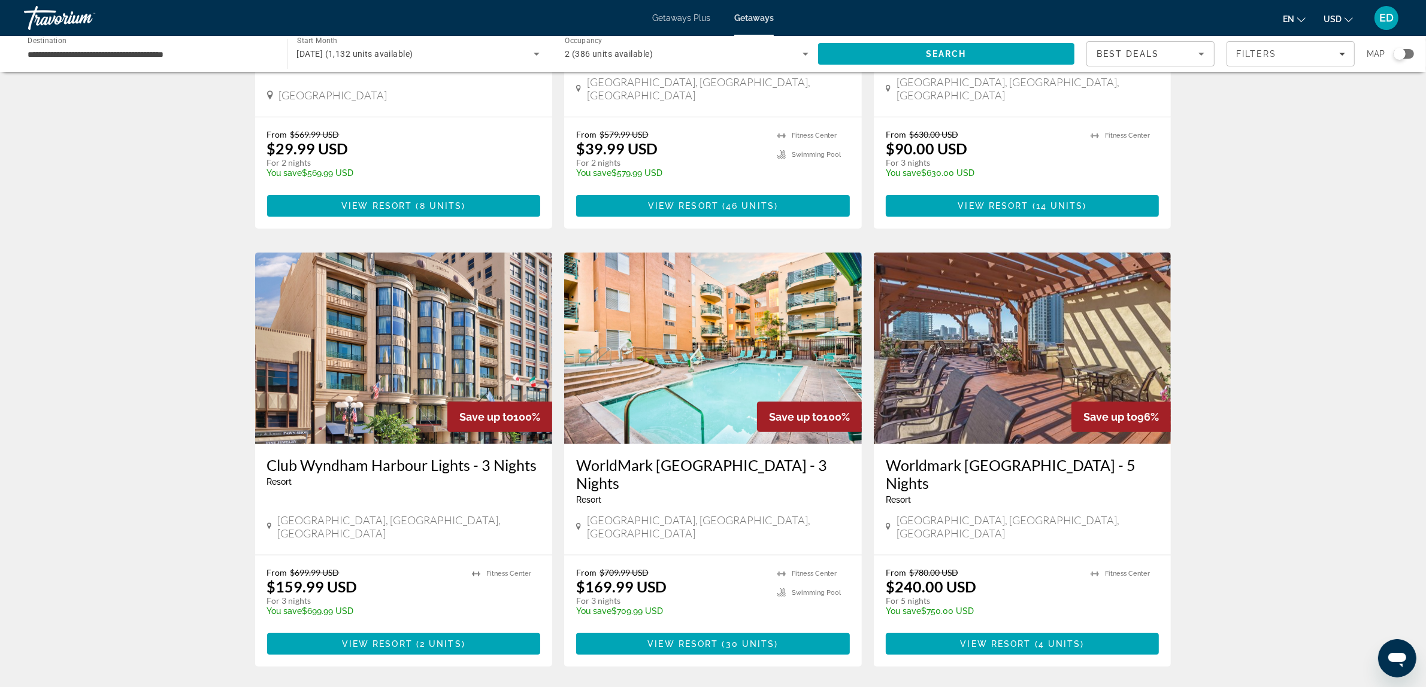
click at [378, 358] on img "Main content" at bounding box center [404, 349] width 298 height 192
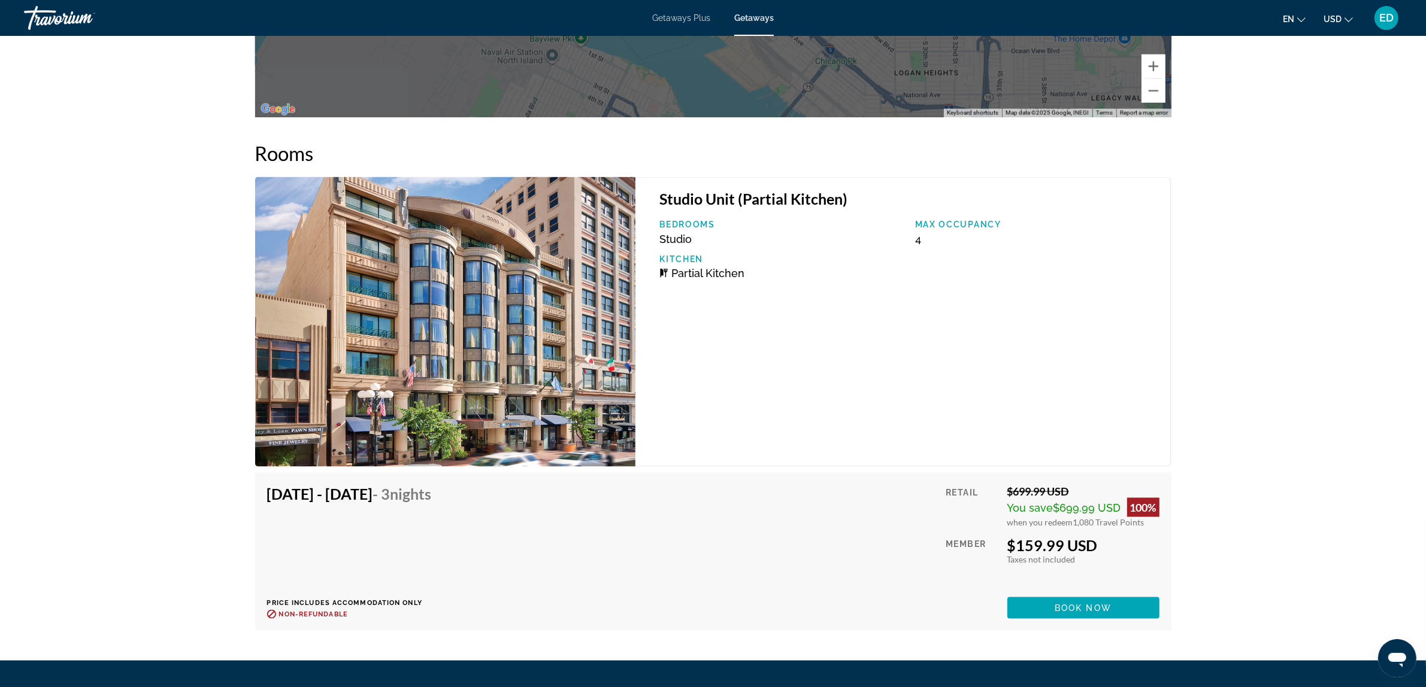
scroll to position [2077, 0]
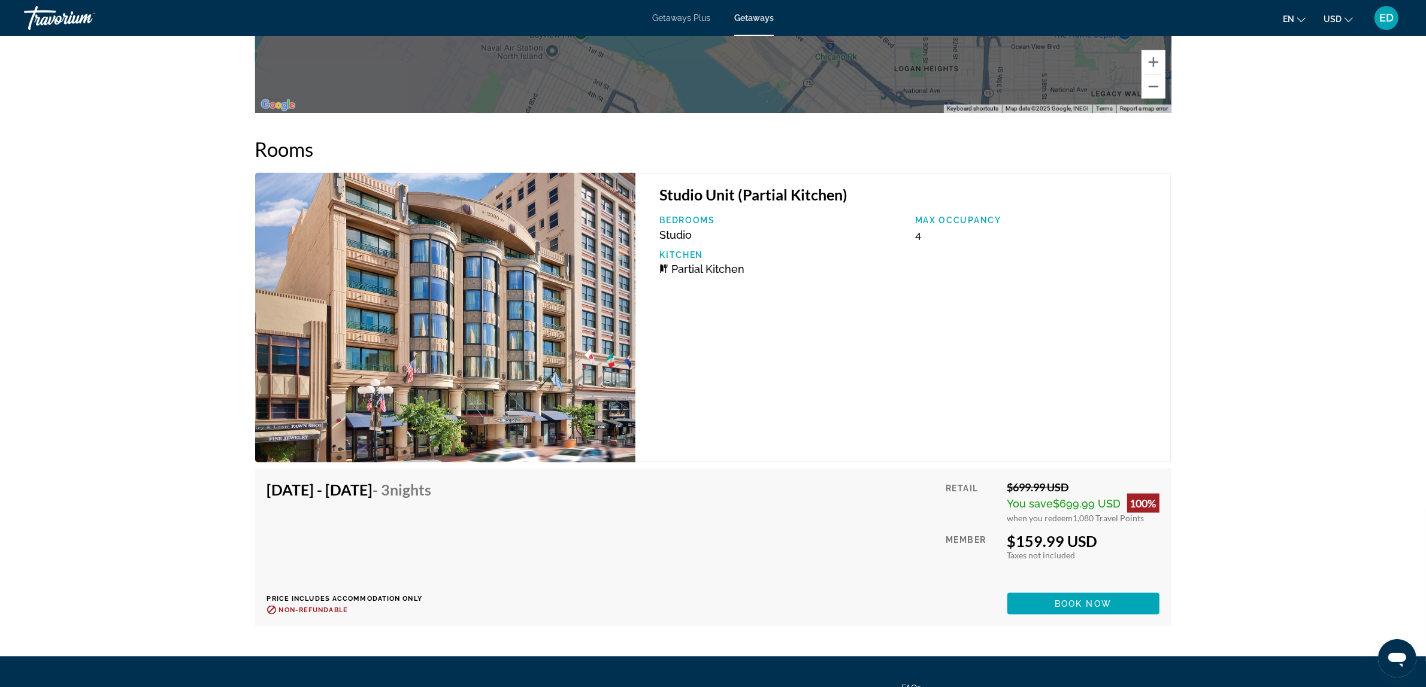
click at [455, 280] on img "Main content" at bounding box center [445, 318] width 381 height 290
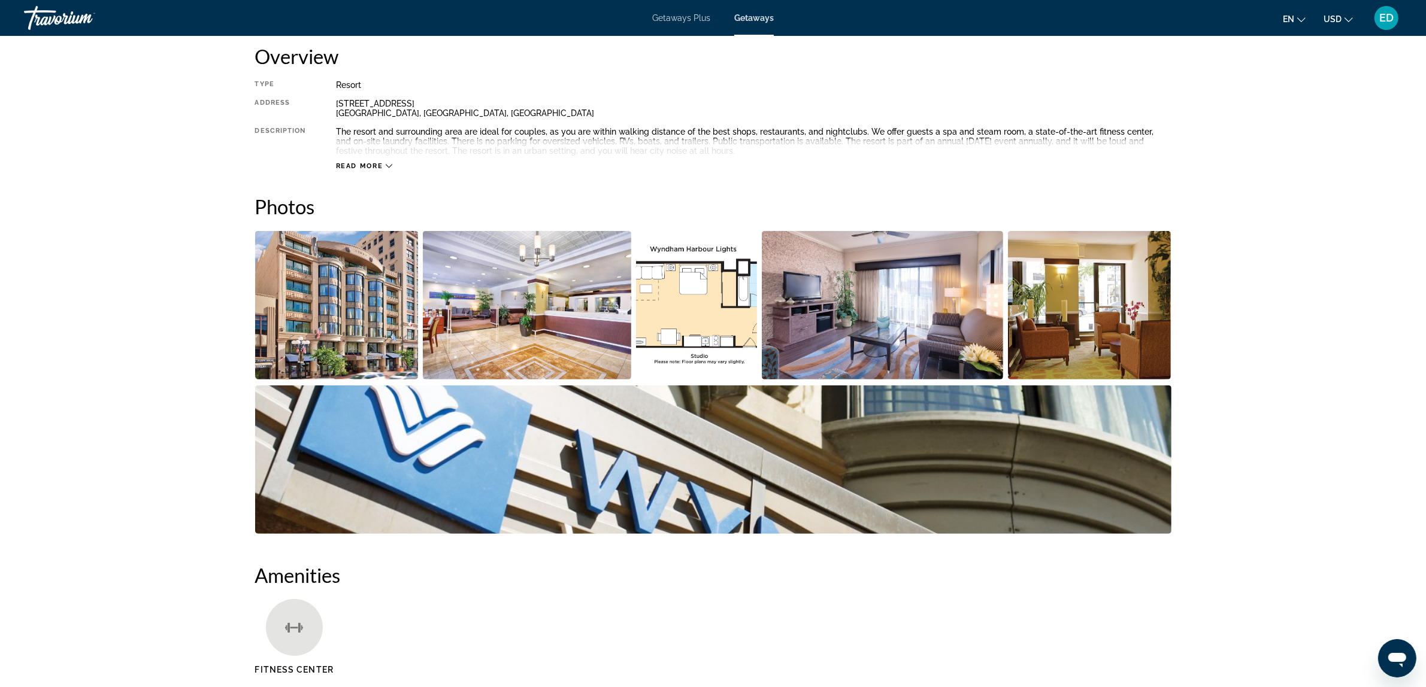
scroll to position [380, 0]
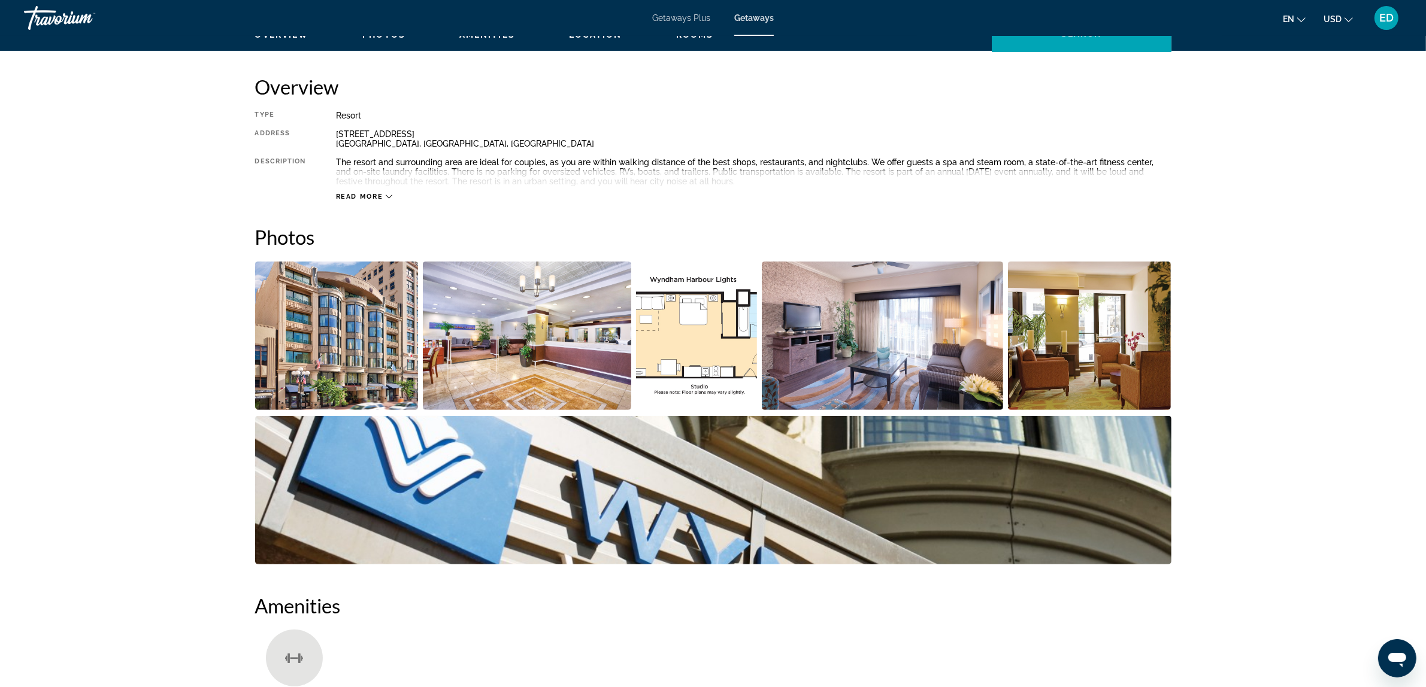
click at [525, 330] on img "Open full-screen image slider" at bounding box center [527, 336] width 208 height 148
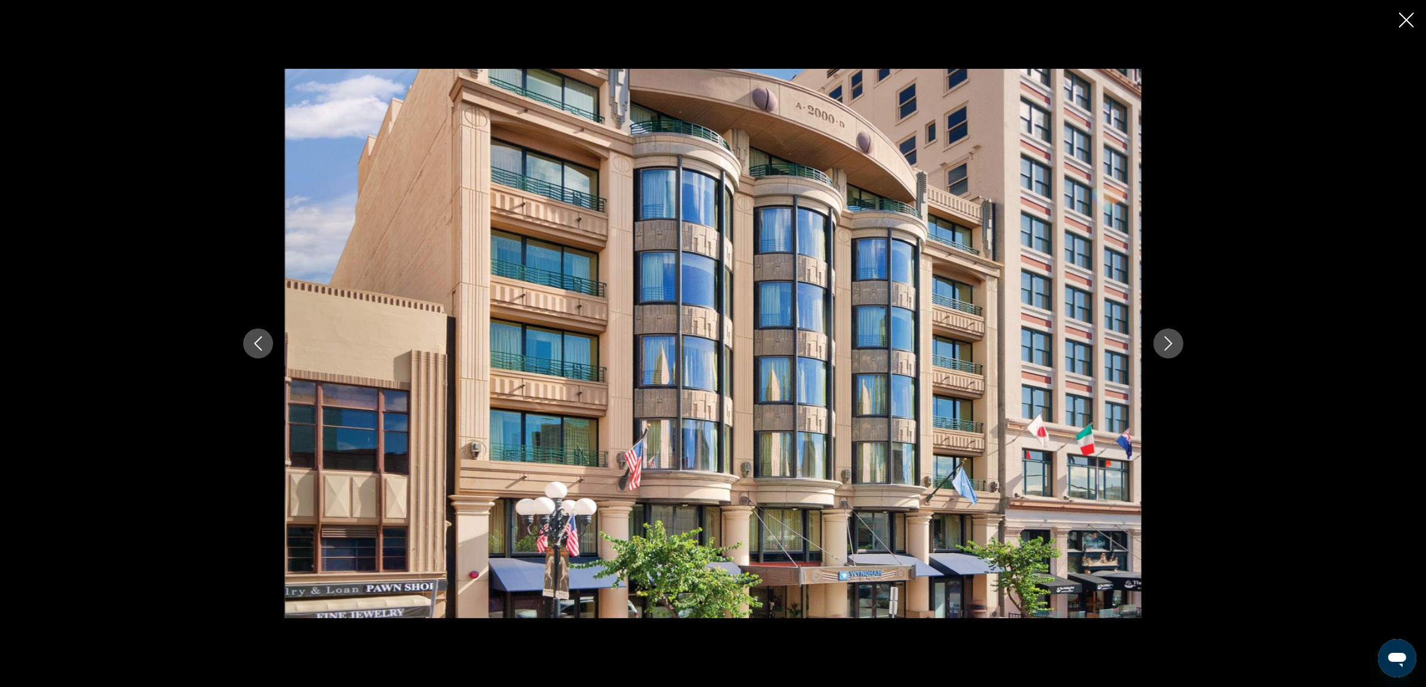
click at [1169, 341] on icon "Next image" at bounding box center [1168, 344] width 8 height 14
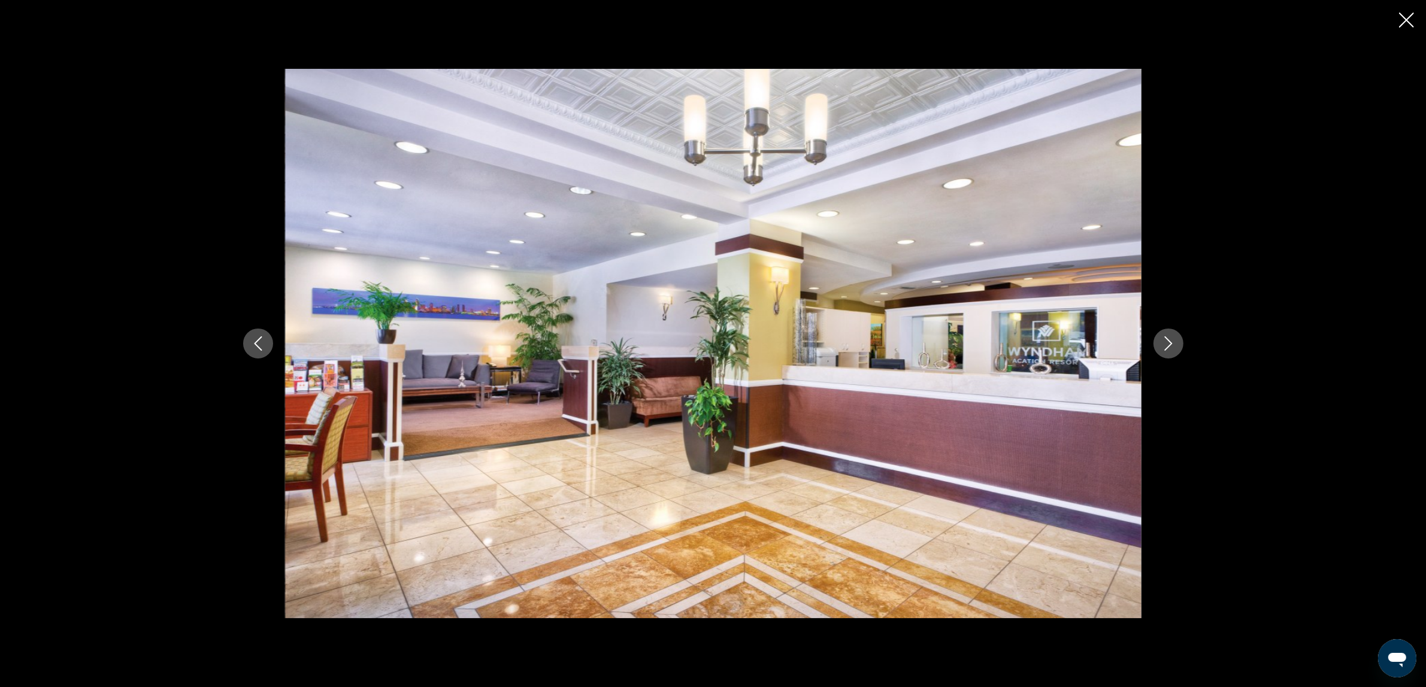
click at [1169, 341] on icon "Next image" at bounding box center [1168, 344] width 8 height 14
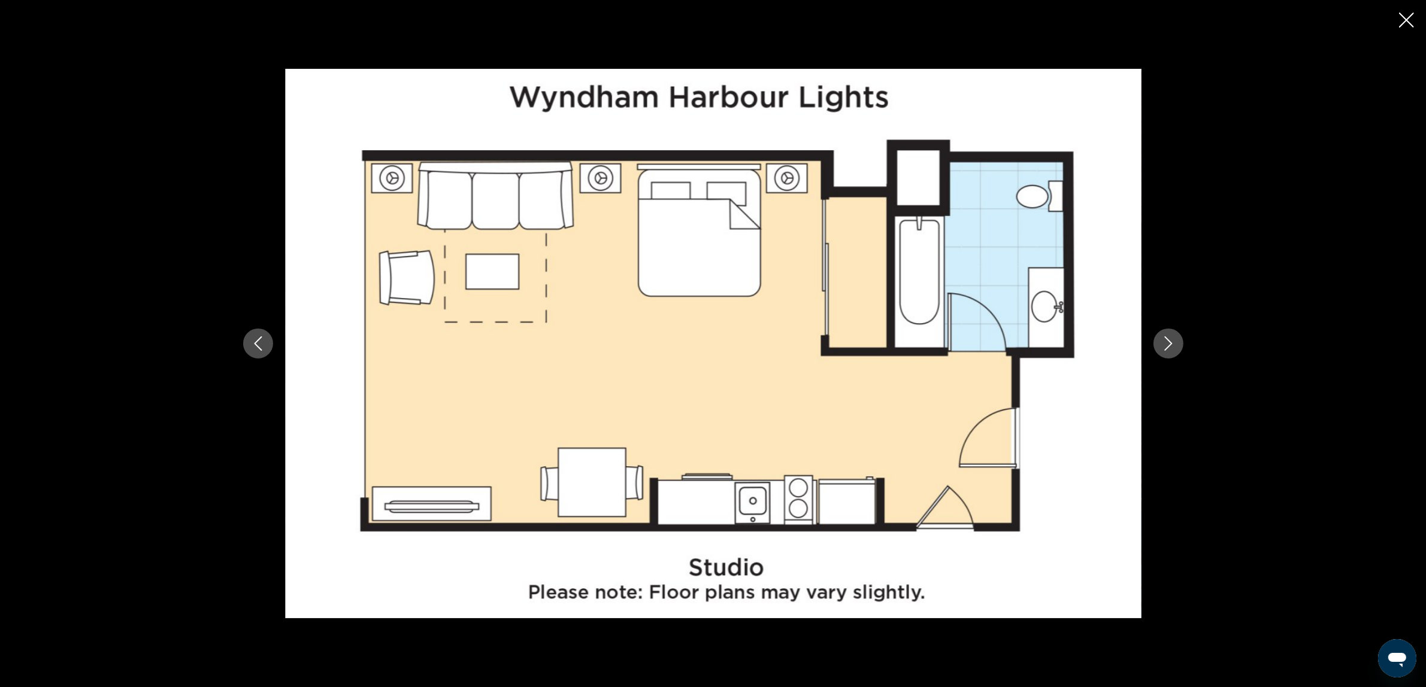
click at [1169, 341] on icon "Next image" at bounding box center [1168, 344] width 8 height 14
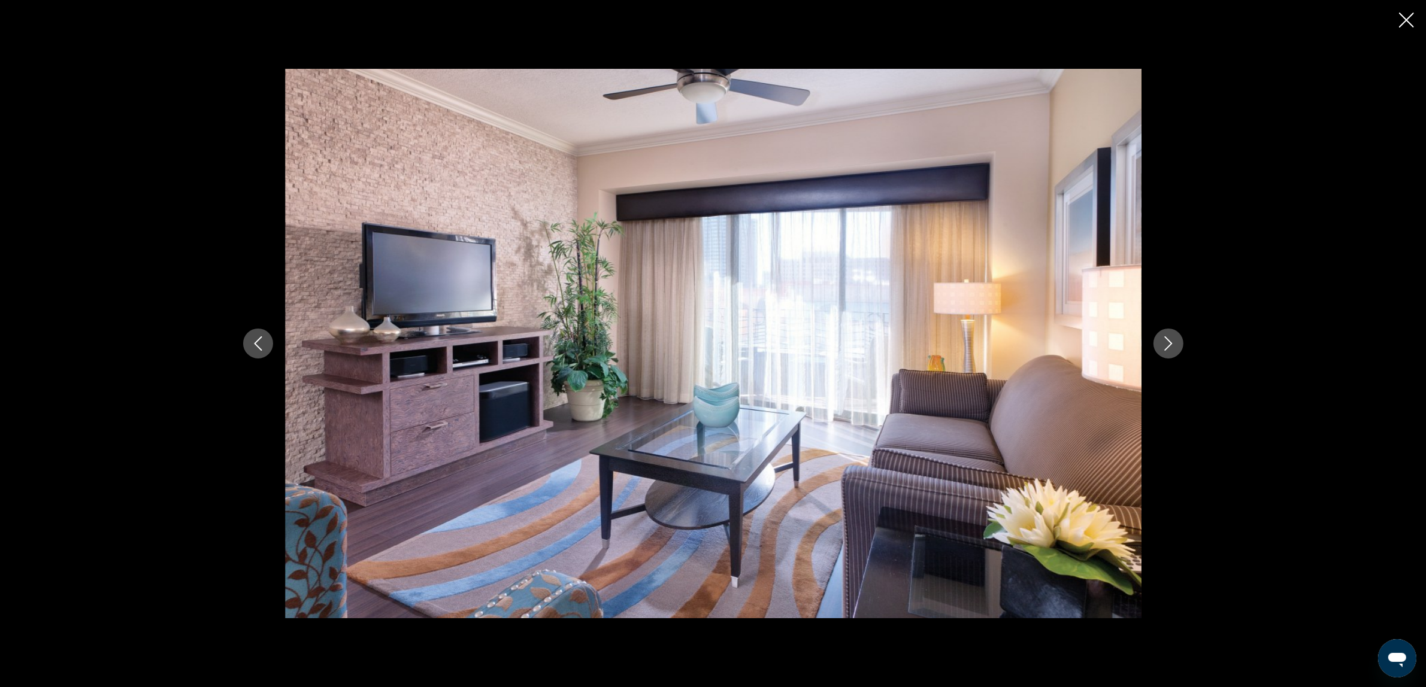
click at [1169, 342] on icon "Next image" at bounding box center [1168, 344] width 8 height 14
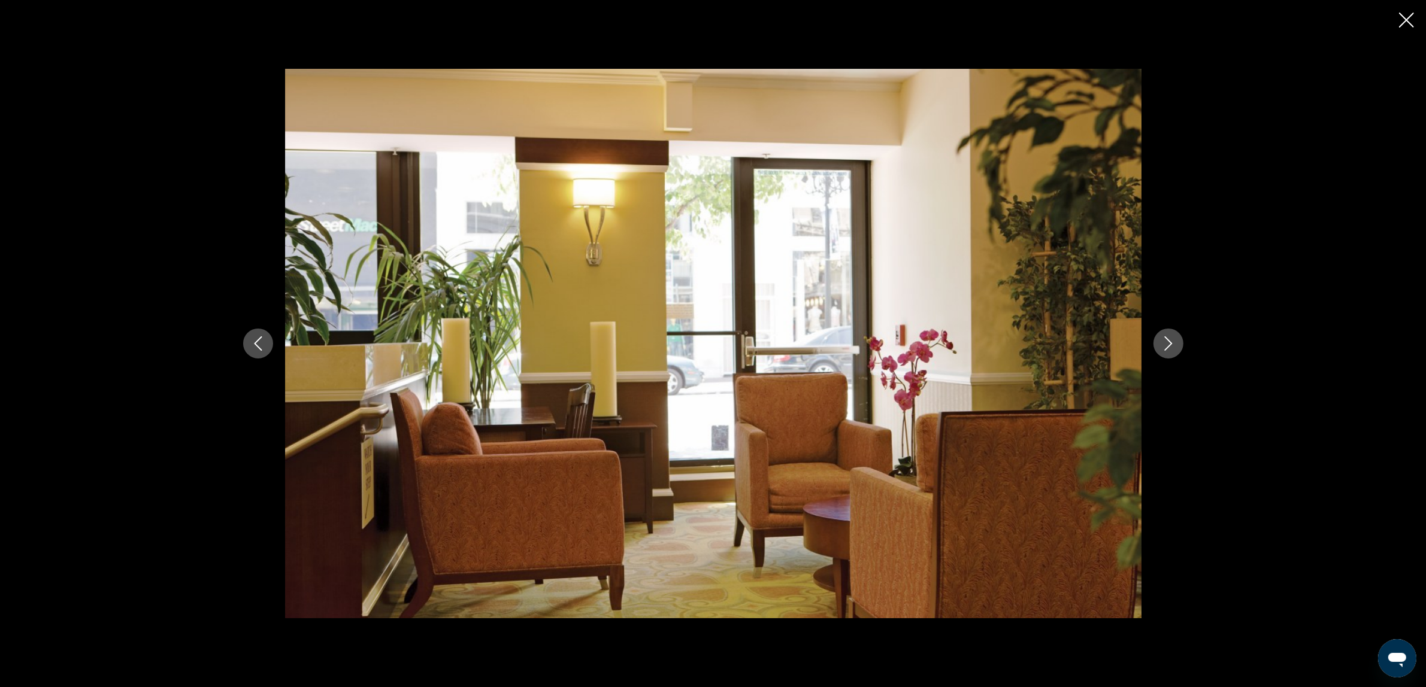
click at [1168, 342] on icon "Next image" at bounding box center [1168, 344] width 14 height 14
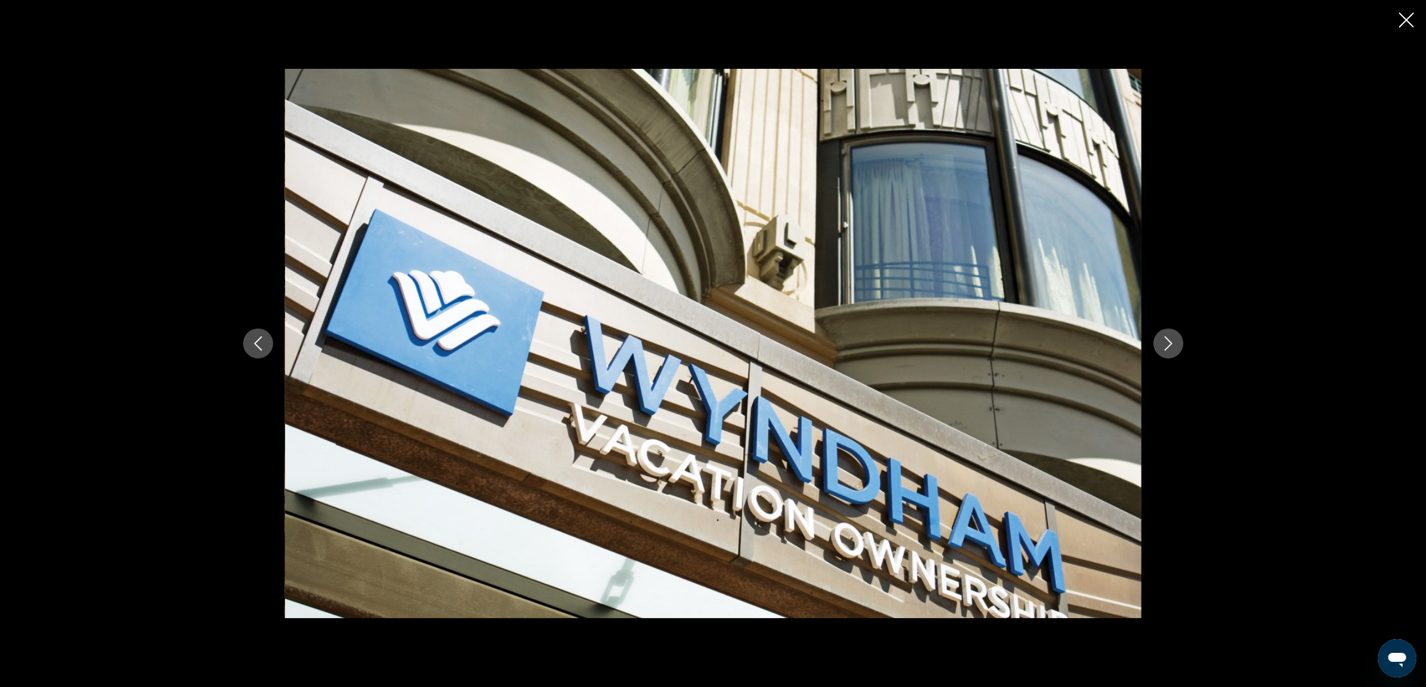
click at [1168, 342] on icon "Next image" at bounding box center [1168, 344] width 14 height 14
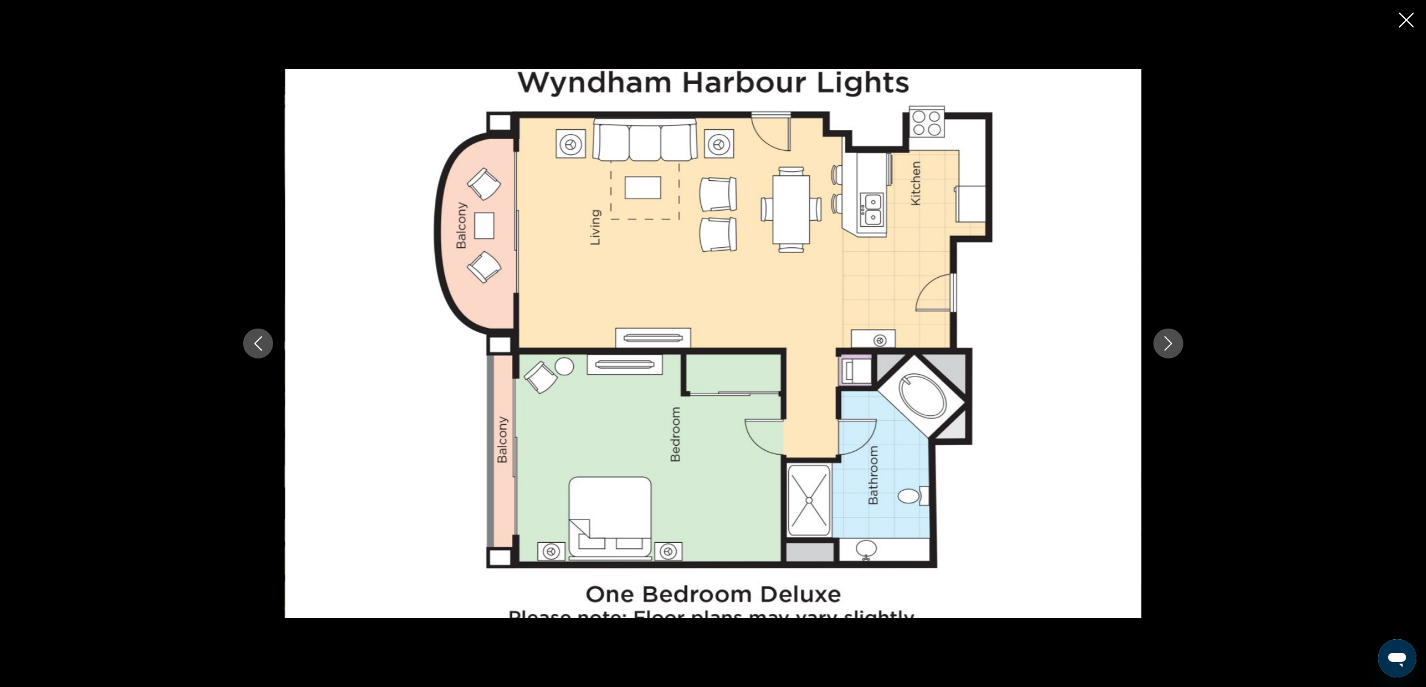
click at [1408, 17] on icon "Close slideshow" at bounding box center [1406, 20] width 15 height 15
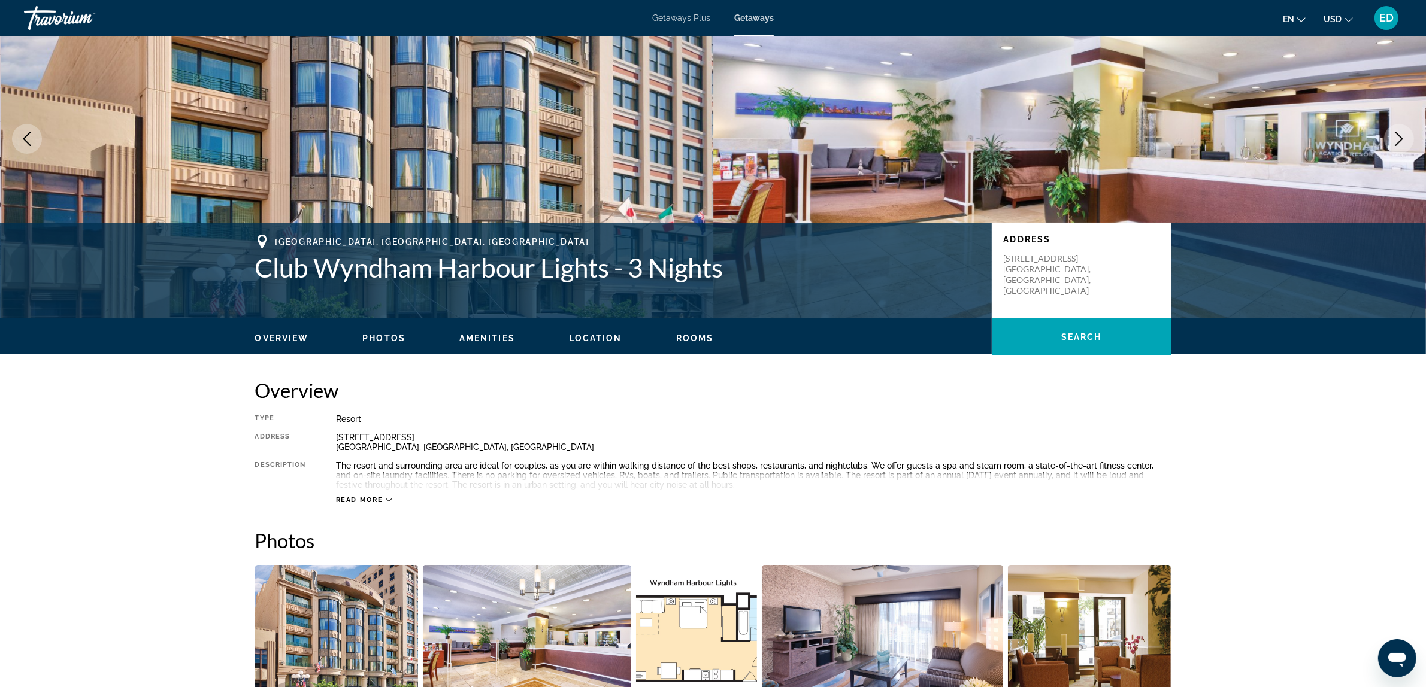
scroll to position [0, 0]
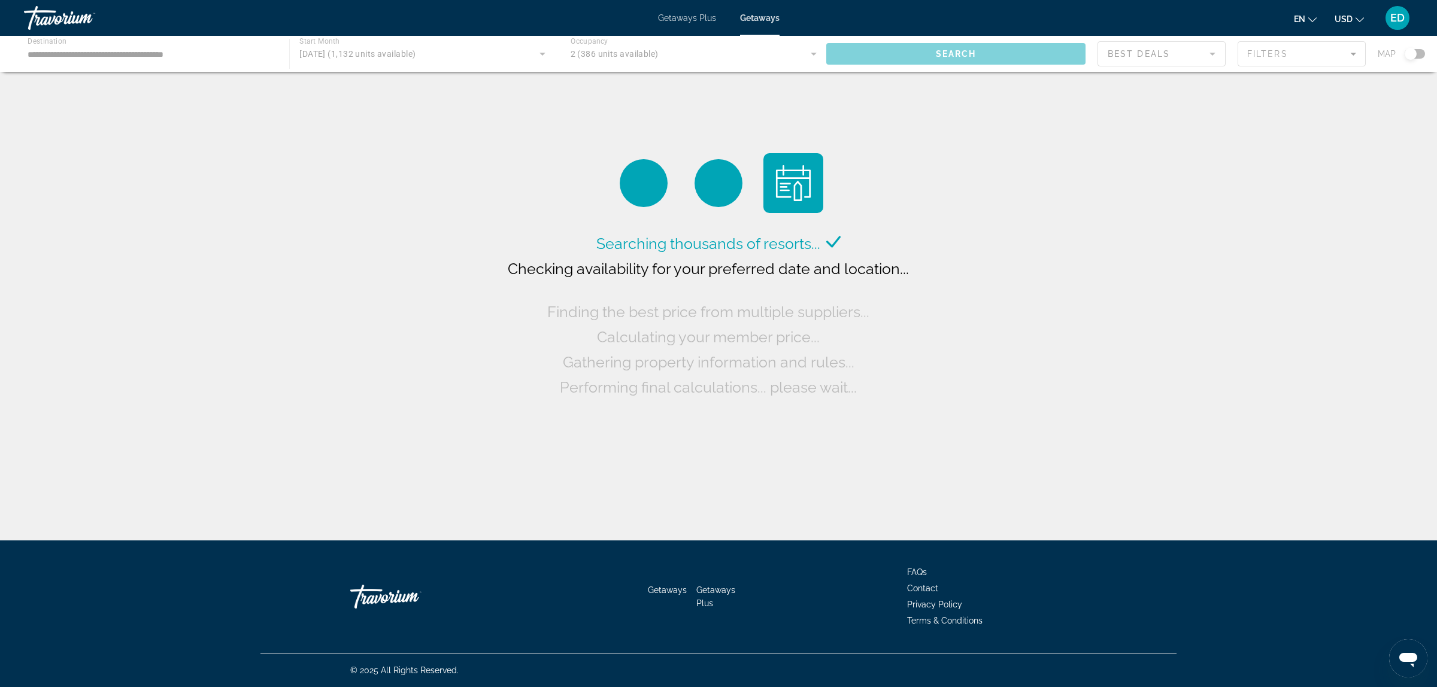
click at [1298, 57] on div "Main content" at bounding box center [718, 54] width 1437 height 36
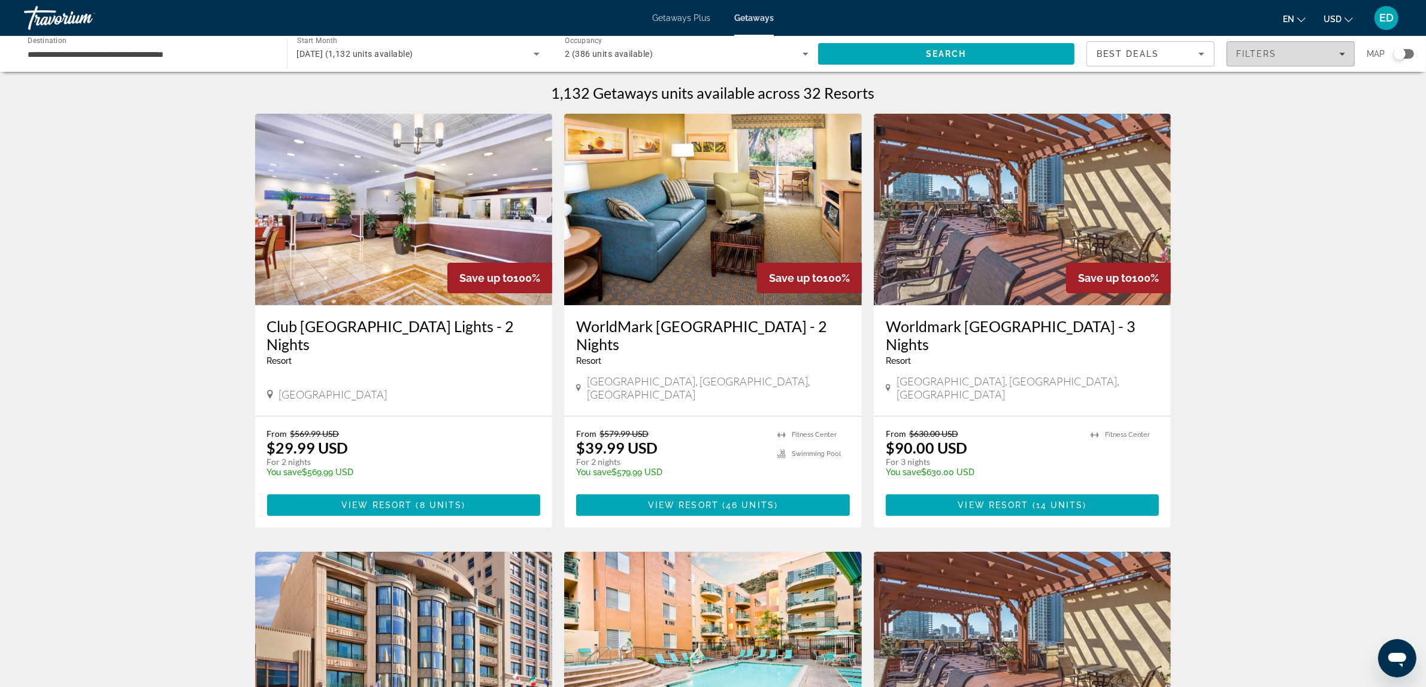
click at [1339, 57] on div "Filters" at bounding box center [1290, 54] width 109 height 10
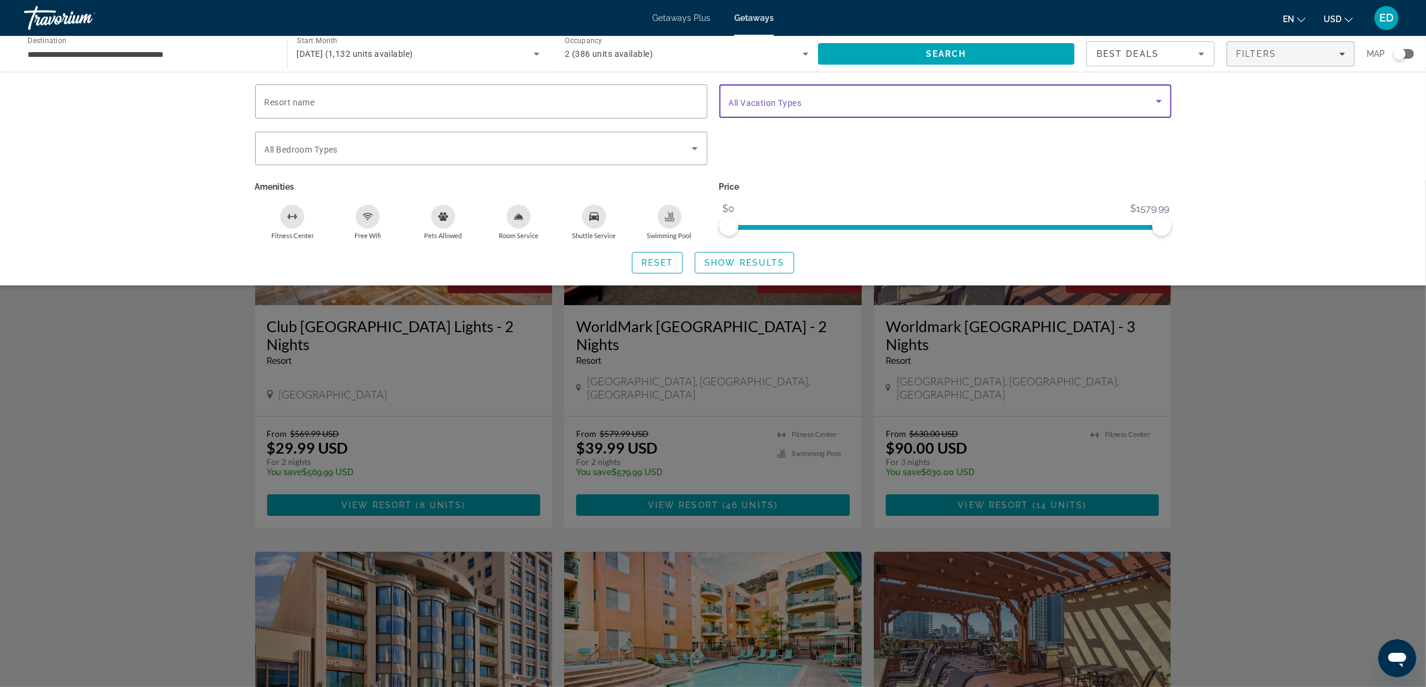
click at [1144, 106] on span "Search widget" at bounding box center [942, 101] width 427 height 14
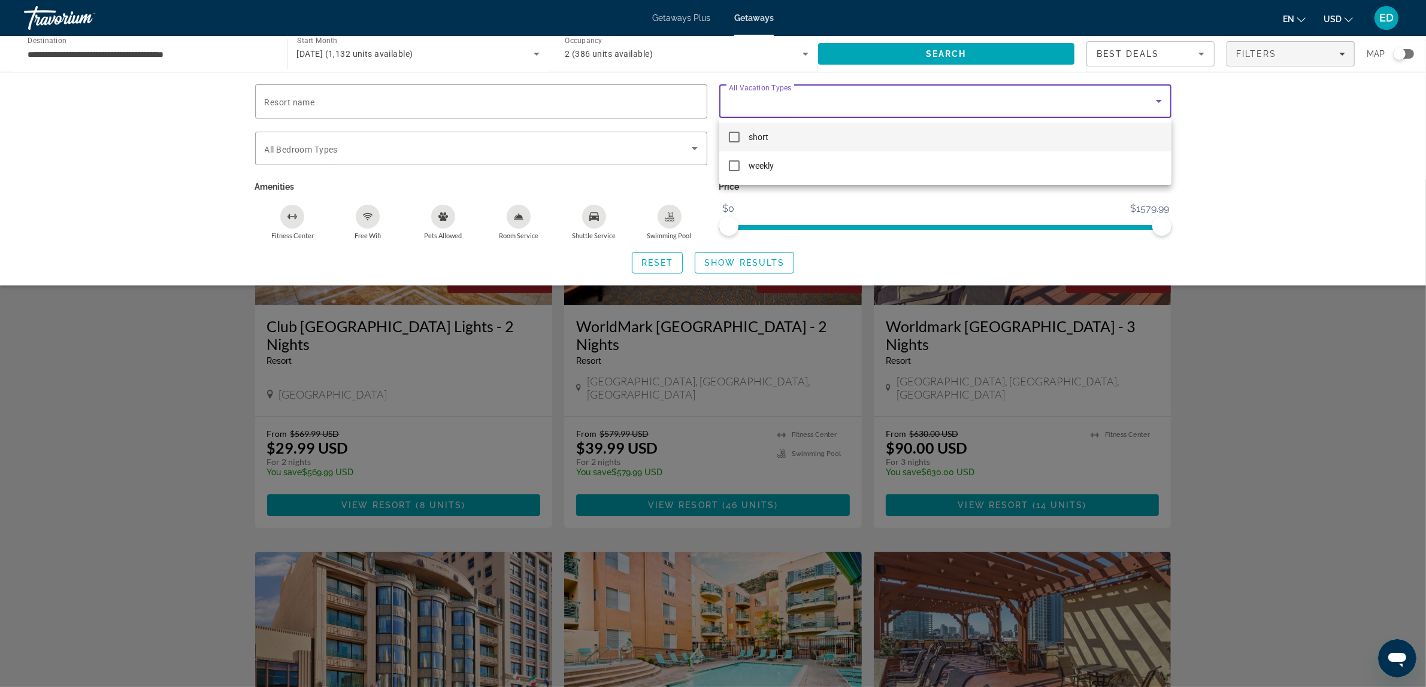
click at [1144, 106] on div at bounding box center [713, 343] width 1426 height 687
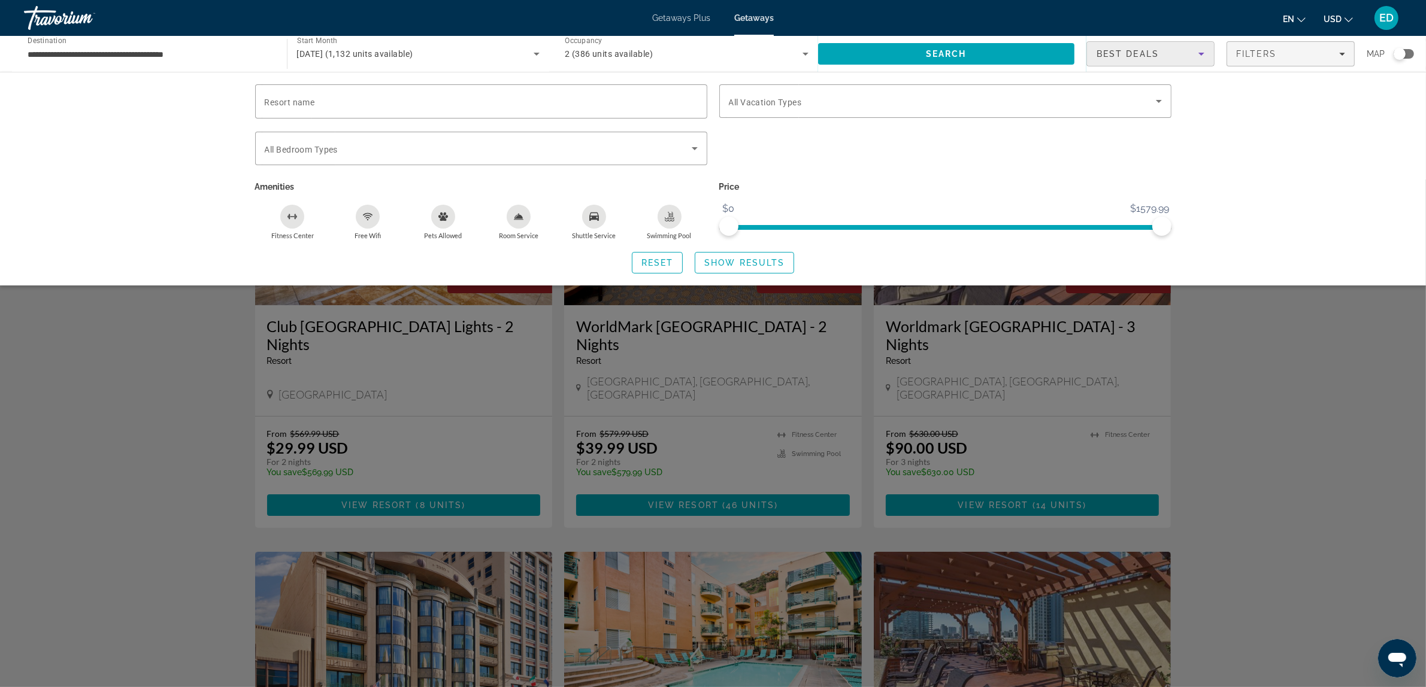
click at [1172, 55] on div "Best Deals" at bounding box center [1147, 54] width 102 height 14
click at [1172, 55] on div at bounding box center [713, 343] width 1426 height 687
click at [1147, 58] on span "Best Deals" at bounding box center [1127, 54] width 62 height 10
click at [1147, 58] on div at bounding box center [713, 343] width 1426 height 687
click at [1290, 58] on div "Filters" at bounding box center [1290, 54] width 109 height 10
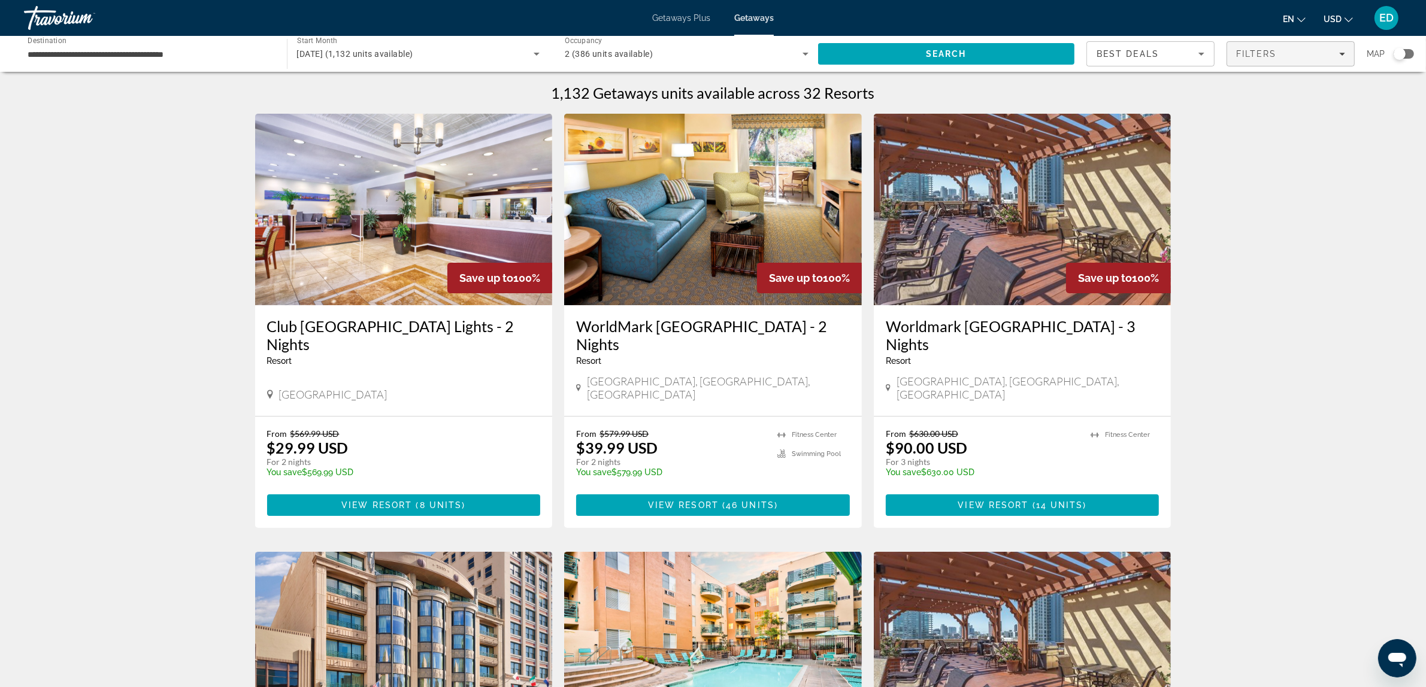
click at [1290, 58] on div "Filters" at bounding box center [1290, 54] width 109 height 10
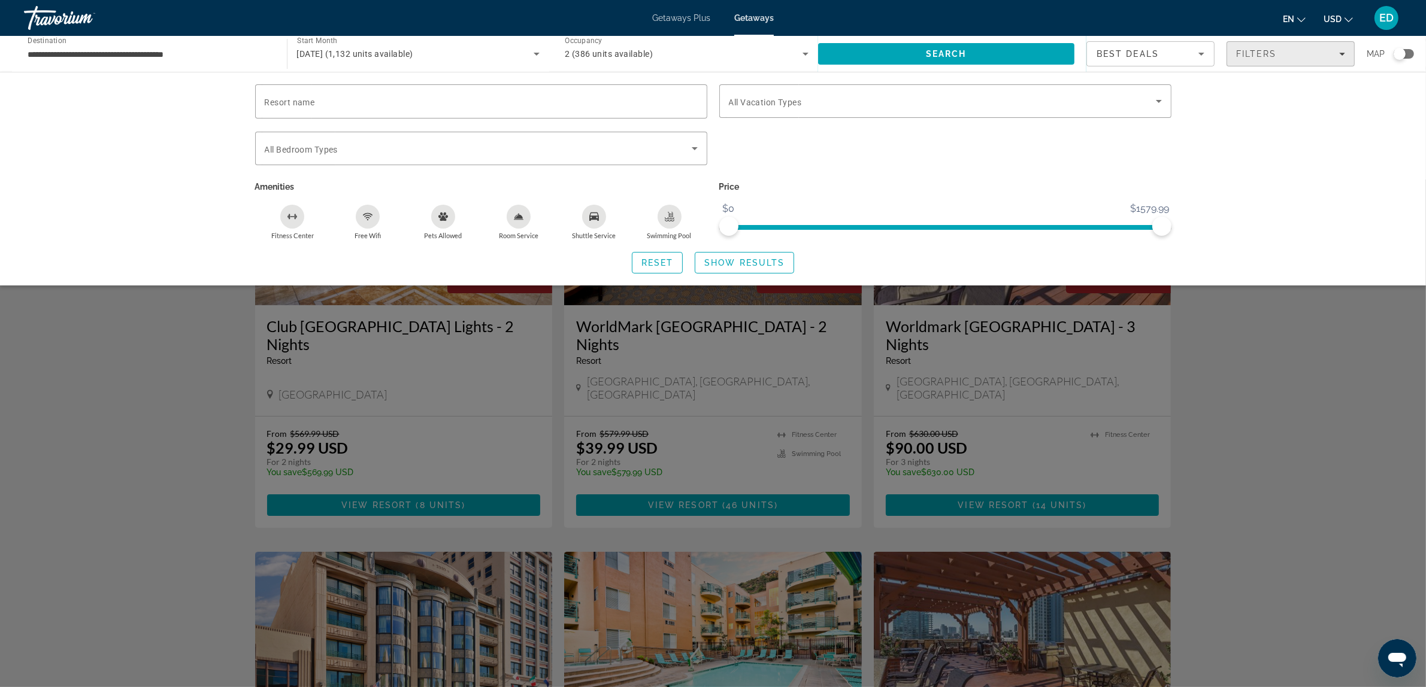
click at [1290, 56] on div "Filters" at bounding box center [1290, 54] width 109 height 10
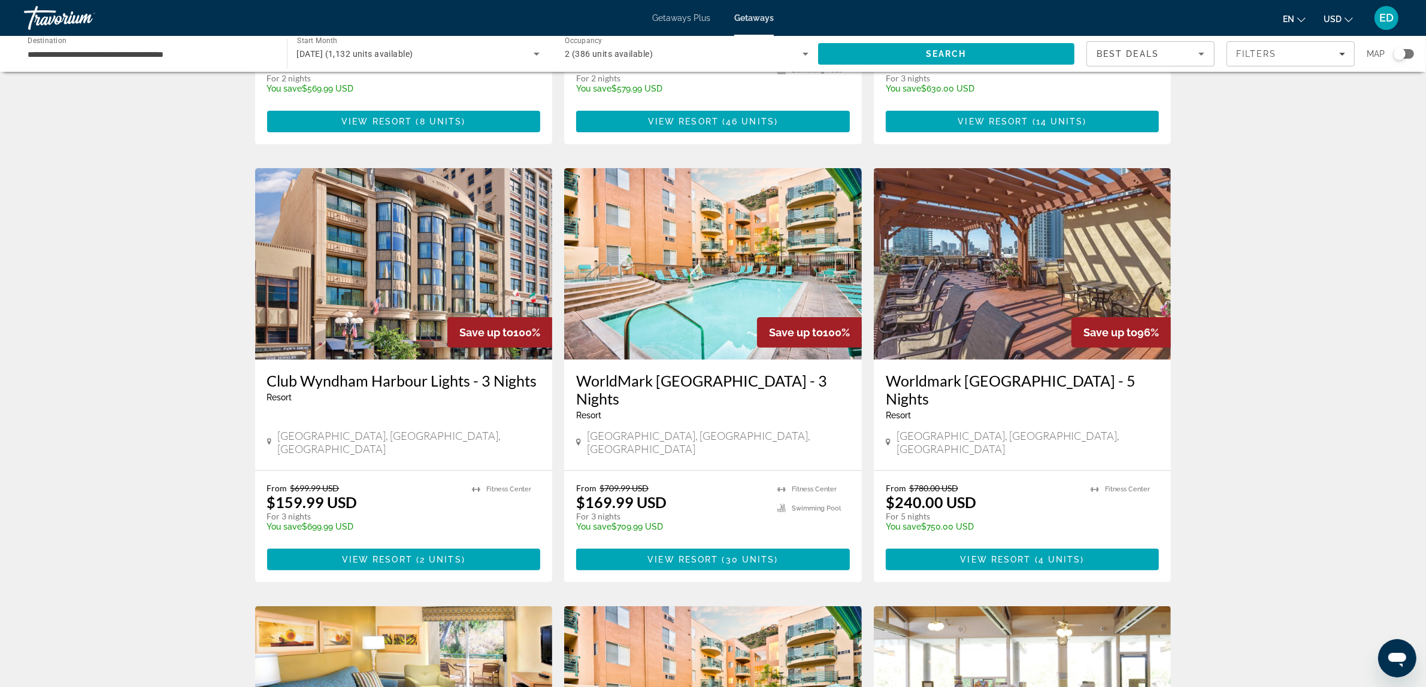
scroll to position [399, 0]
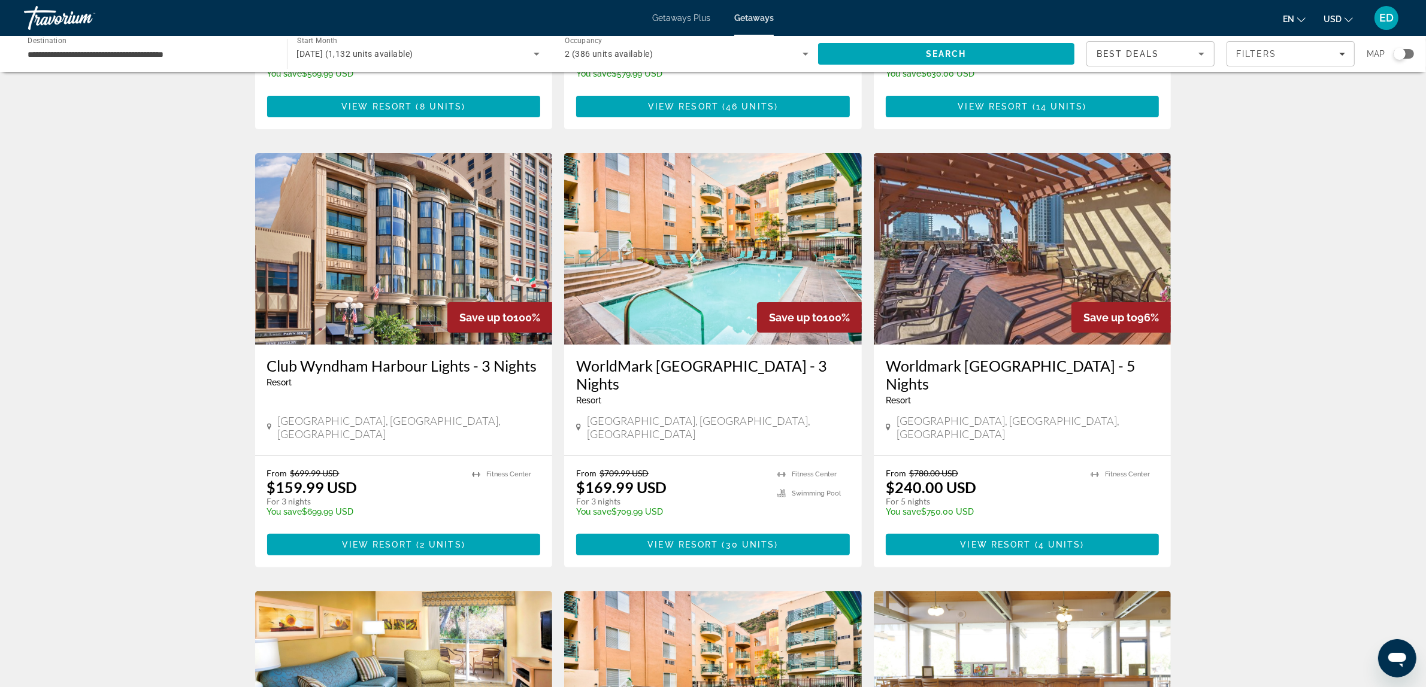
click at [677, 257] on img "Main content" at bounding box center [713, 249] width 298 height 192
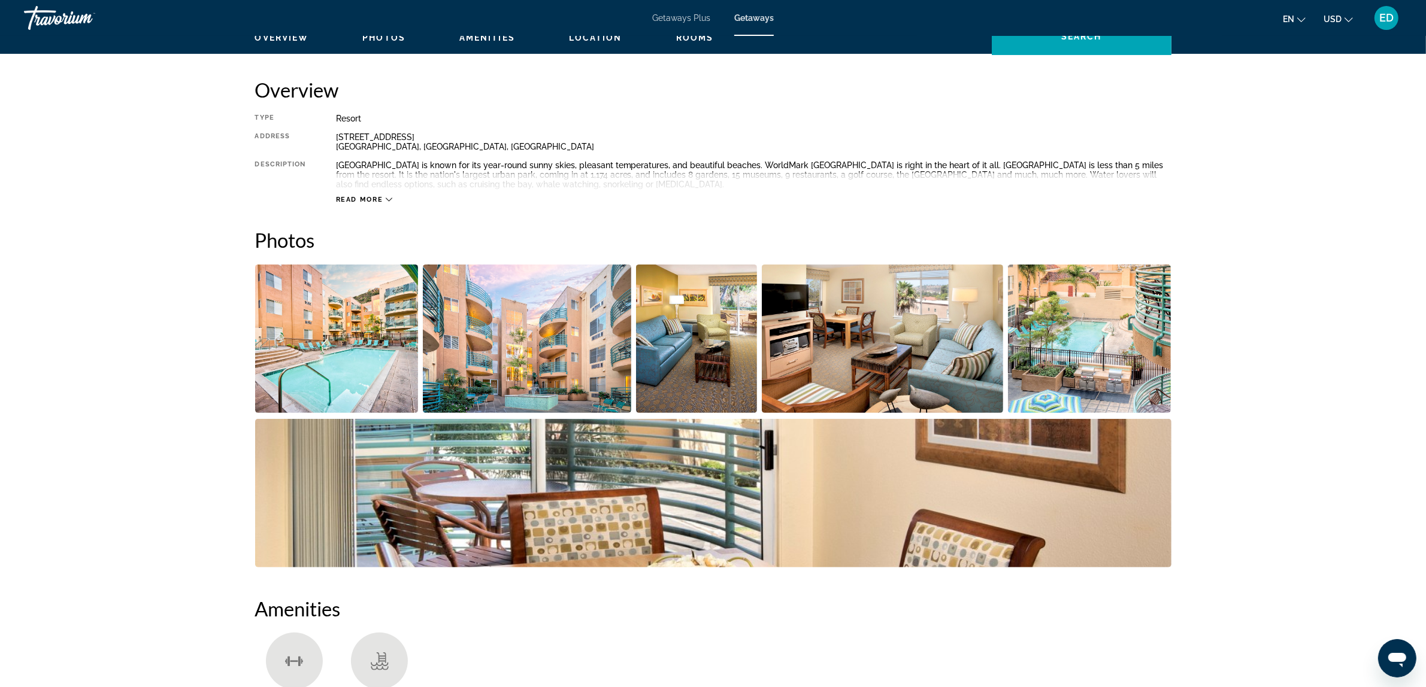
scroll to position [399, 0]
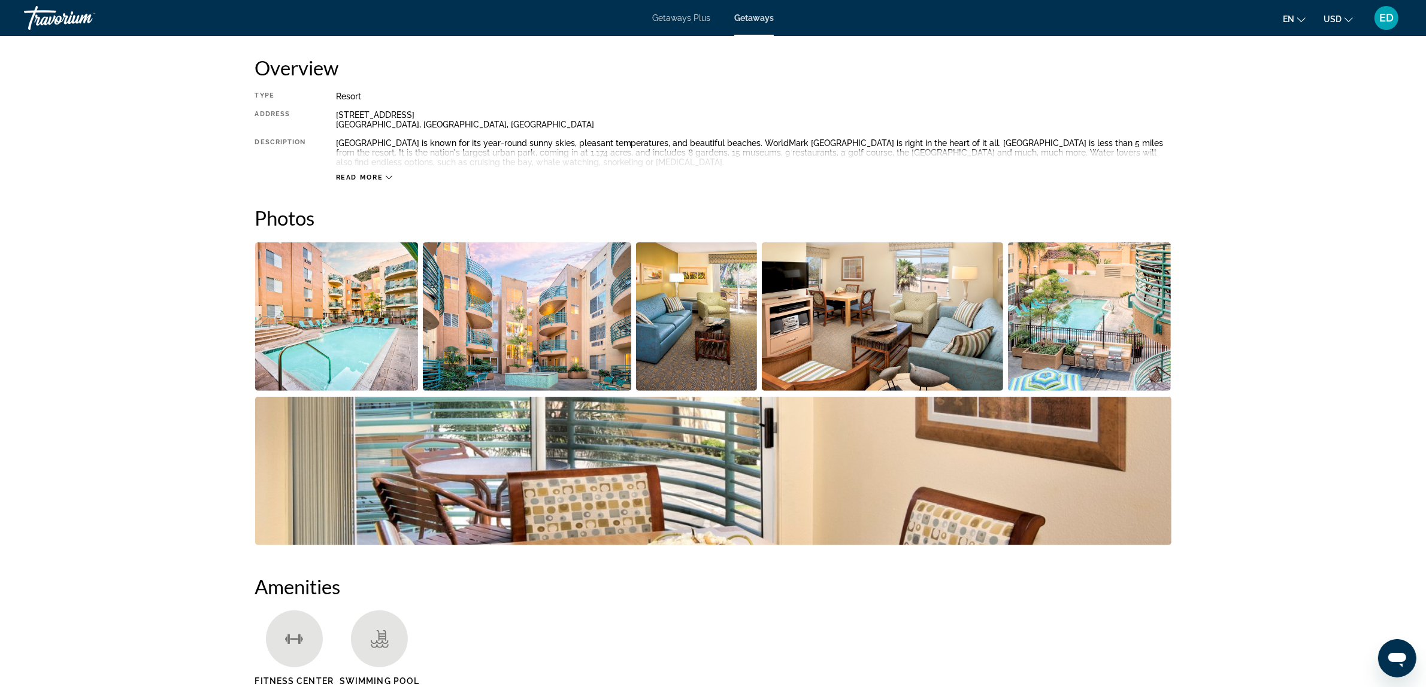
click at [380, 177] on span "Read more" at bounding box center [359, 178] width 47 height 8
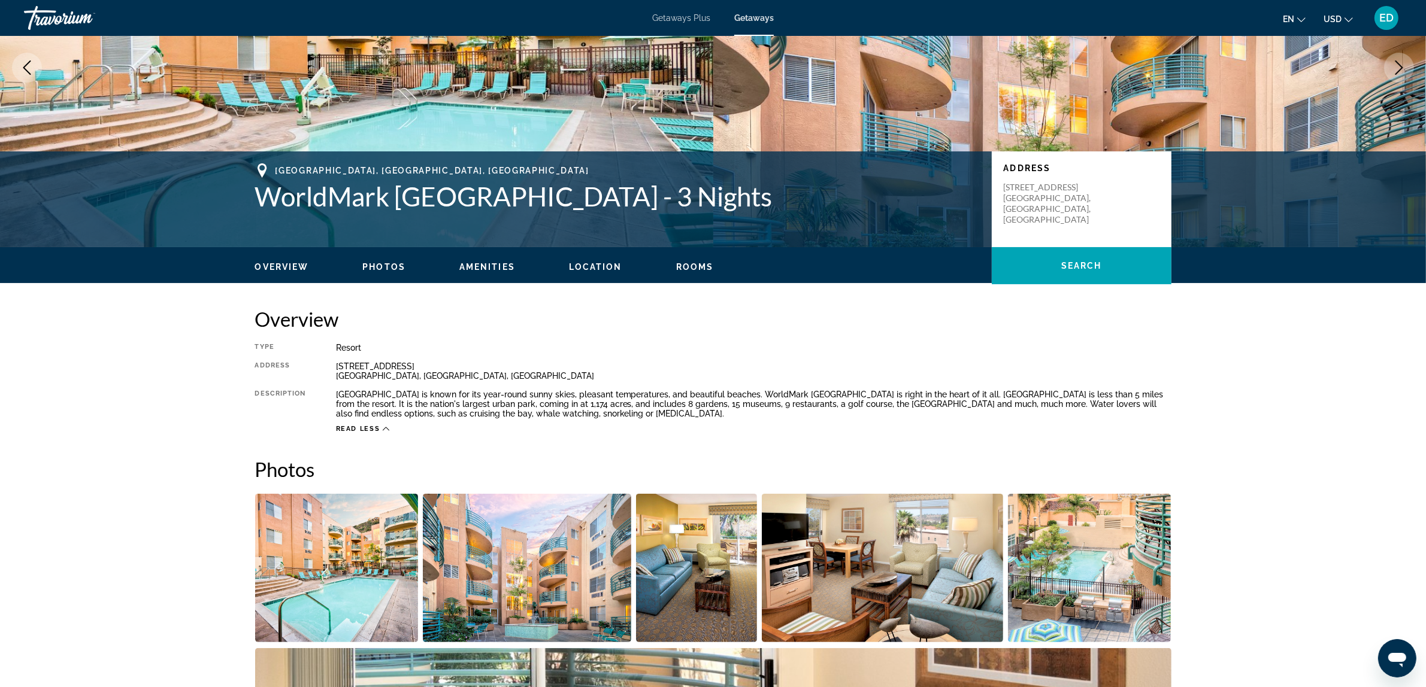
scroll to position [0, 0]
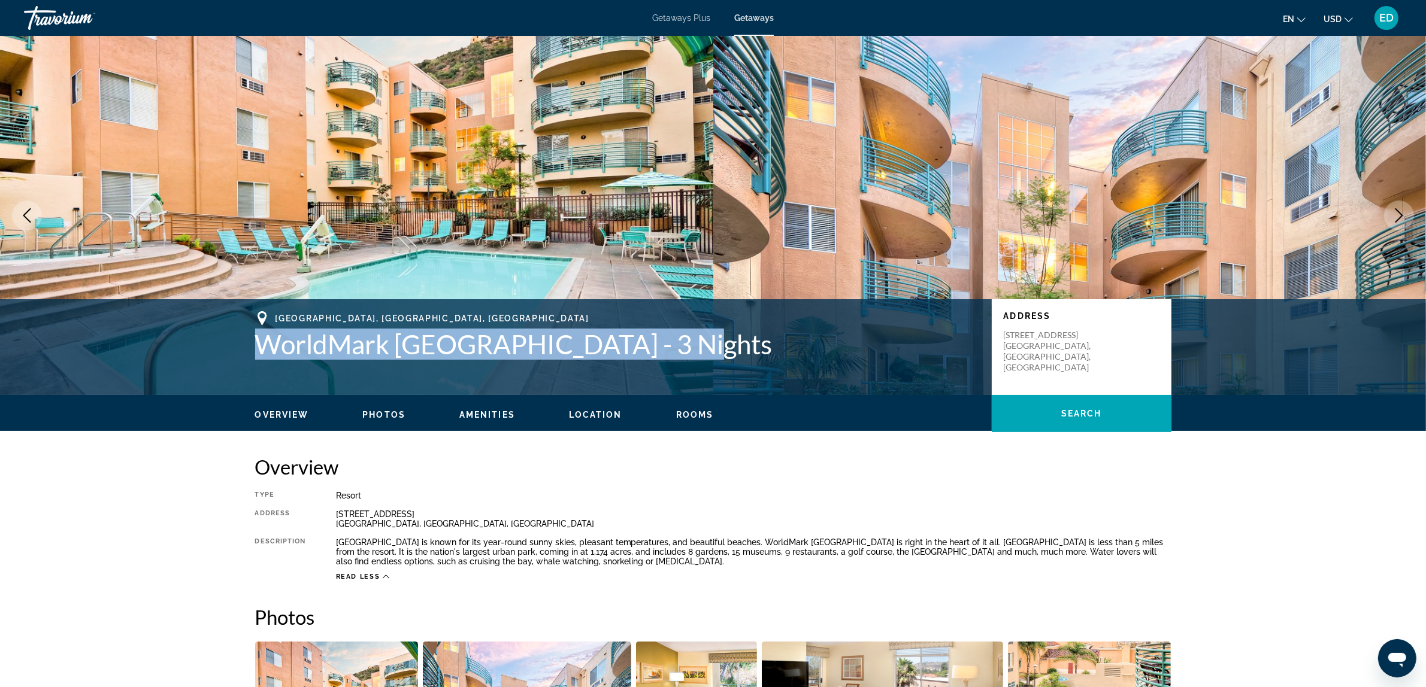
drag, startPoint x: 262, startPoint y: 339, endPoint x: 675, endPoint y: 352, distance: 414.0
click at [675, 352] on h1 "WorldMark [GEOGRAPHIC_DATA] - 3 Nights" at bounding box center [617, 344] width 725 height 31
copy h1 "WorldMark [GEOGRAPHIC_DATA]"
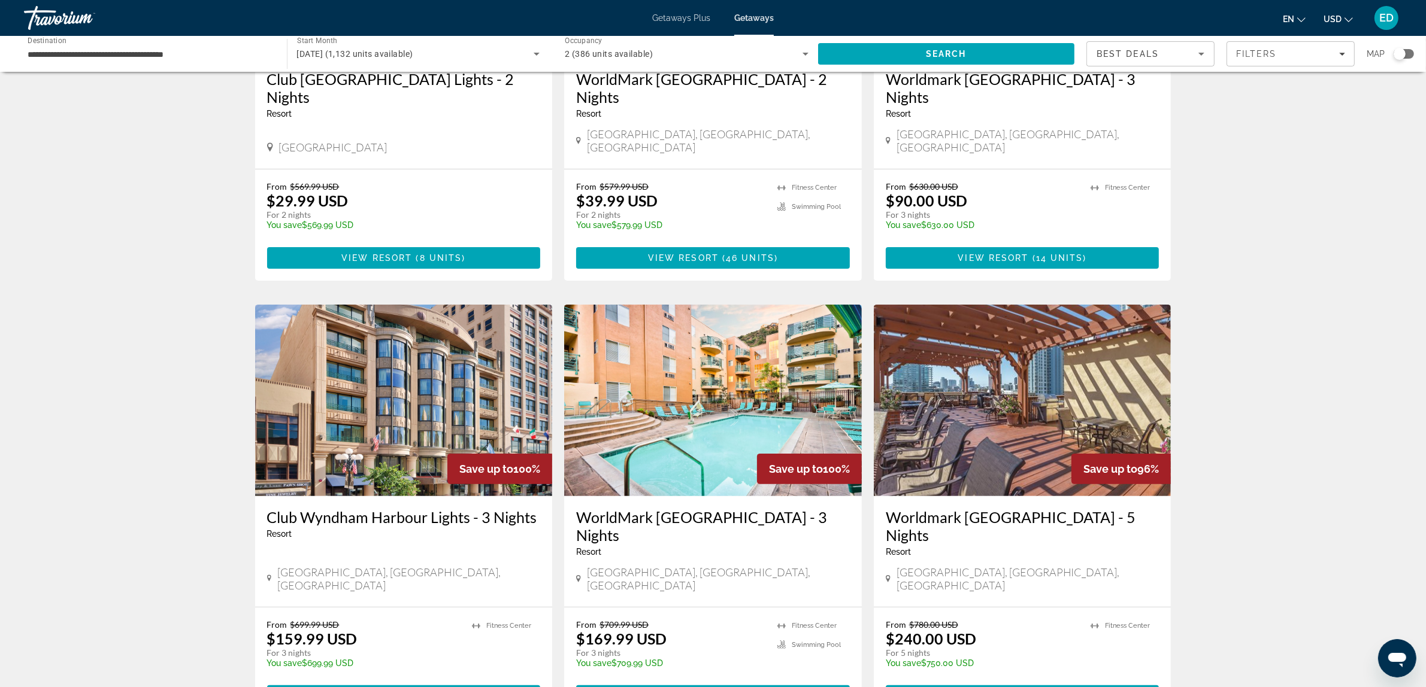
scroll to position [299, 0]
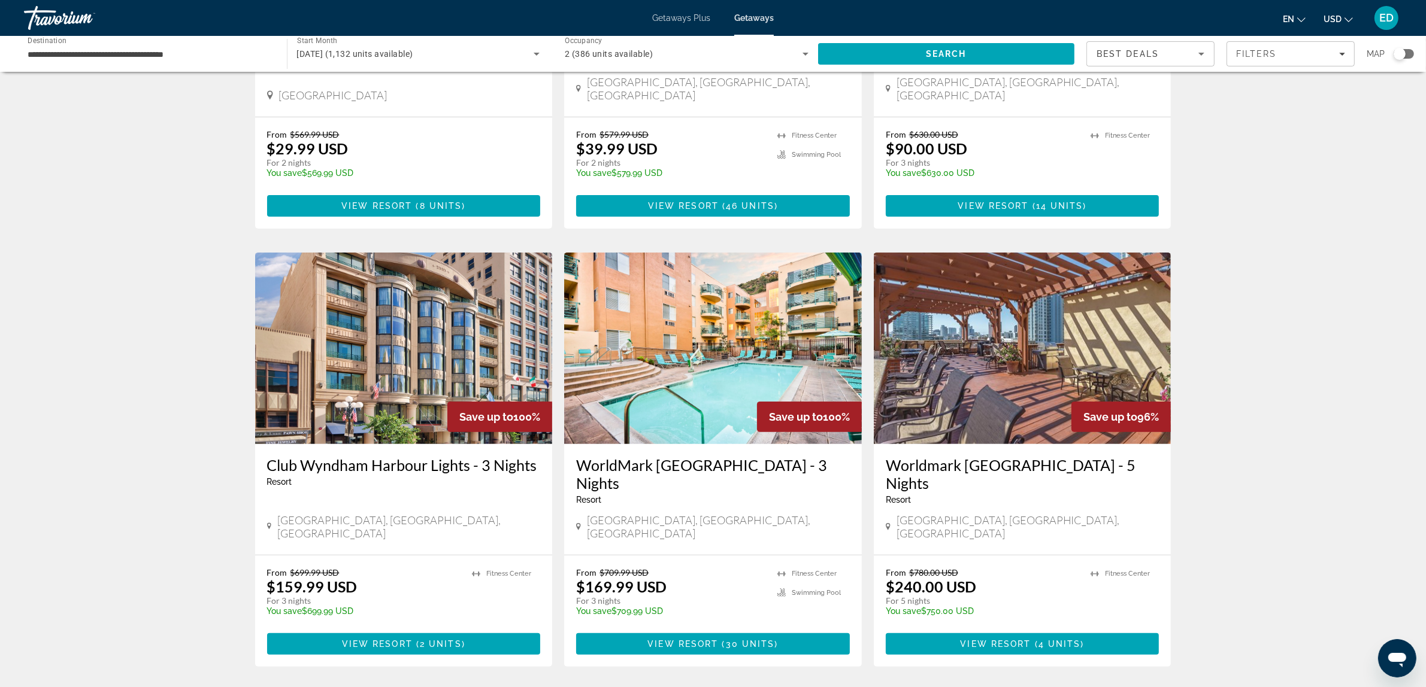
click at [671, 340] on img "Main content" at bounding box center [713, 349] width 298 height 192
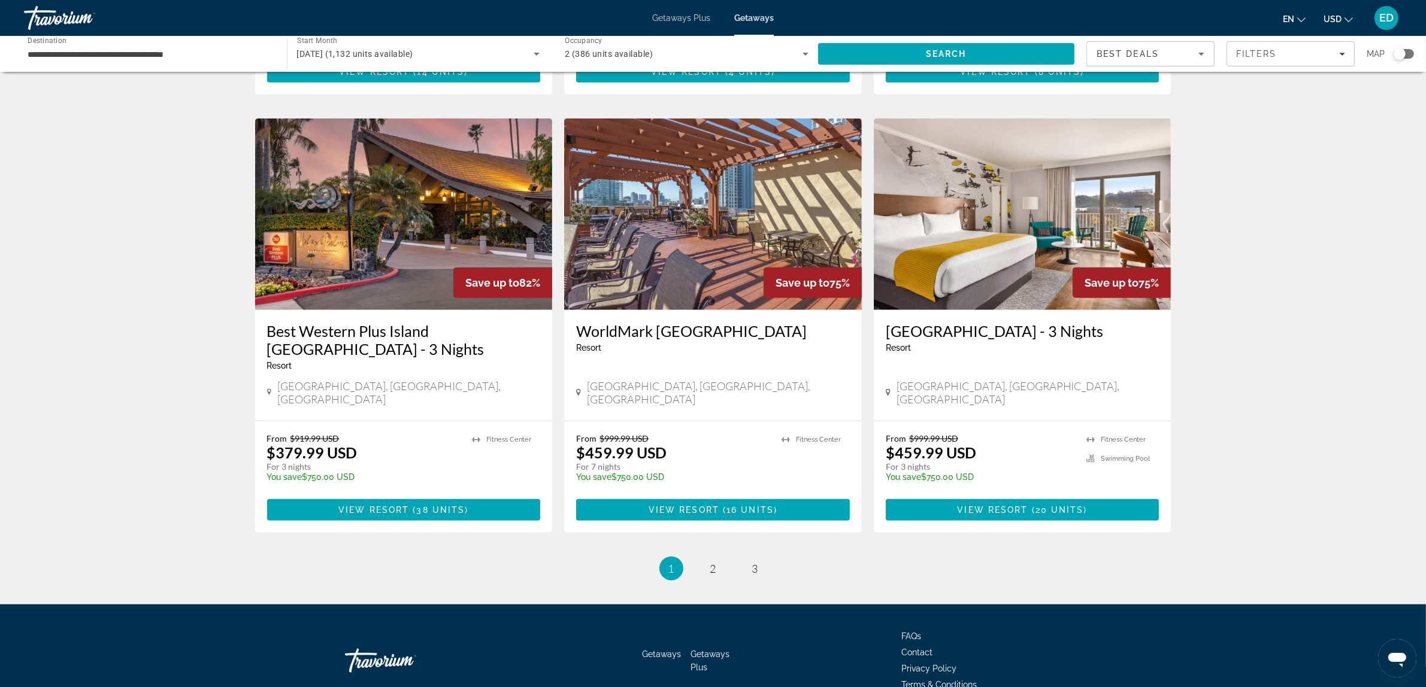
scroll to position [1322, 0]
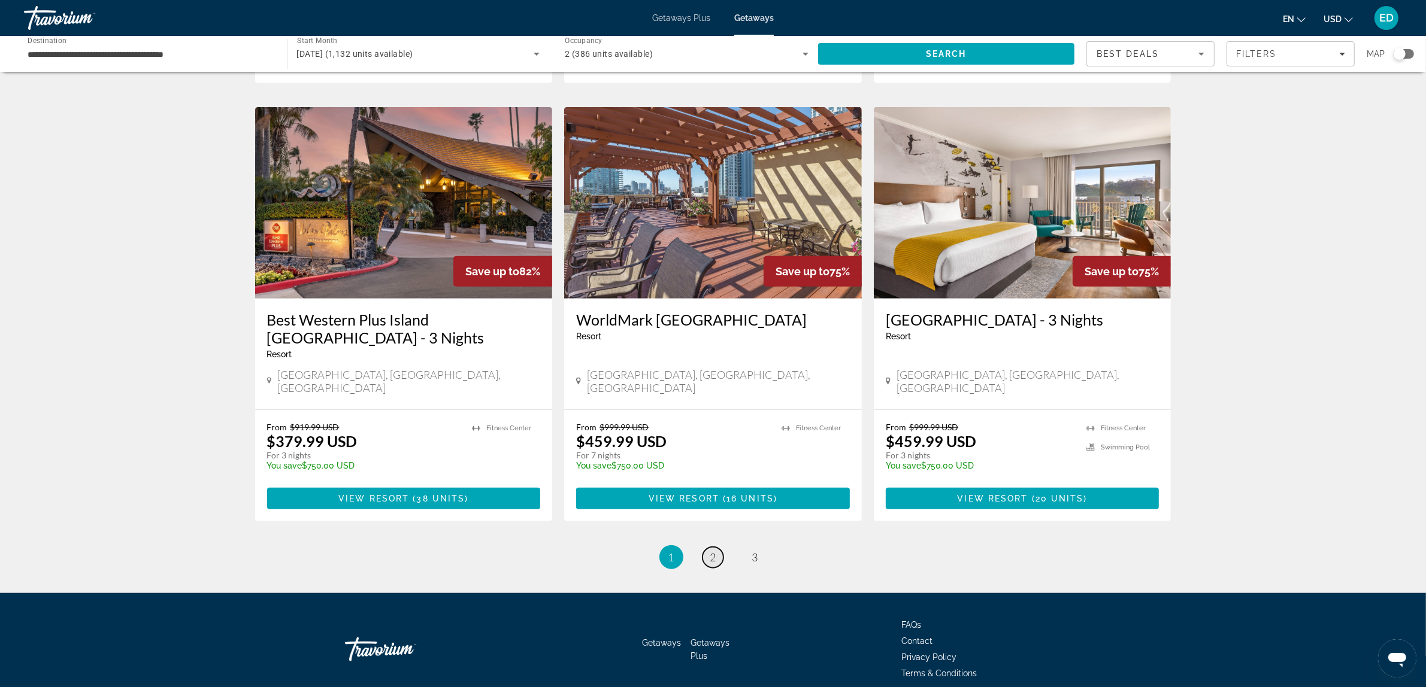
click at [713, 551] on span "2" at bounding box center [713, 557] width 6 height 13
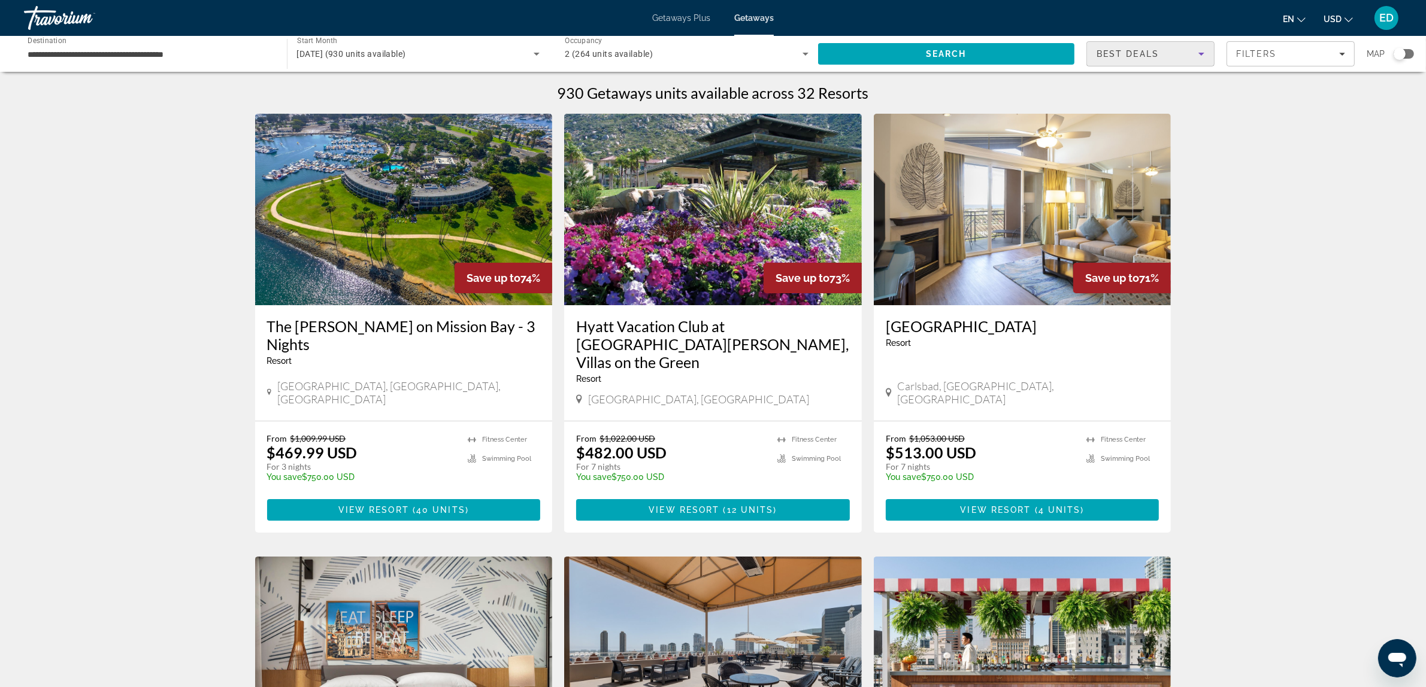
click at [1145, 55] on span "Best Deals" at bounding box center [1127, 54] width 62 height 10
click at [1292, 57] on div at bounding box center [713, 343] width 1426 height 687
click at [1292, 57] on div "Filters" at bounding box center [1290, 54] width 109 height 10
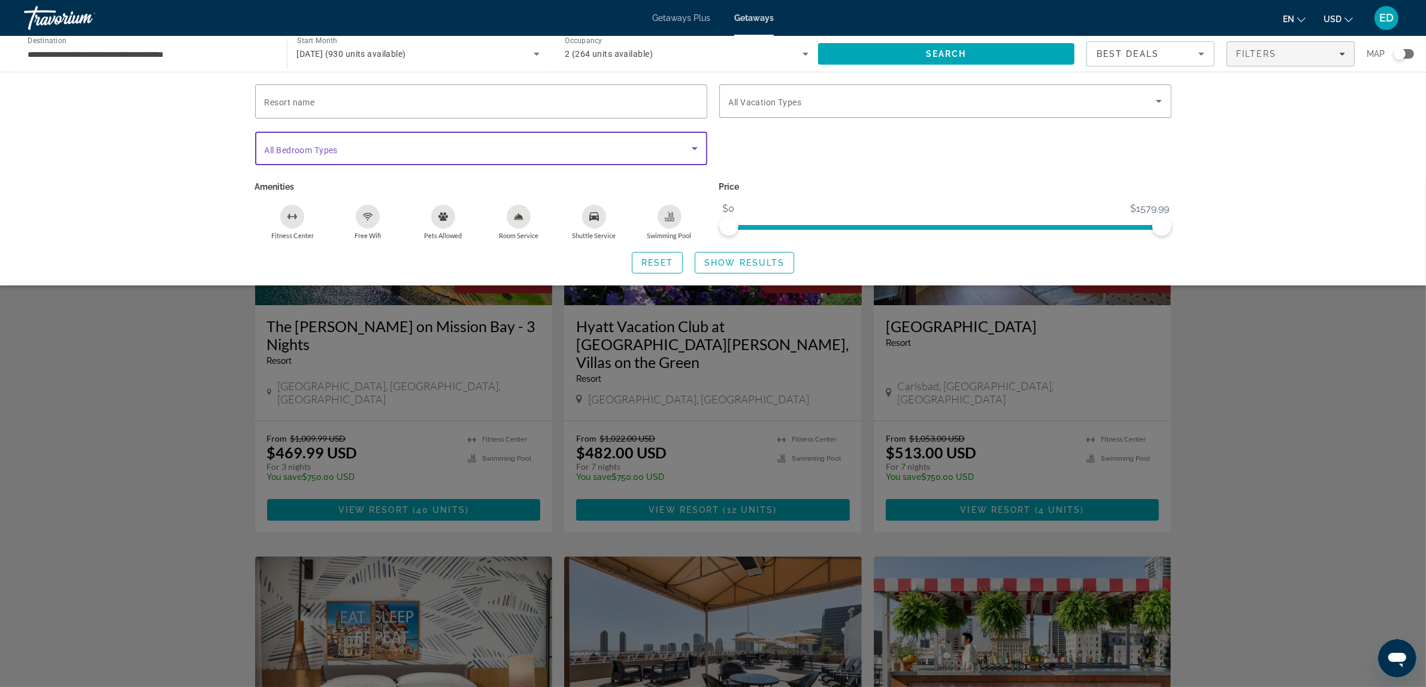
click at [387, 145] on span "Search widget" at bounding box center [478, 148] width 427 height 14
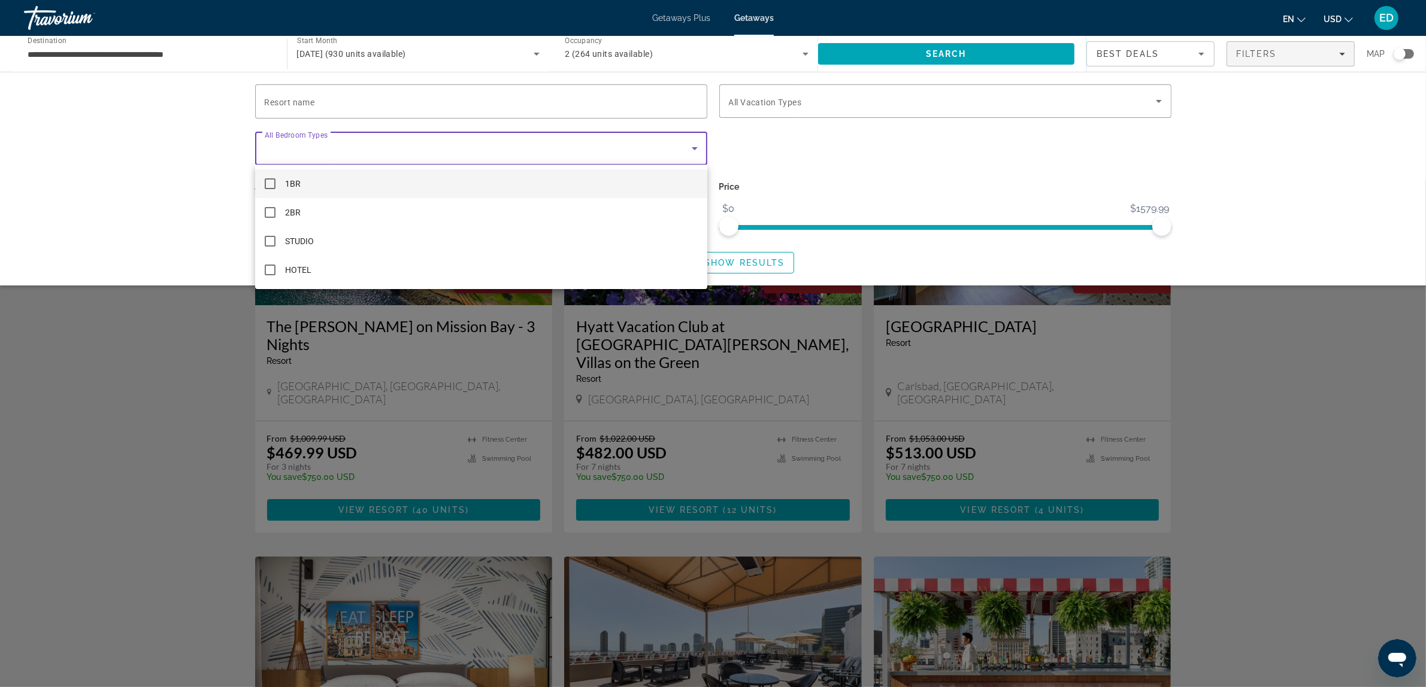
click at [387, 145] on div at bounding box center [713, 343] width 1426 height 687
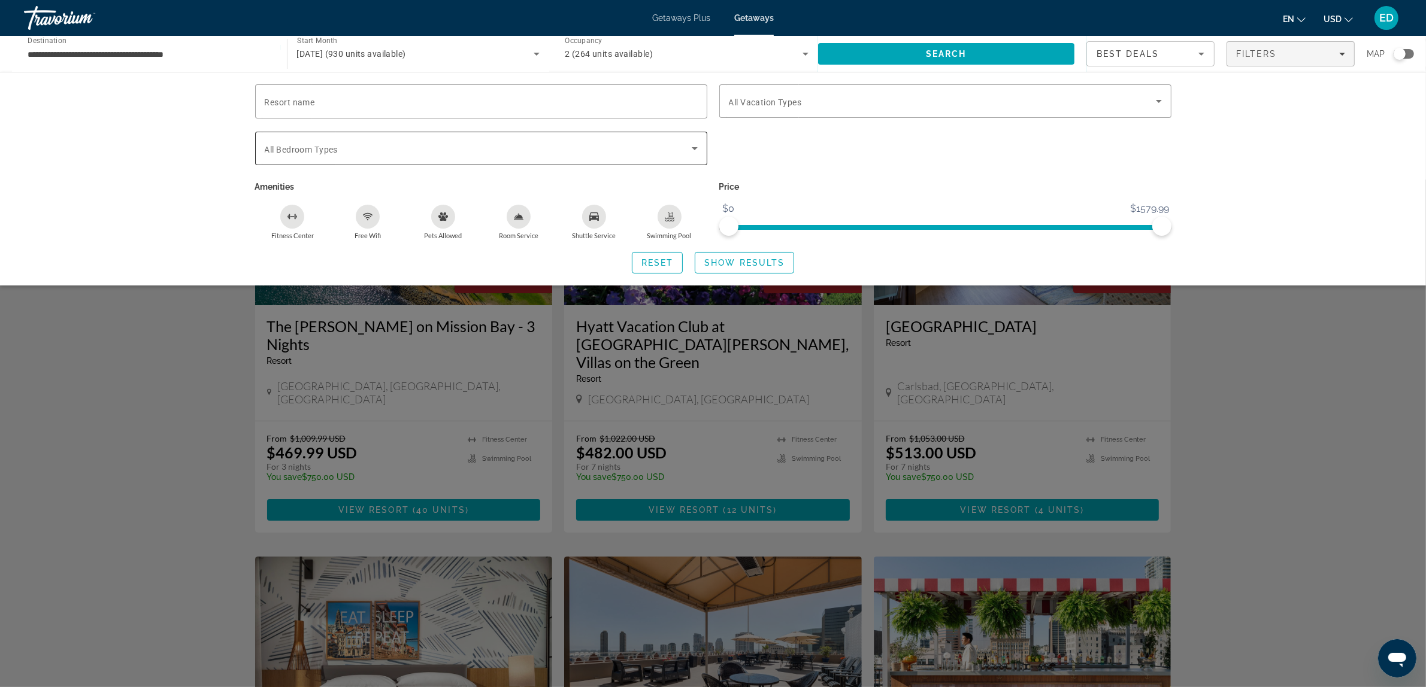
click at [387, 145] on span "Search widget" at bounding box center [478, 148] width 427 height 14
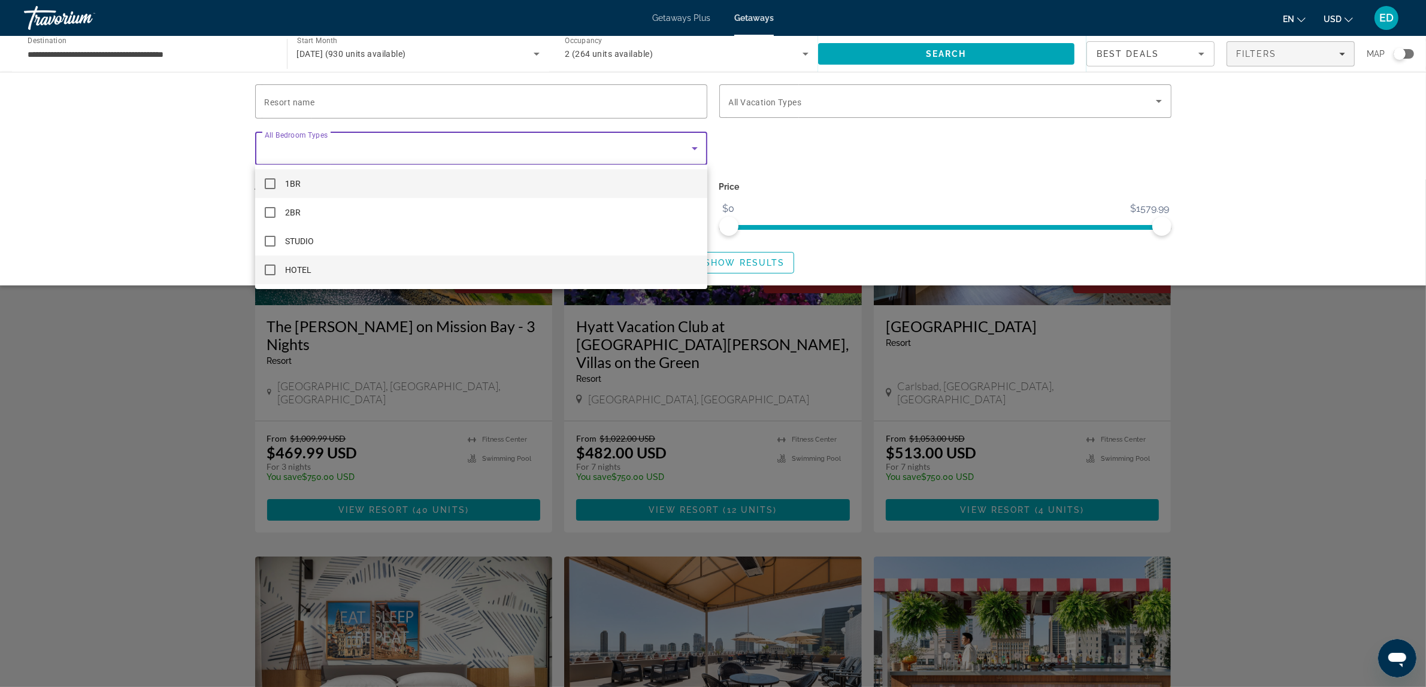
click at [271, 271] on mat-pseudo-checkbox at bounding box center [270, 270] width 11 height 11
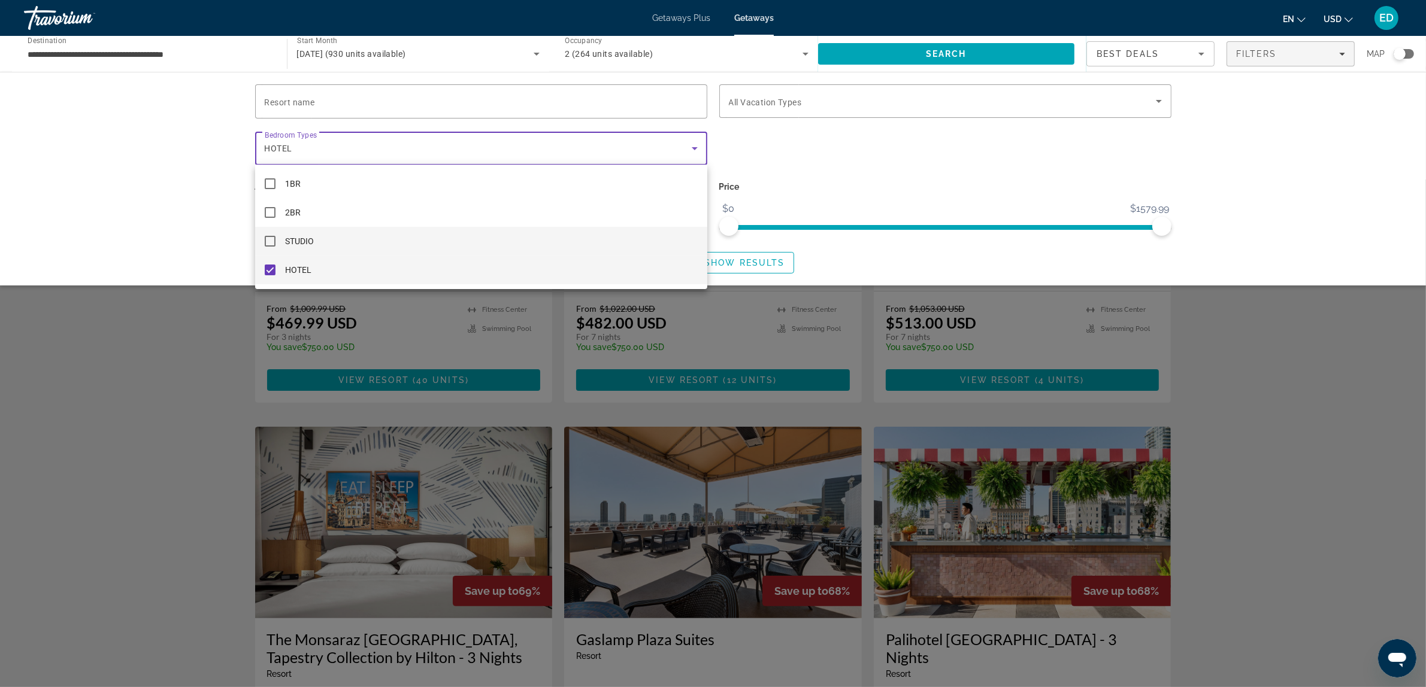
scroll to position [99, 0]
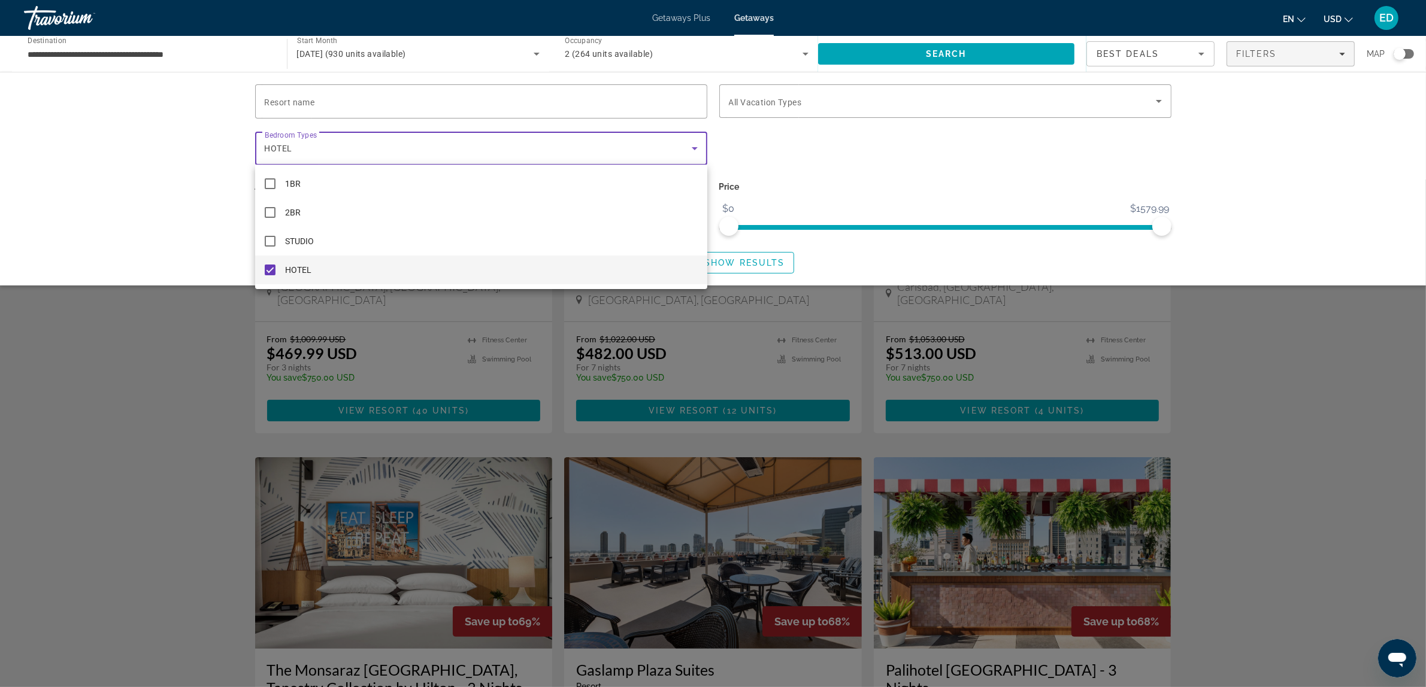
click at [857, 264] on div at bounding box center [713, 343] width 1426 height 687
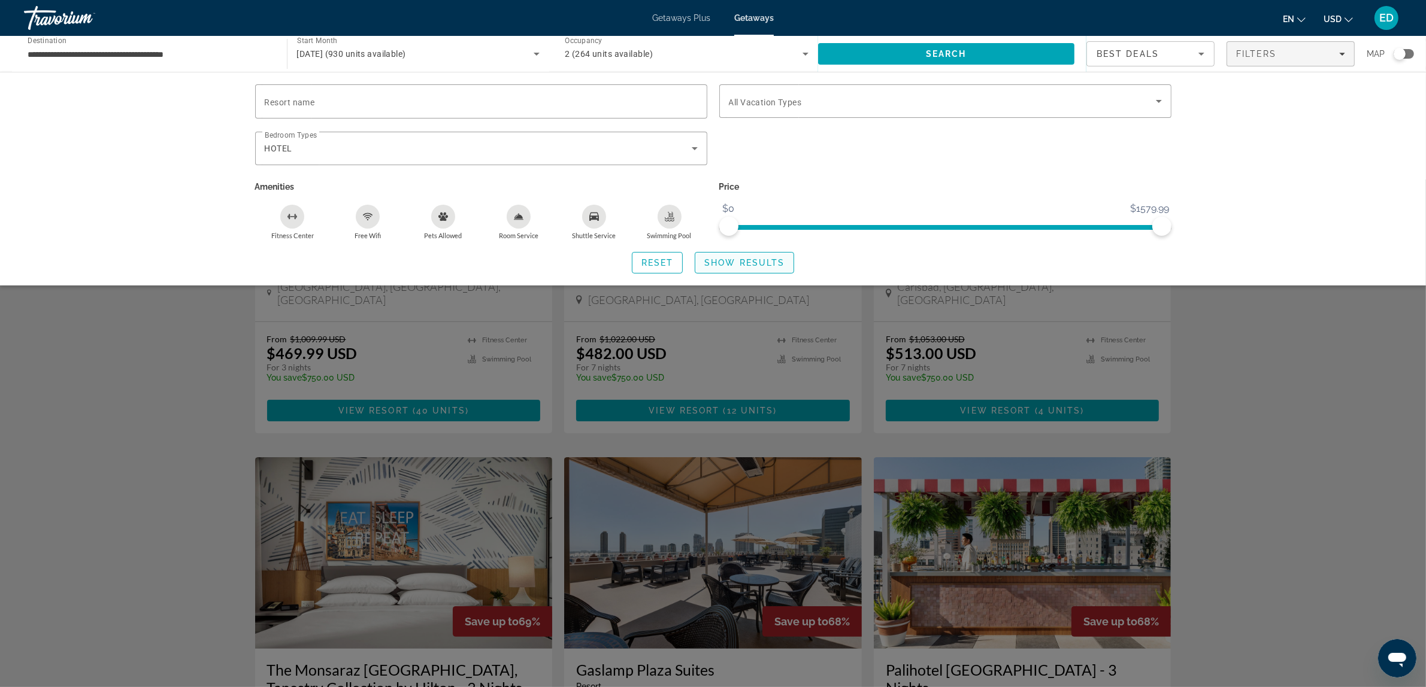
click at [743, 262] on span "Show Results" at bounding box center [744, 263] width 80 height 10
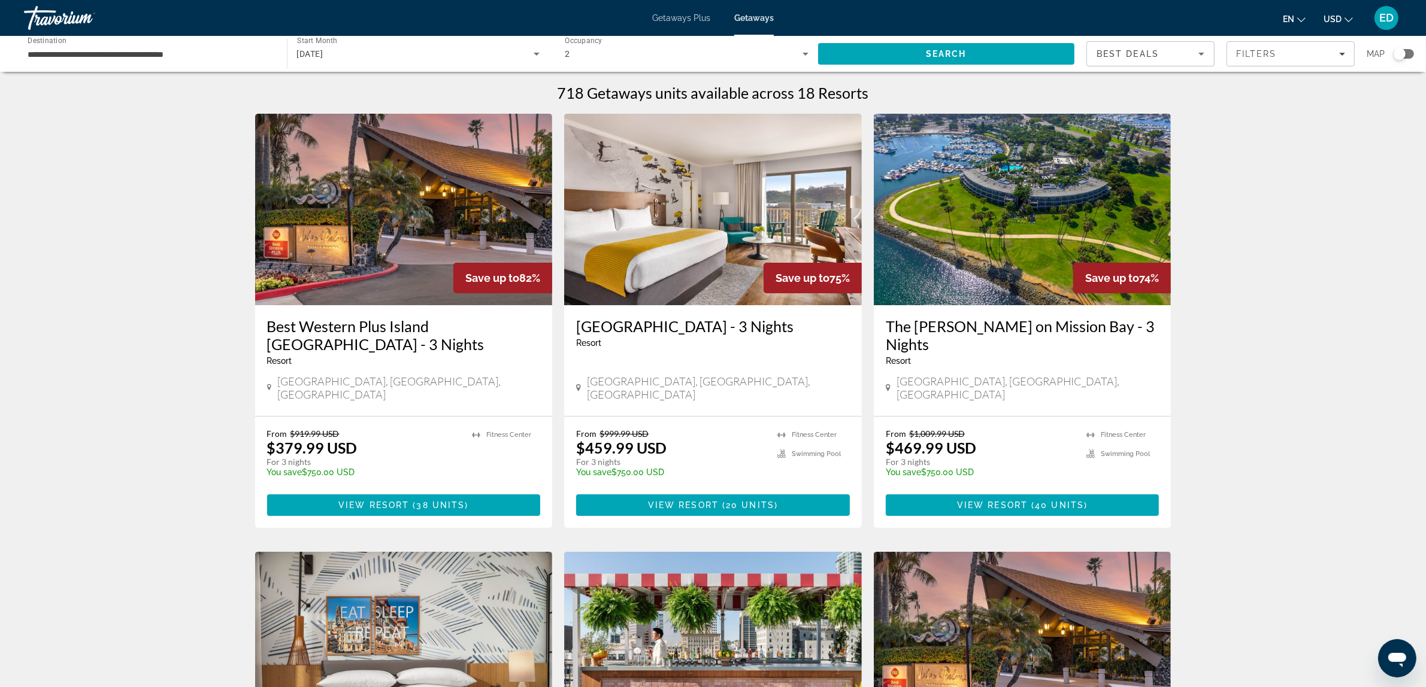
click at [696, 208] on img "Main content" at bounding box center [713, 210] width 298 height 192
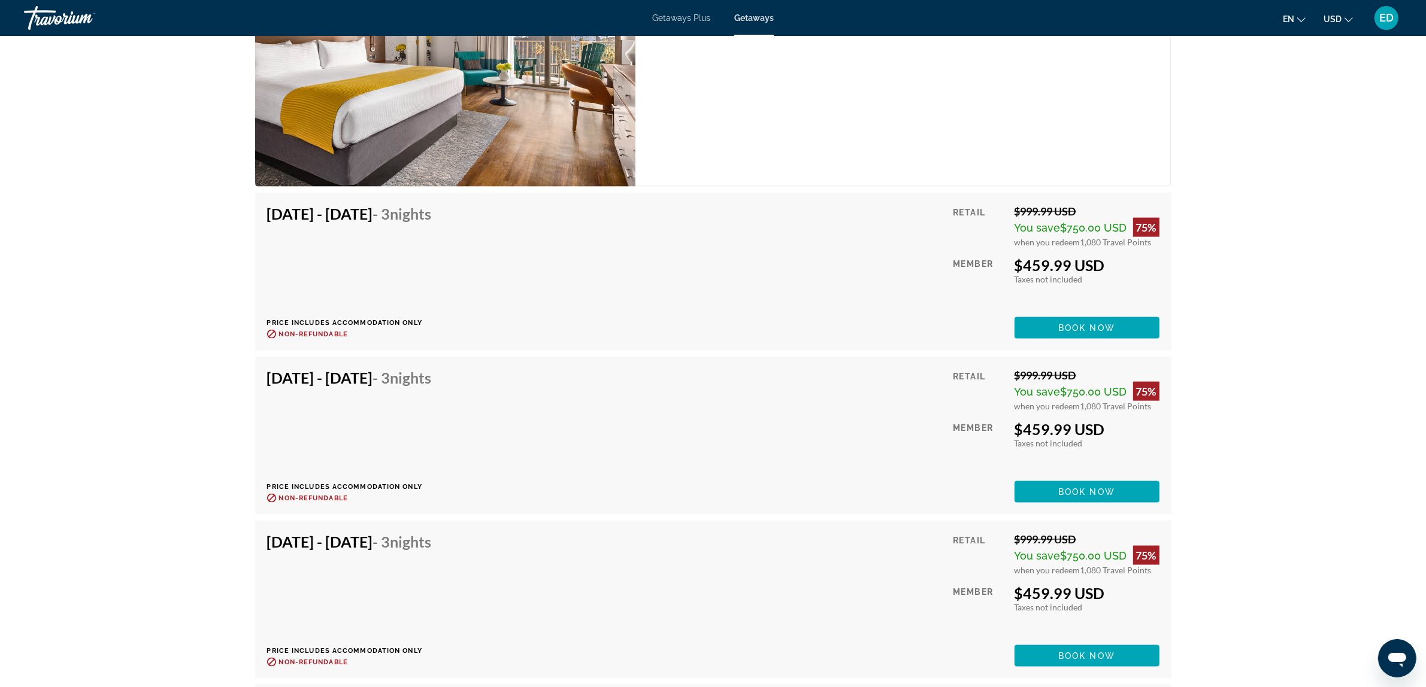
scroll to position [1996, 0]
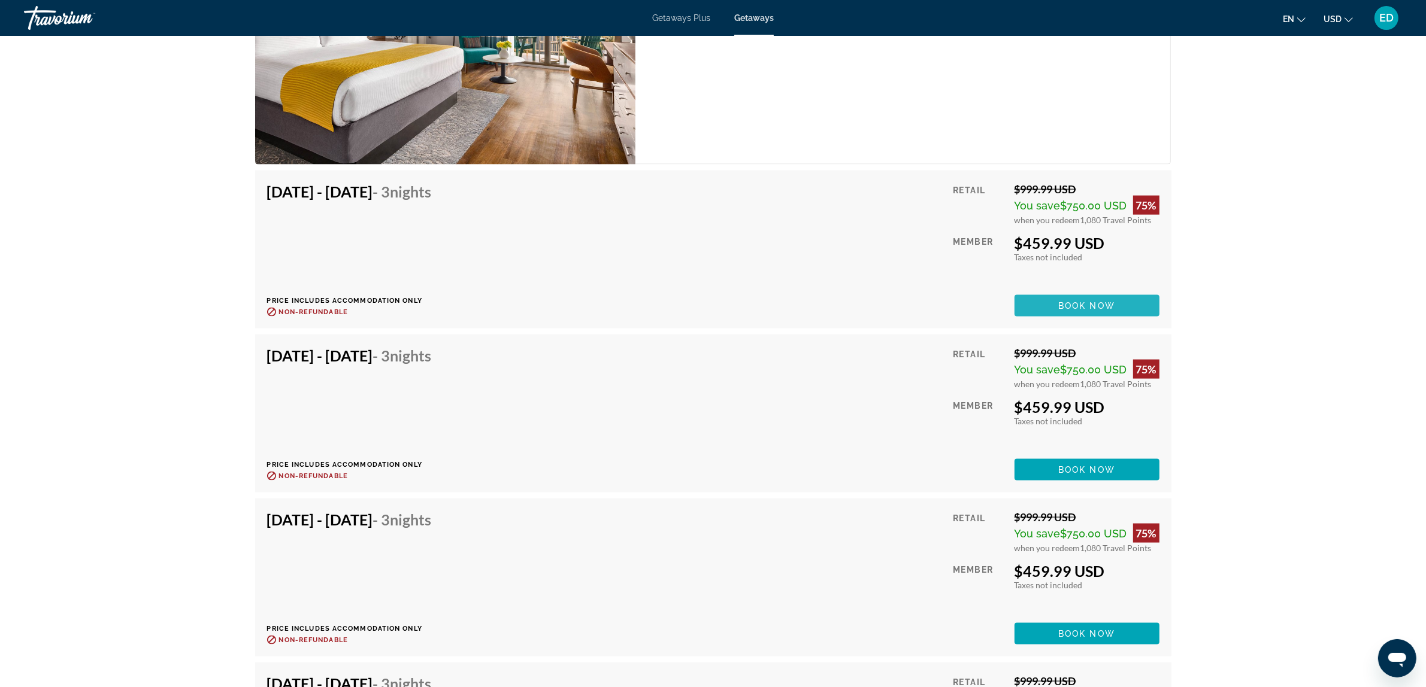
click at [1102, 301] on span "Book now" at bounding box center [1086, 306] width 57 height 10
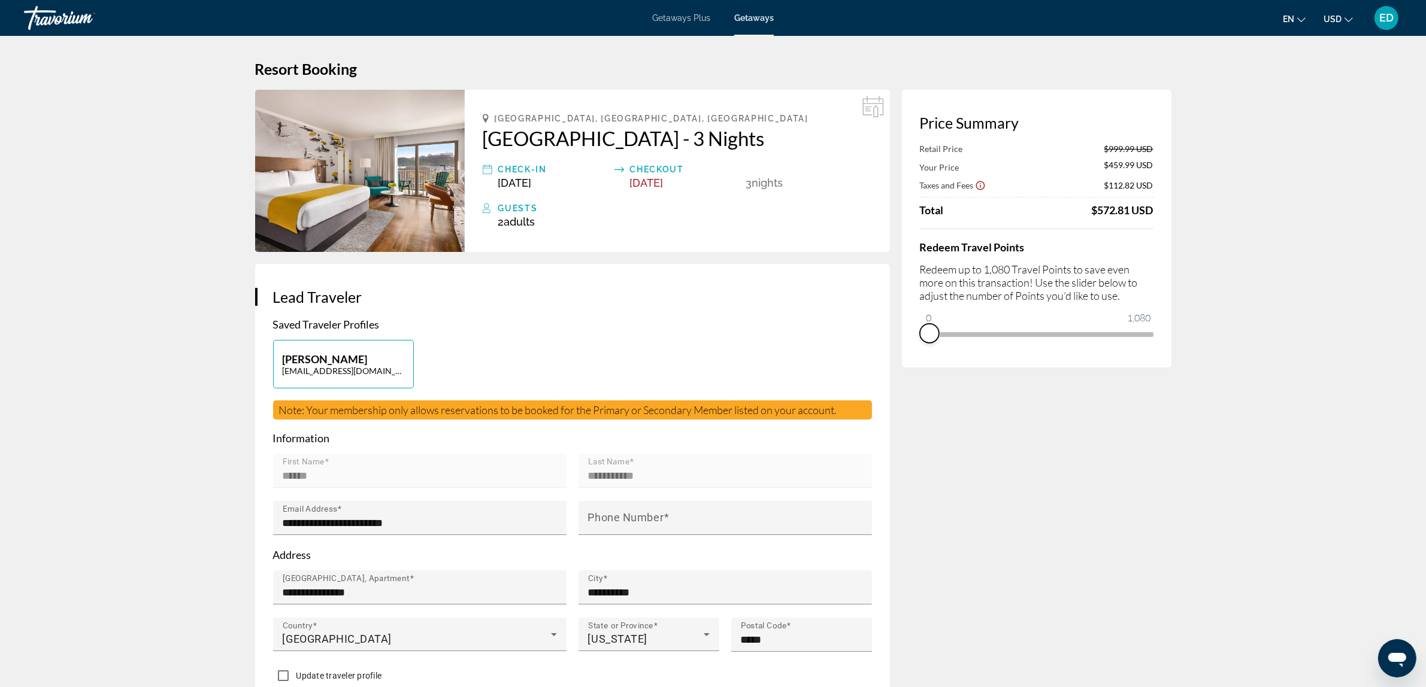
drag, startPoint x: 1139, startPoint y: 349, endPoint x: 711, endPoint y: 331, distance: 427.9
drag, startPoint x: 932, startPoint y: 315, endPoint x: 1195, endPoint y: 378, distance: 269.7
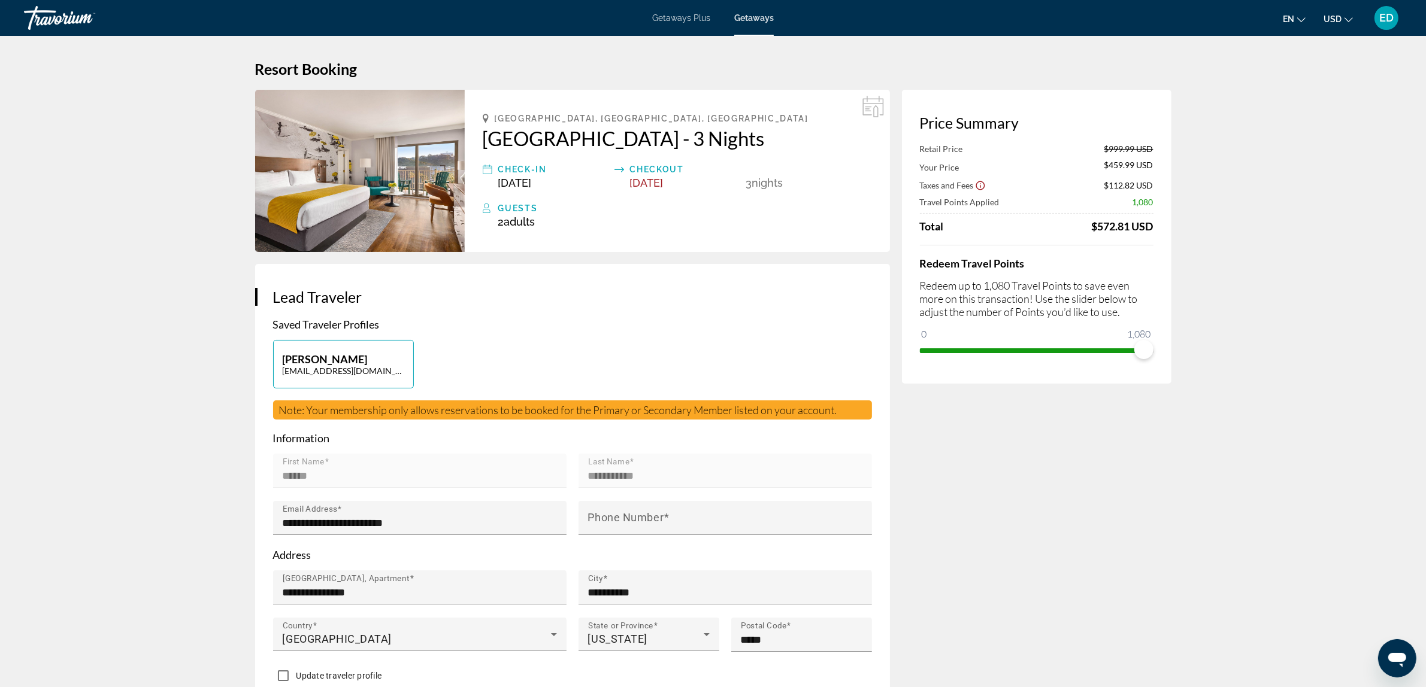
click at [492, 137] on h2 "[GEOGRAPHIC_DATA] - 3 Nights" at bounding box center [677, 138] width 389 height 24
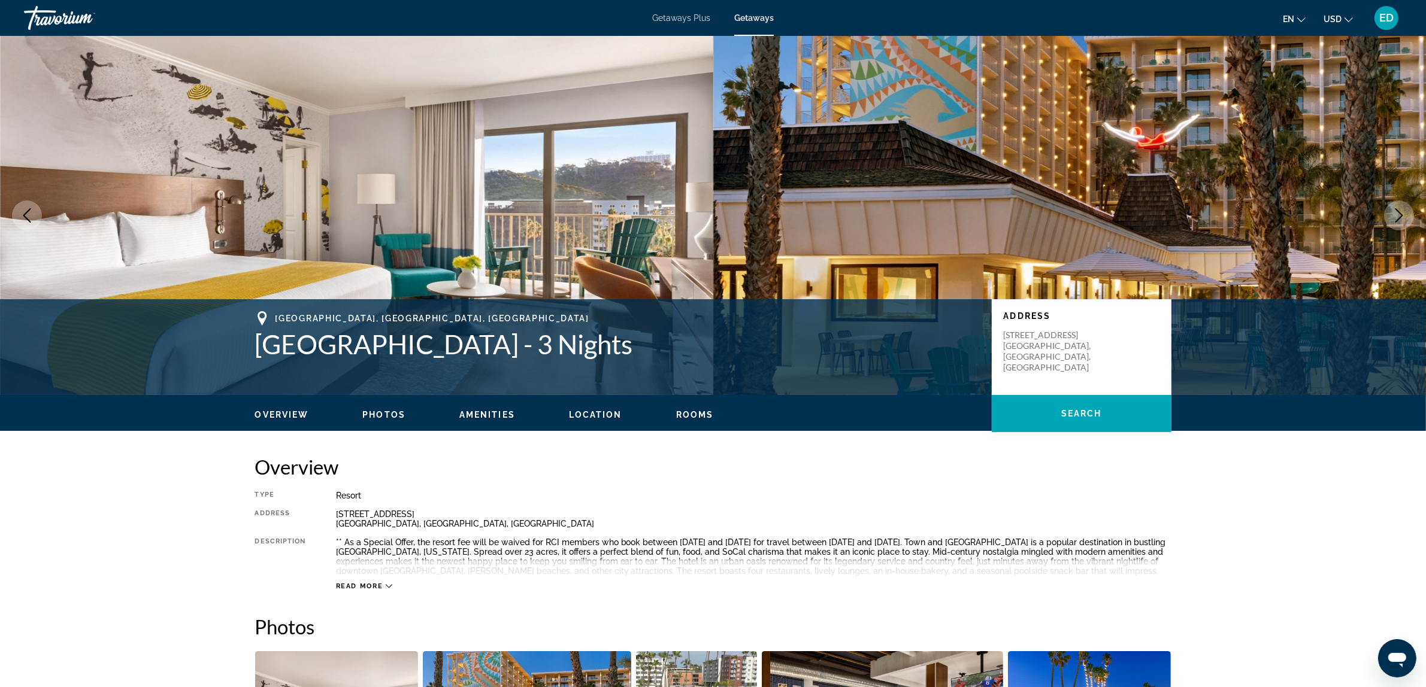
drag, startPoint x: 256, startPoint y: 345, endPoint x: 771, endPoint y: 354, distance: 515.0
click at [771, 354] on h1 "[GEOGRAPHIC_DATA] - 3 Nights" at bounding box center [617, 344] width 725 height 31
copy h1 "[GEOGRAPHIC_DATA]"
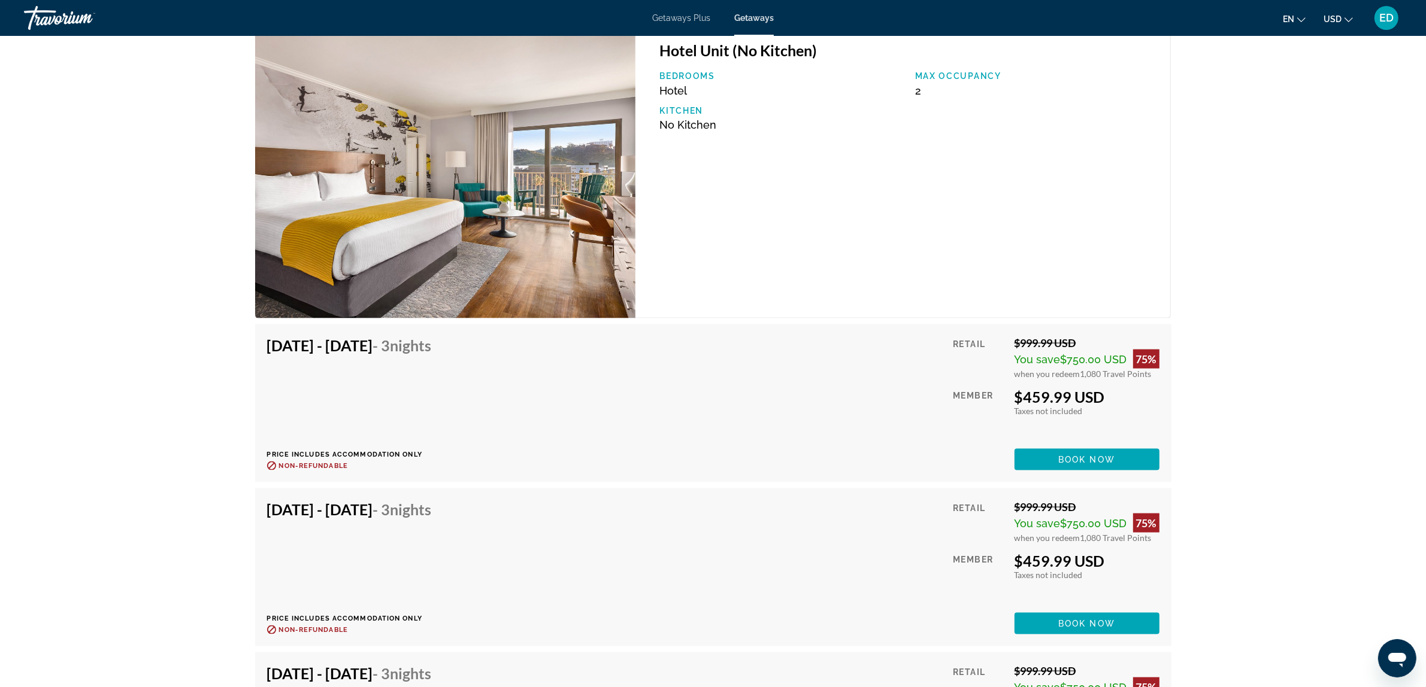
scroll to position [1896, 0]
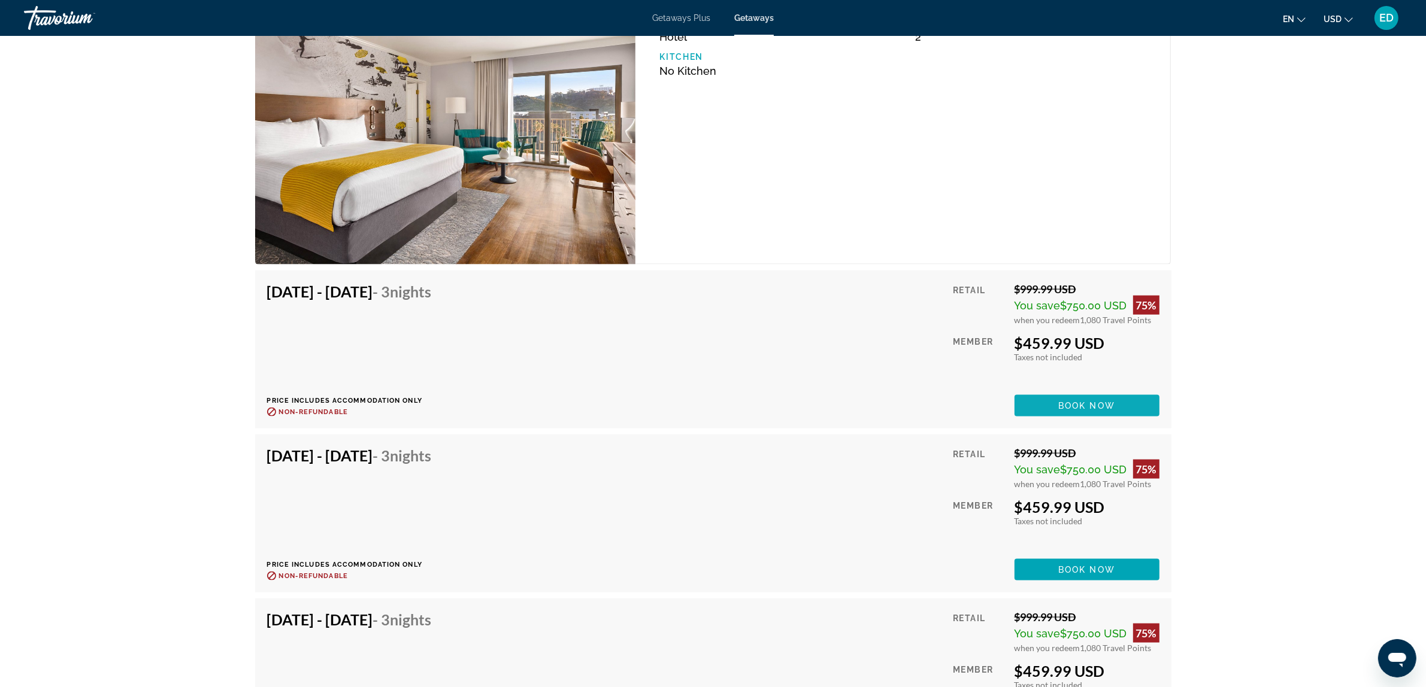
click at [1087, 401] on span "Book now" at bounding box center [1086, 406] width 57 height 10
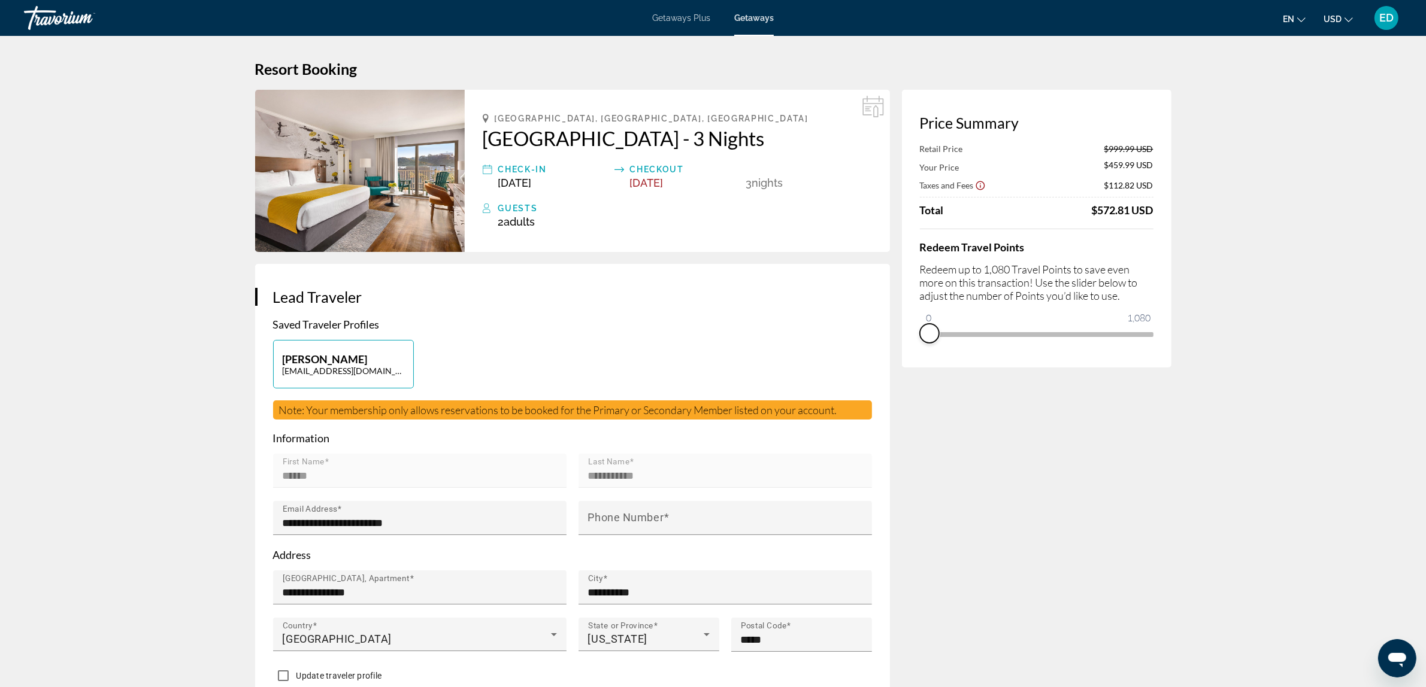
drag, startPoint x: 1144, startPoint y: 348, endPoint x: 918, endPoint y: 353, distance: 226.4
click at [918, 352] on div "Price Summary Retail Price $999.99 USD Your Price $459.99 USD Taxes and Fees $1…" at bounding box center [1036, 229] width 269 height 278
drag, startPoint x: 929, startPoint y: 313, endPoint x: 1199, endPoint y: 378, distance: 277.2
